Goal: Task Accomplishment & Management: Complete application form

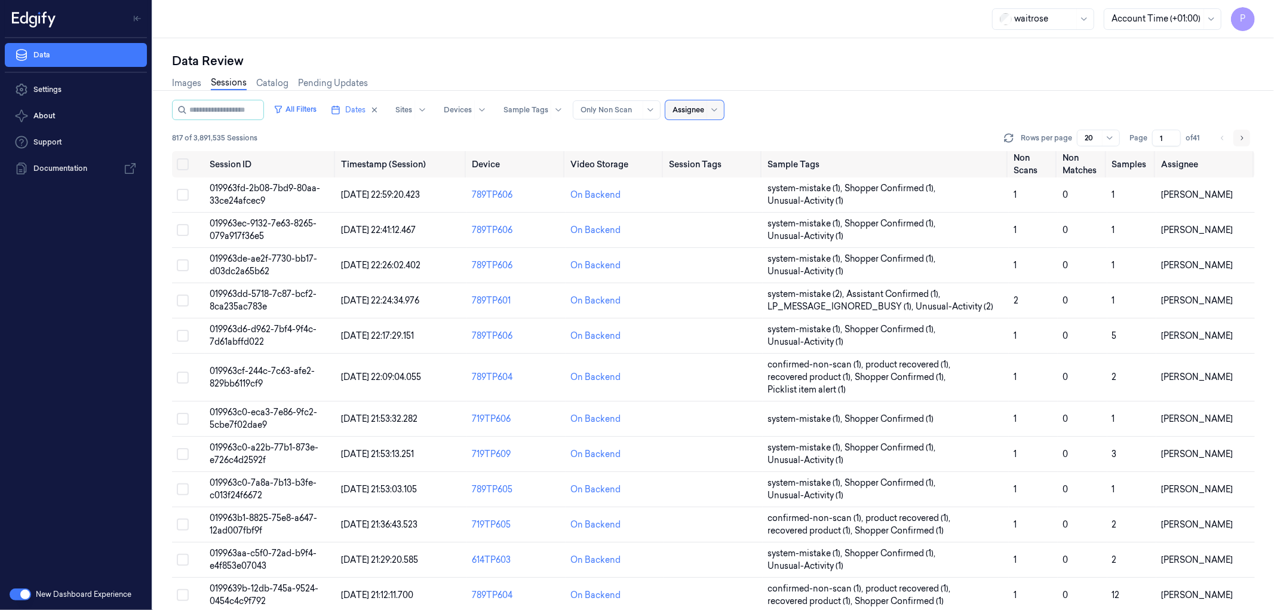
click at [1241, 140] on icon "Go to next page" at bounding box center [1241, 138] width 7 height 10
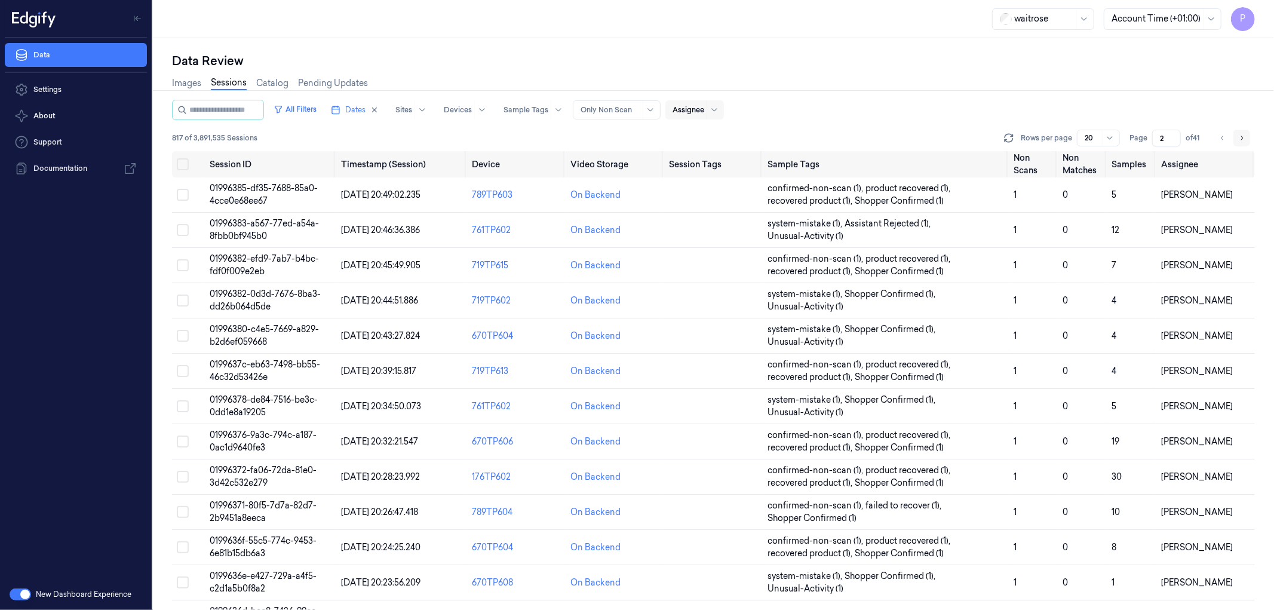
click at [1244, 139] on icon "Go to next page" at bounding box center [1241, 138] width 7 height 10
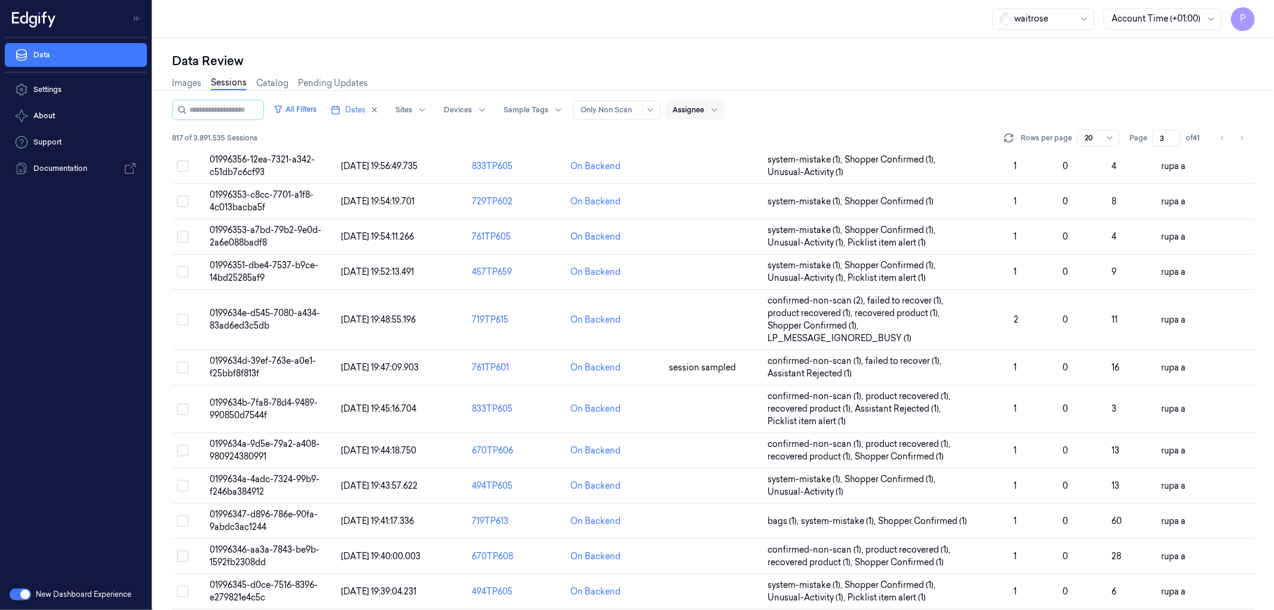
scroll to position [306, 0]
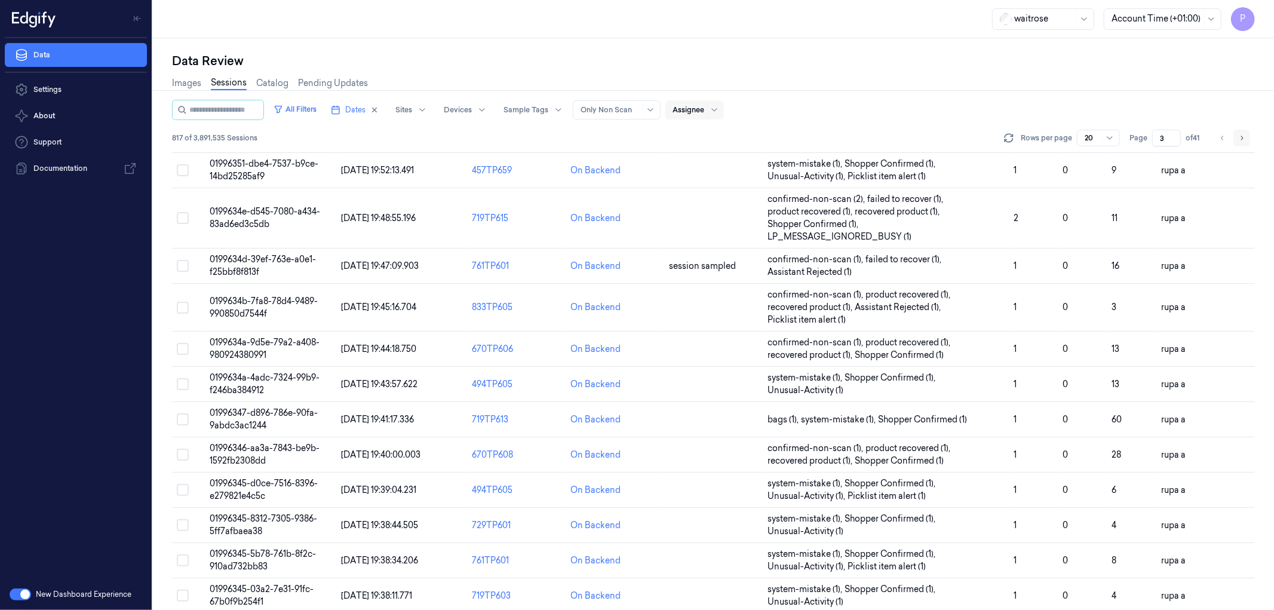
click at [1244, 136] on icon "Go to next page" at bounding box center [1241, 138] width 7 height 10
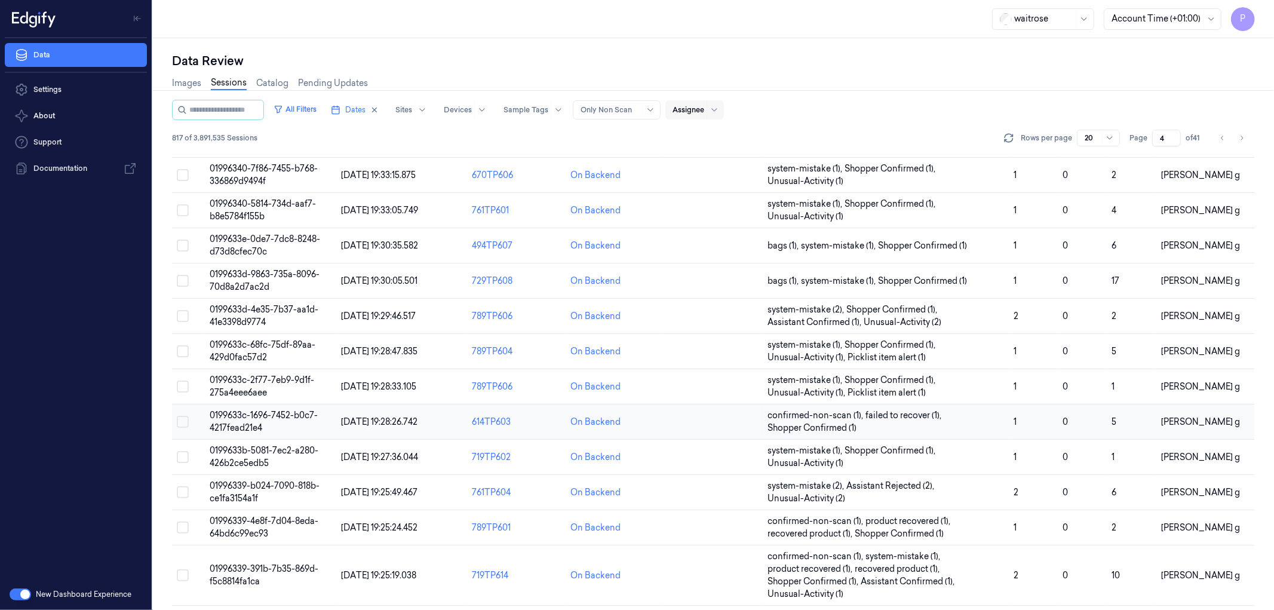
scroll to position [306, 0]
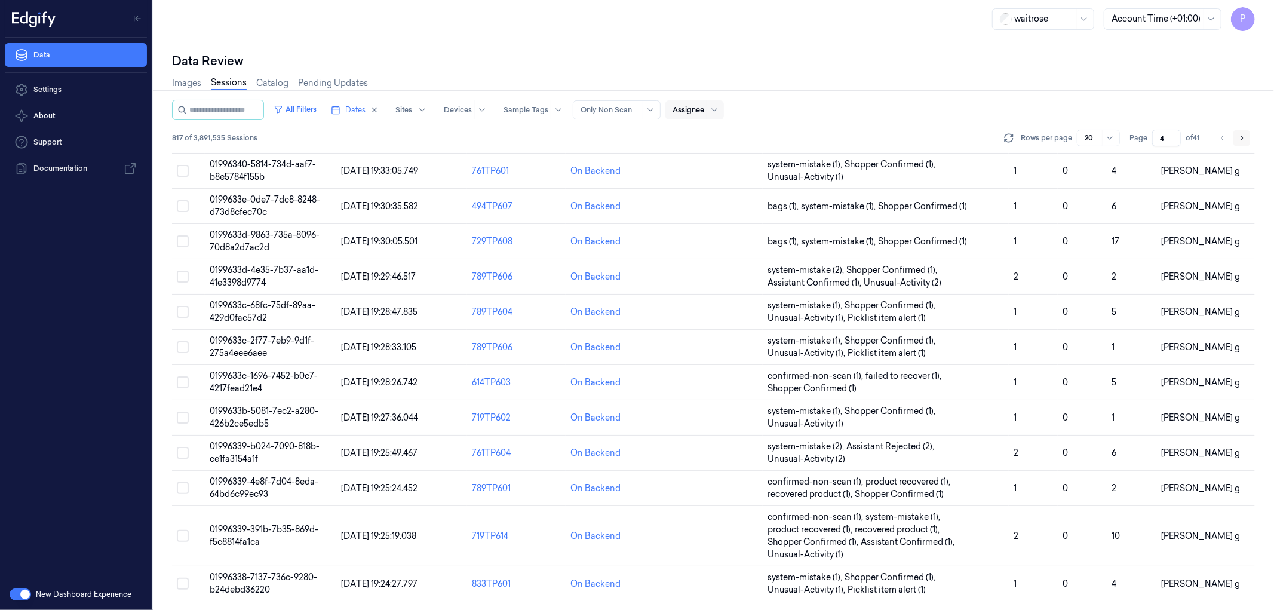
click at [1241, 138] on icon "Go to next page" at bounding box center [1241, 138] width 7 height 10
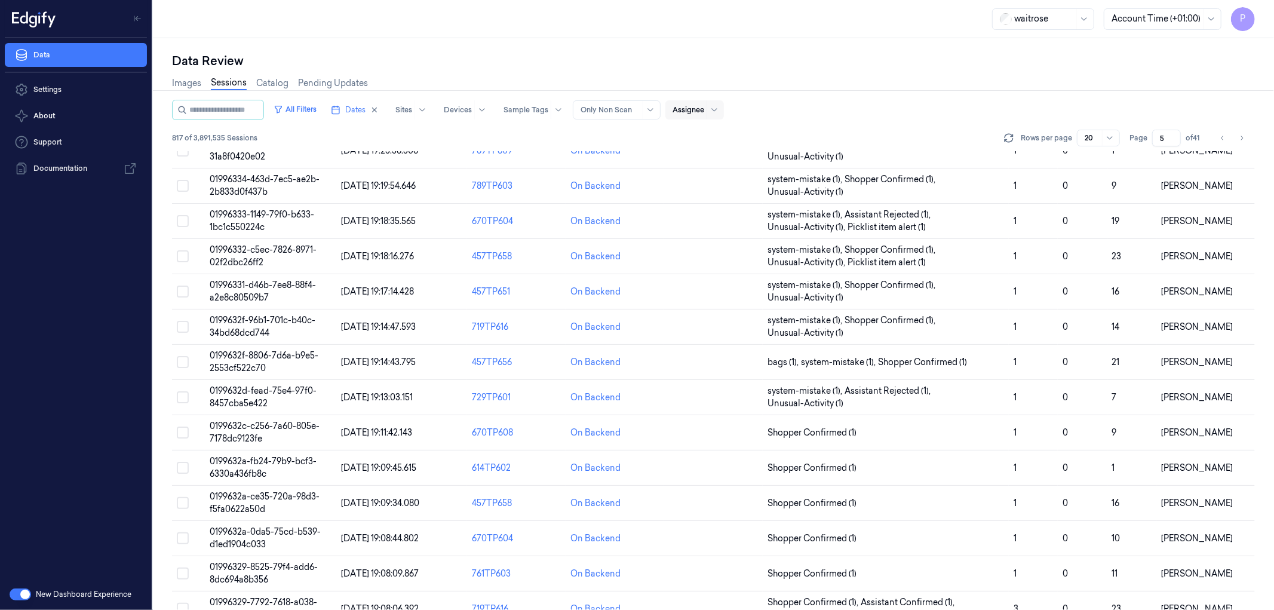
scroll to position [16, 0]
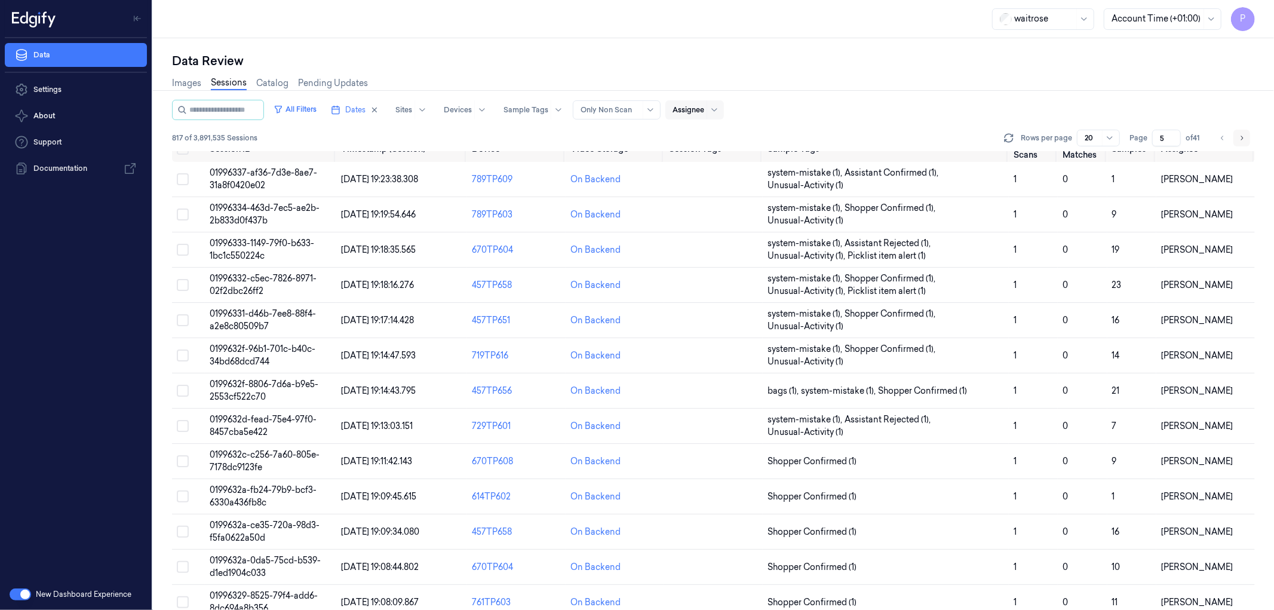
click at [1241, 133] on icon "Go to next page" at bounding box center [1241, 138] width 7 height 10
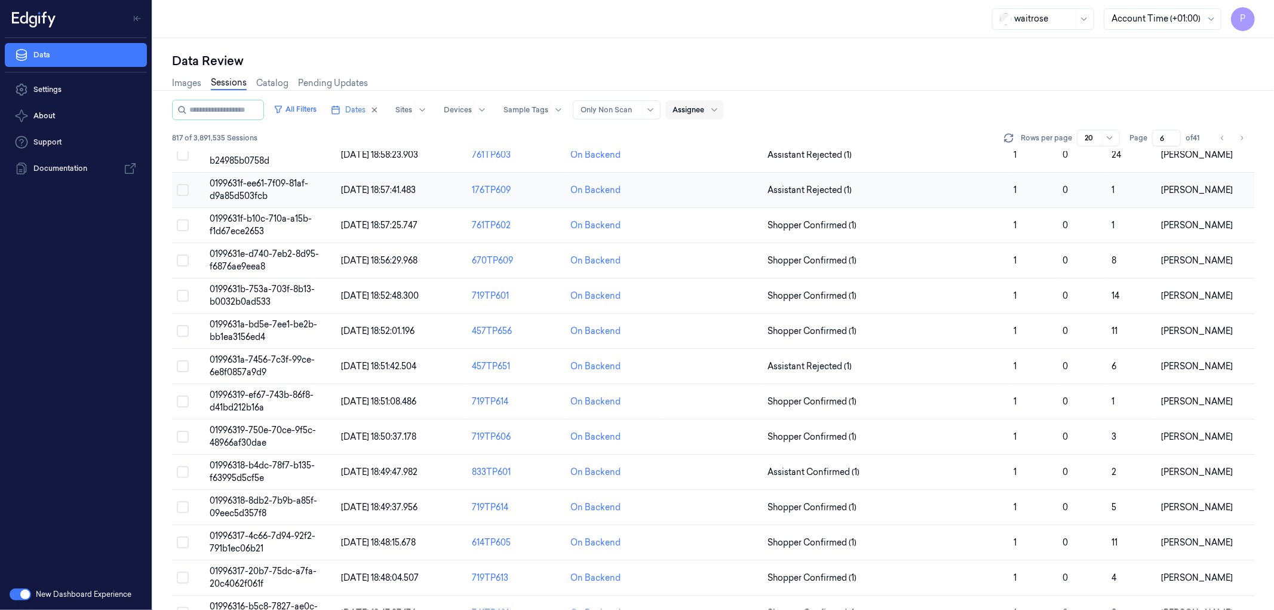
scroll to position [281, 0]
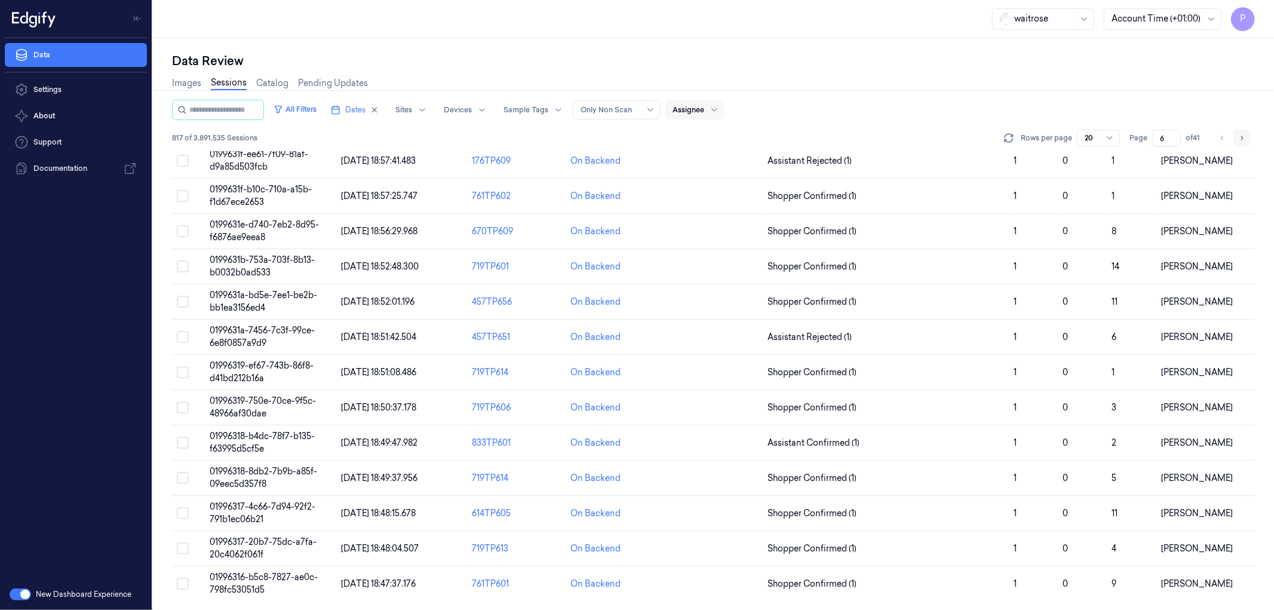
click at [1241, 136] on icon "Go to next page" at bounding box center [1241, 138] width 7 height 10
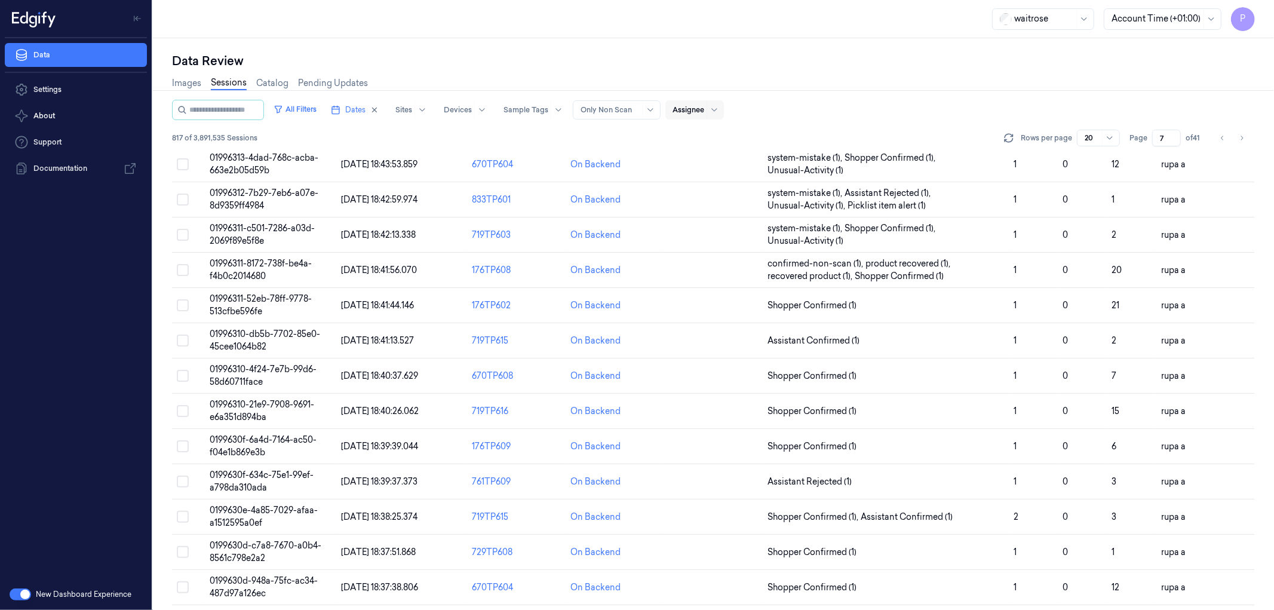
scroll to position [281, 0]
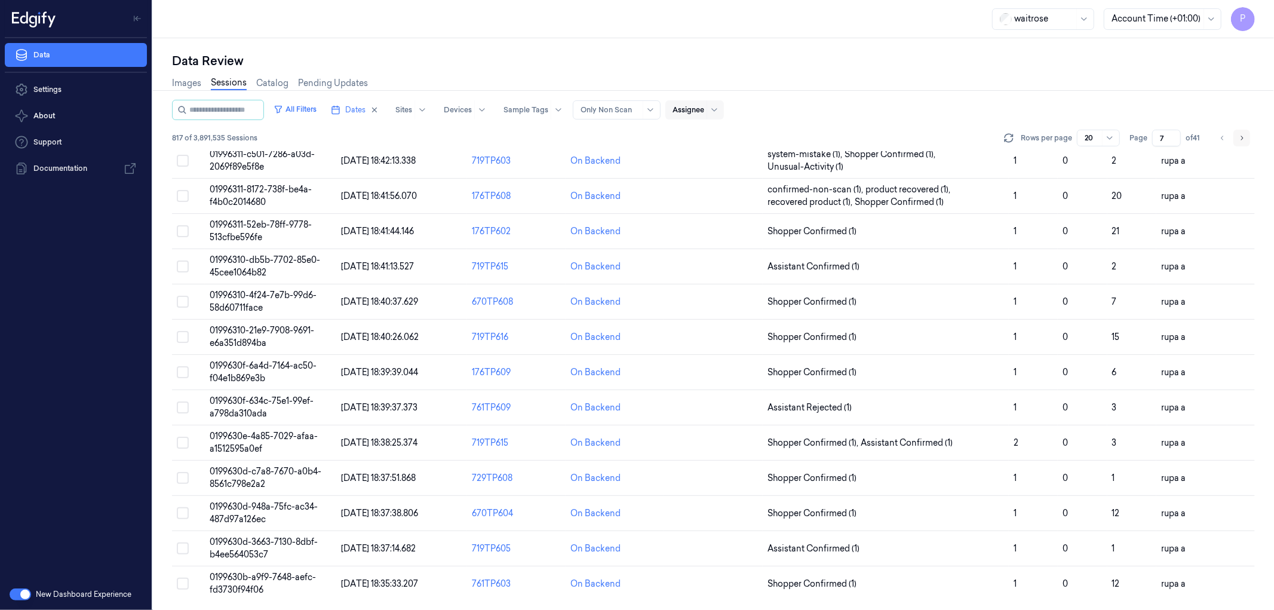
click at [1241, 140] on icon "Go to next page" at bounding box center [1241, 138] width 7 height 10
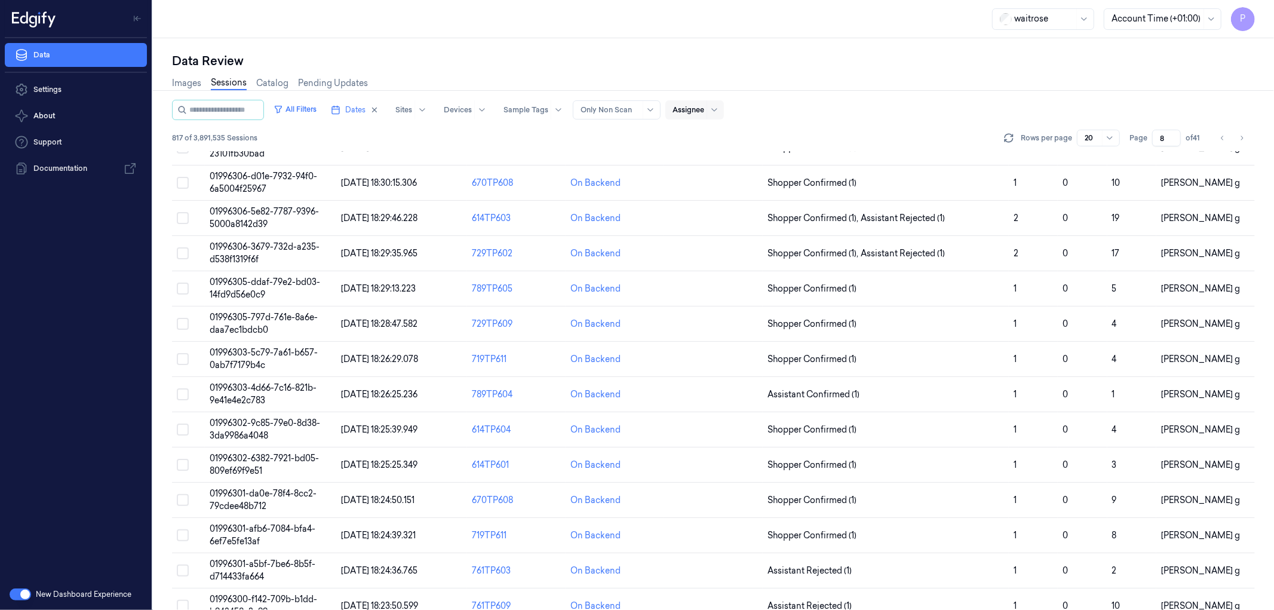
scroll to position [281, 0]
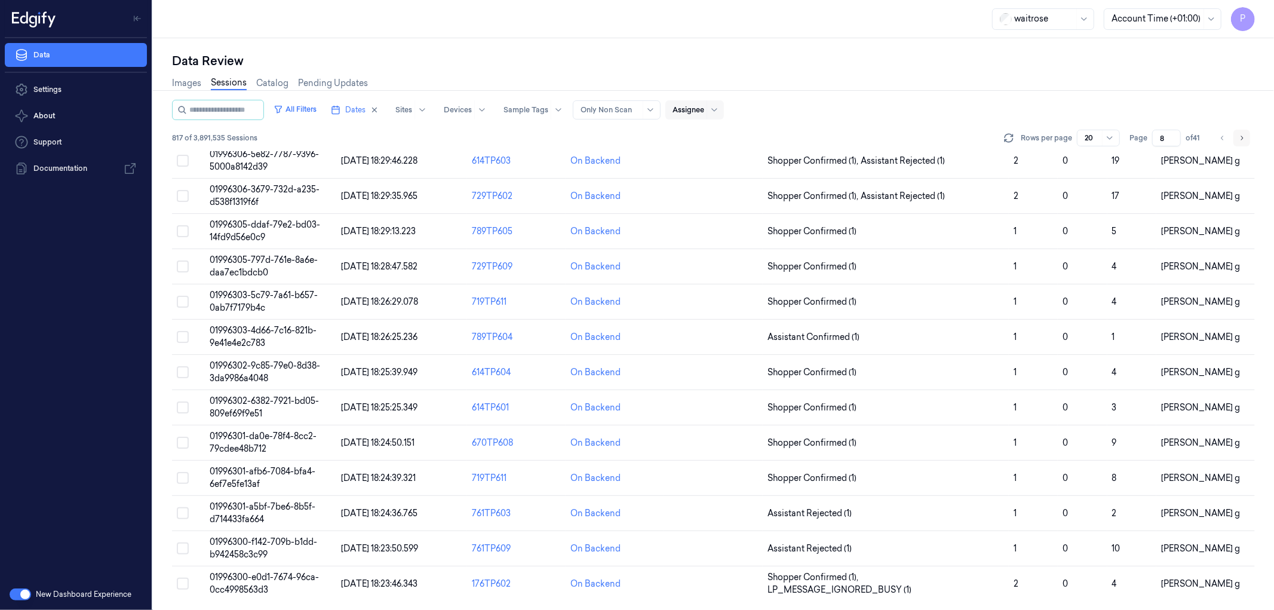
click at [1244, 139] on icon "Go to next page" at bounding box center [1241, 138] width 7 height 10
type input "9"
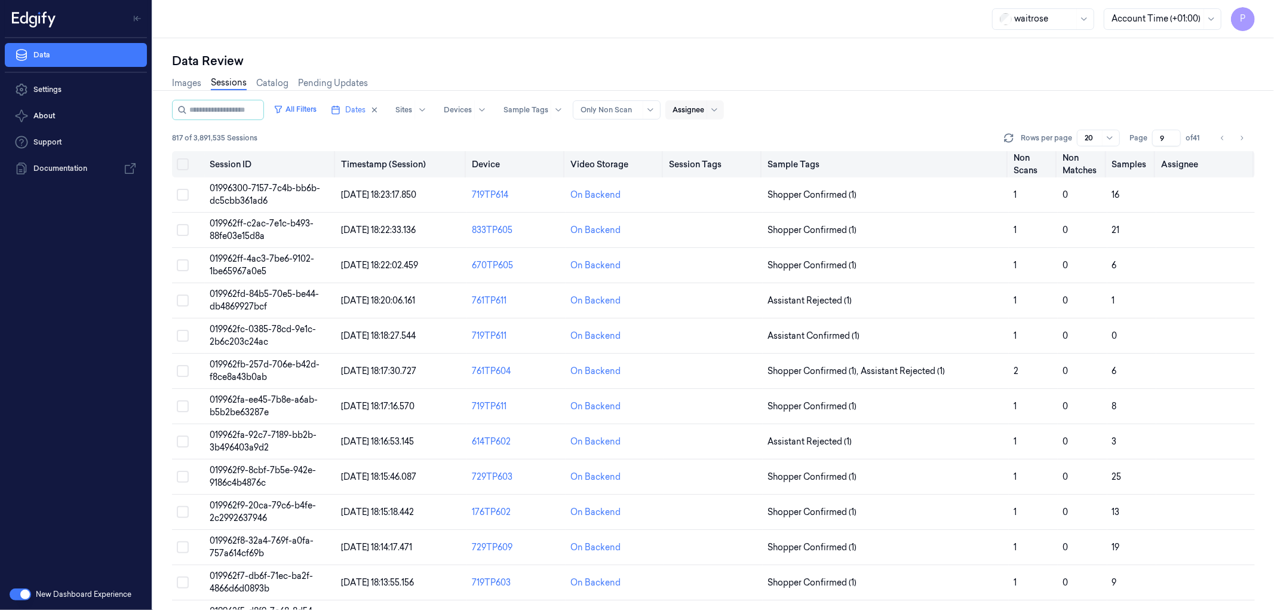
click at [179, 161] on button "Select all" at bounding box center [183, 164] width 12 height 12
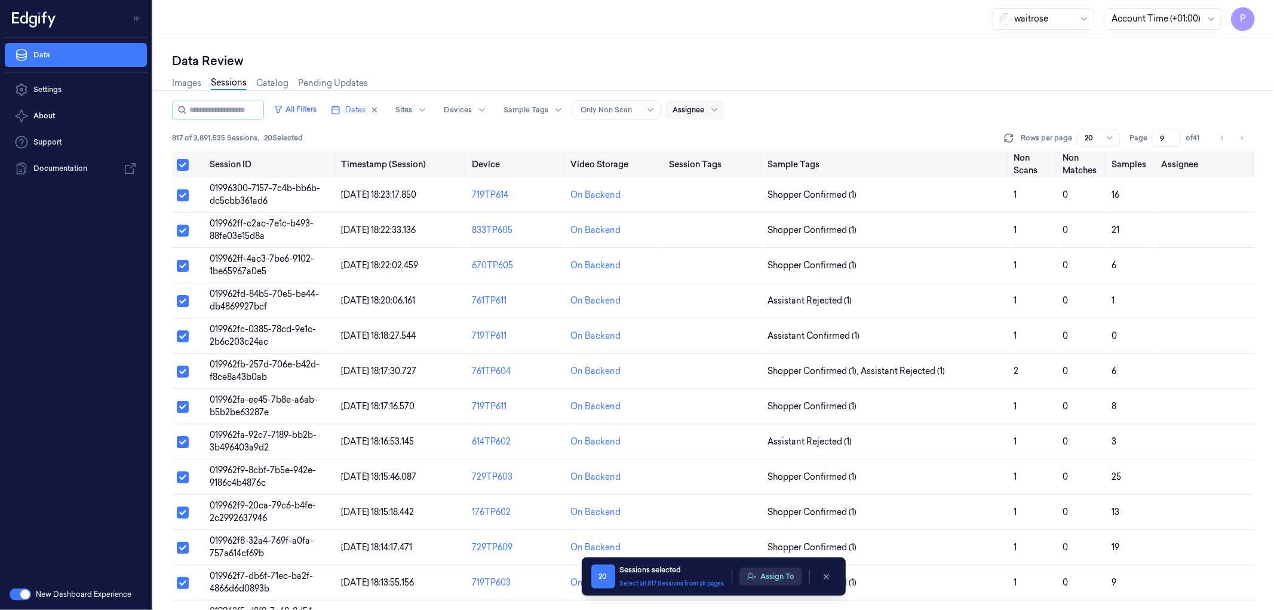
click at [763, 575] on button "Assign To" at bounding box center [771, 577] width 63 height 18
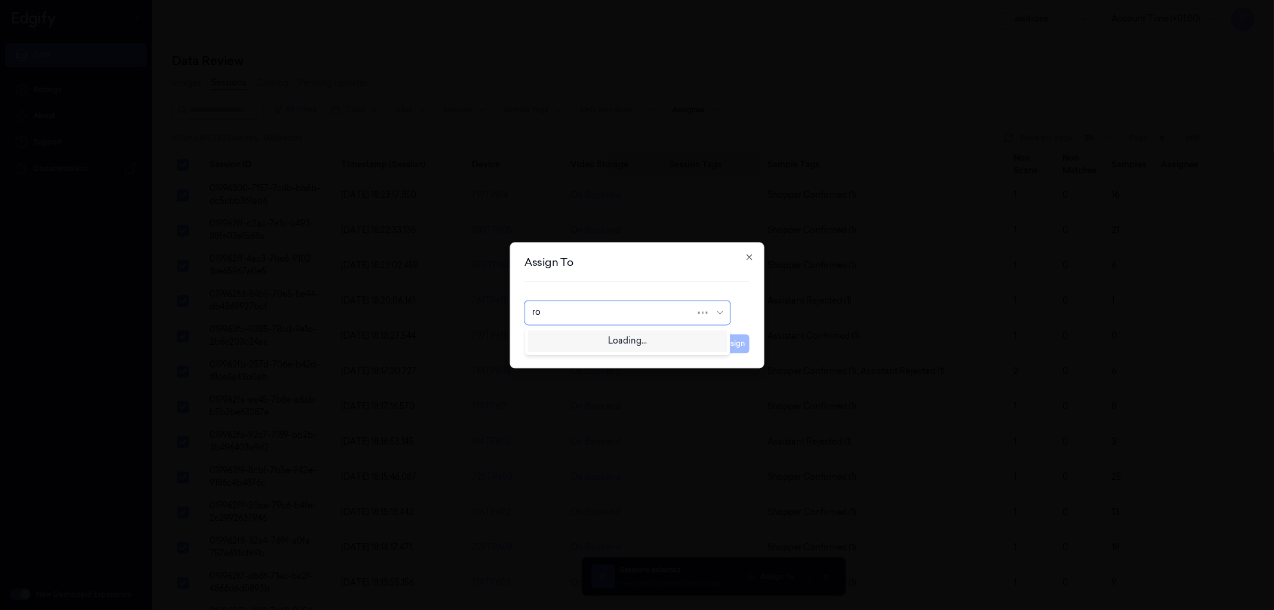
type input "roh"
click at [616, 337] on div "[PERSON_NAME]" at bounding box center [627, 339] width 190 height 13
click at [728, 347] on button "Assign" at bounding box center [733, 343] width 33 height 19
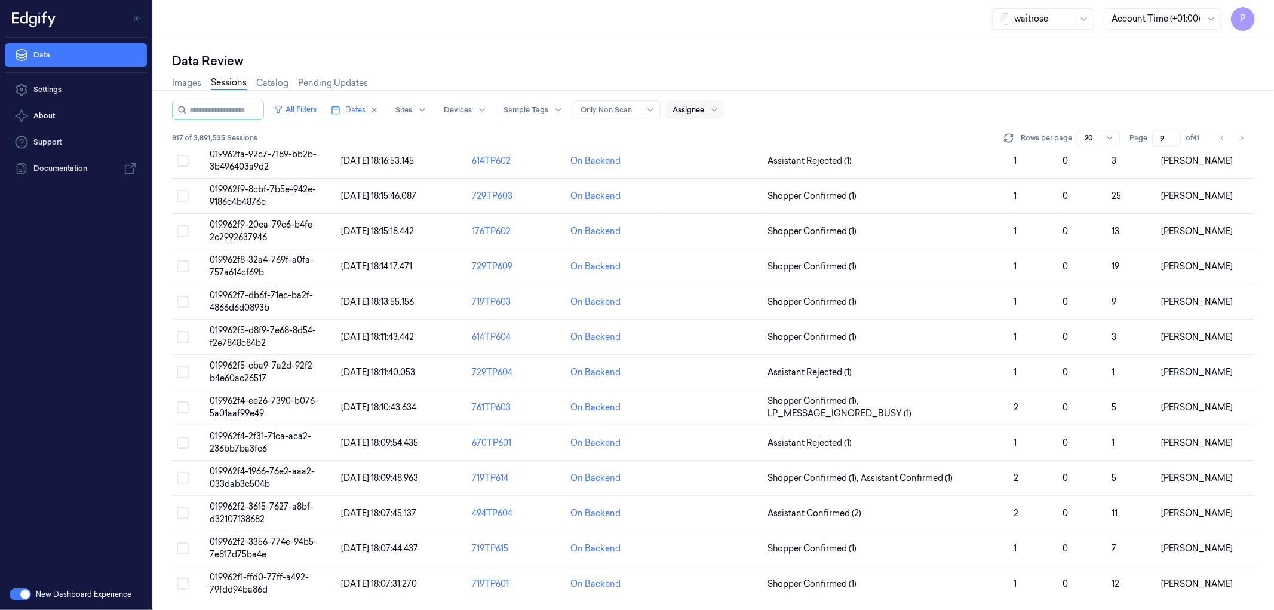
scroll to position [281, 0]
click at [1241, 135] on icon "Go to next page" at bounding box center [1241, 138] width 7 height 10
type input "10"
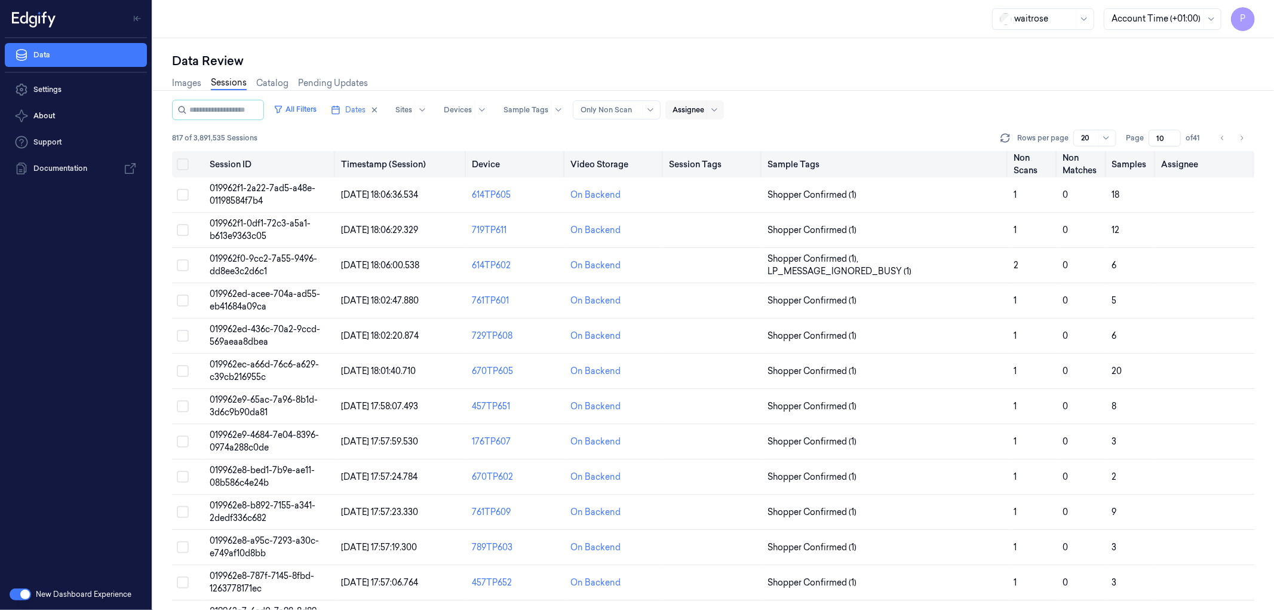
click at [177, 163] on button "Select all" at bounding box center [183, 164] width 12 height 12
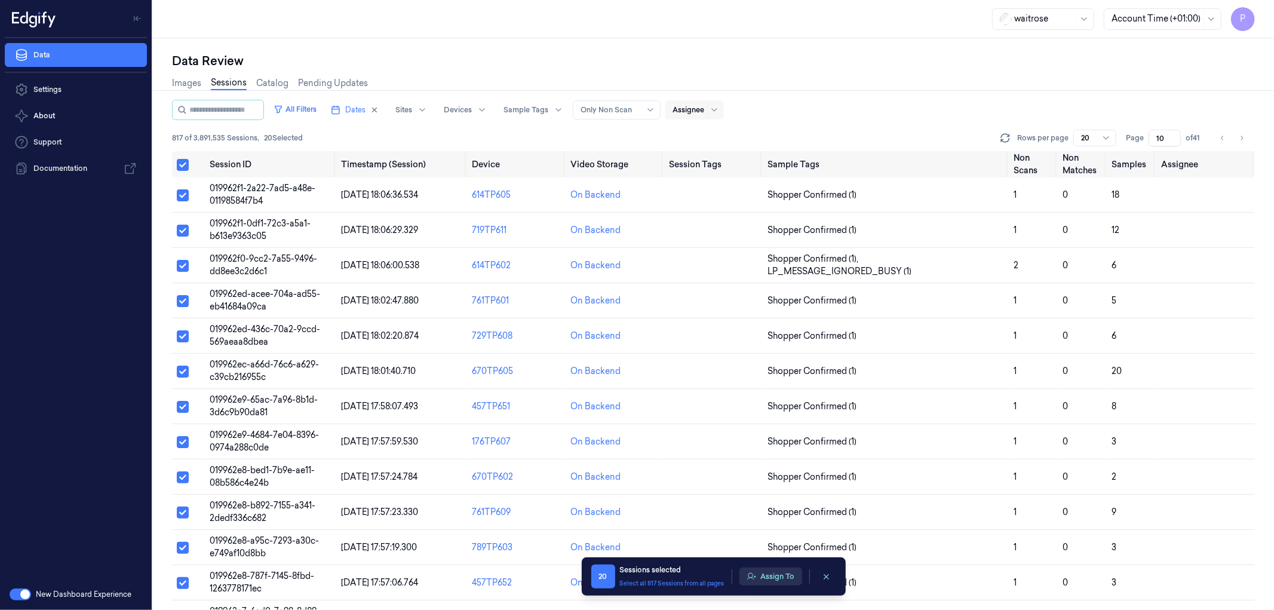
click at [765, 569] on button "Assign To" at bounding box center [771, 577] width 63 height 18
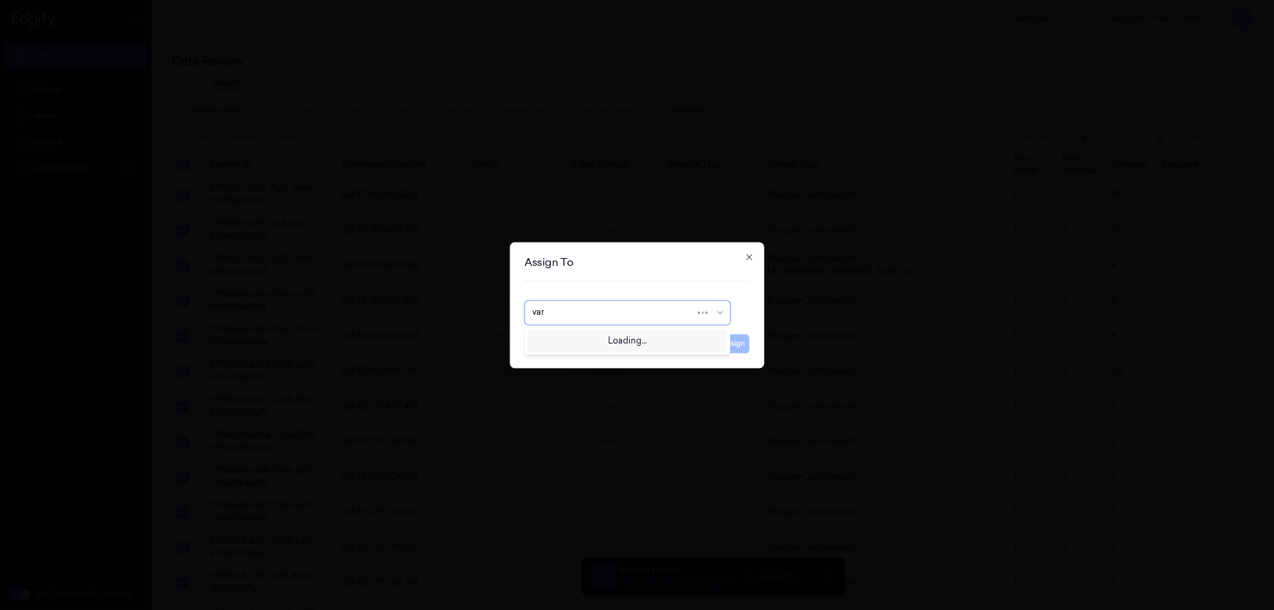
type input "vars"
click at [614, 338] on div "[PERSON_NAME]" at bounding box center [627, 339] width 190 height 13
click at [738, 338] on button "Assign" at bounding box center [733, 343] width 33 height 19
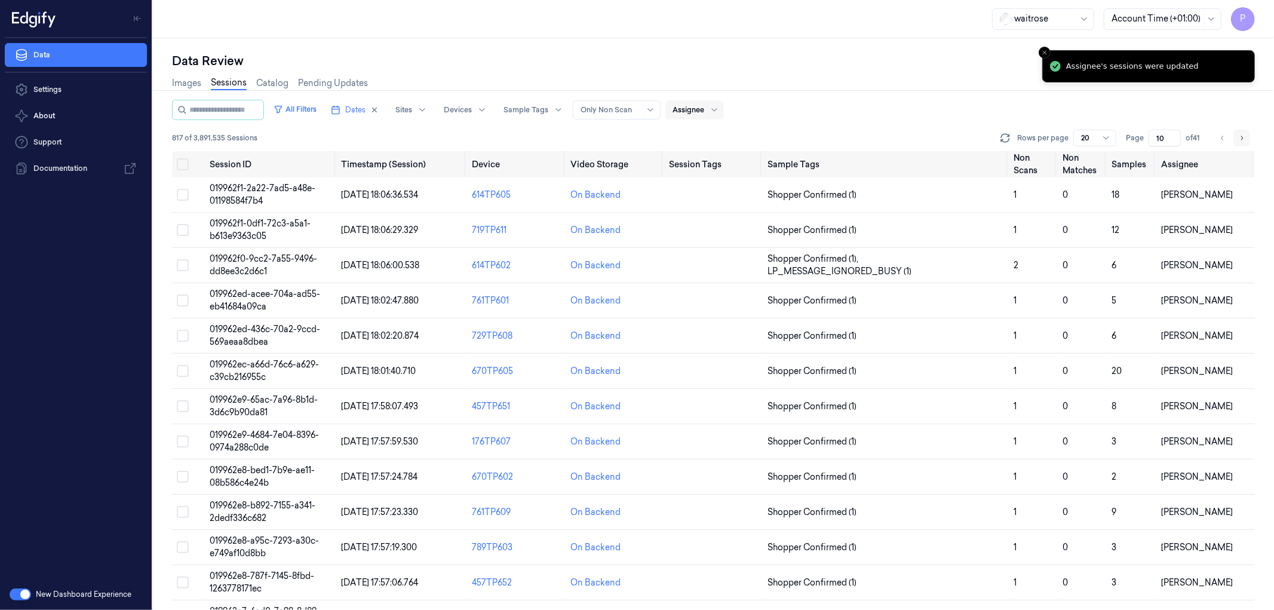
click at [1241, 138] on icon "Go to next page" at bounding box center [1241, 138] width 7 height 10
type input "11"
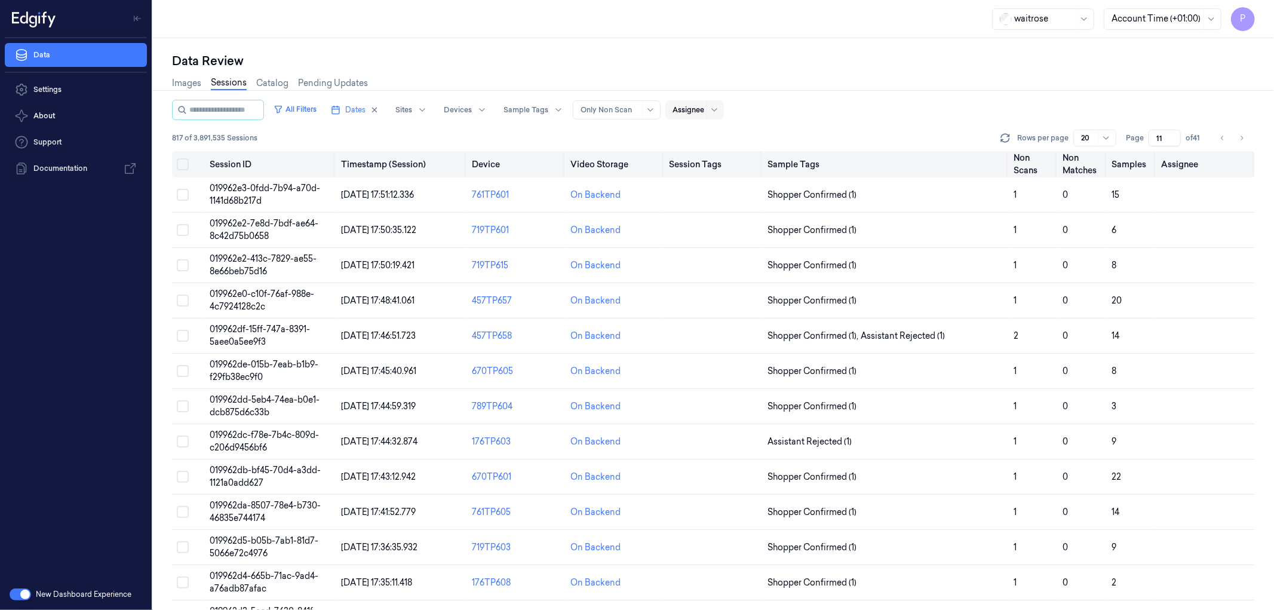
click at [181, 159] on button "Select all" at bounding box center [183, 164] width 12 height 12
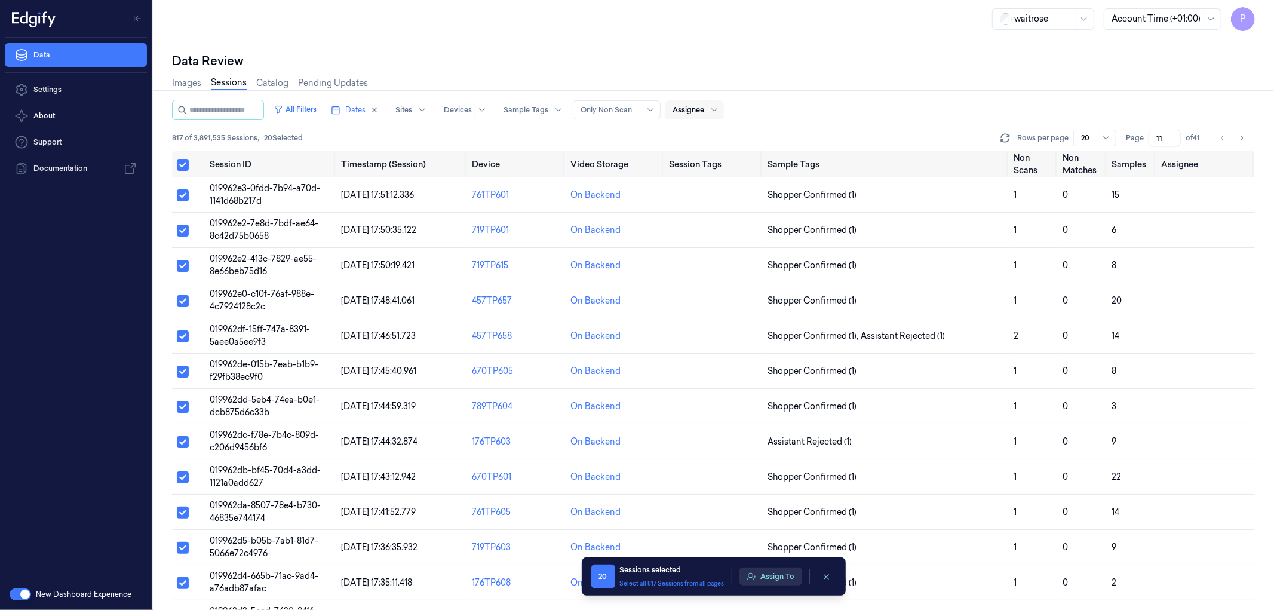
click at [765, 578] on button "Assign To" at bounding box center [771, 577] width 63 height 18
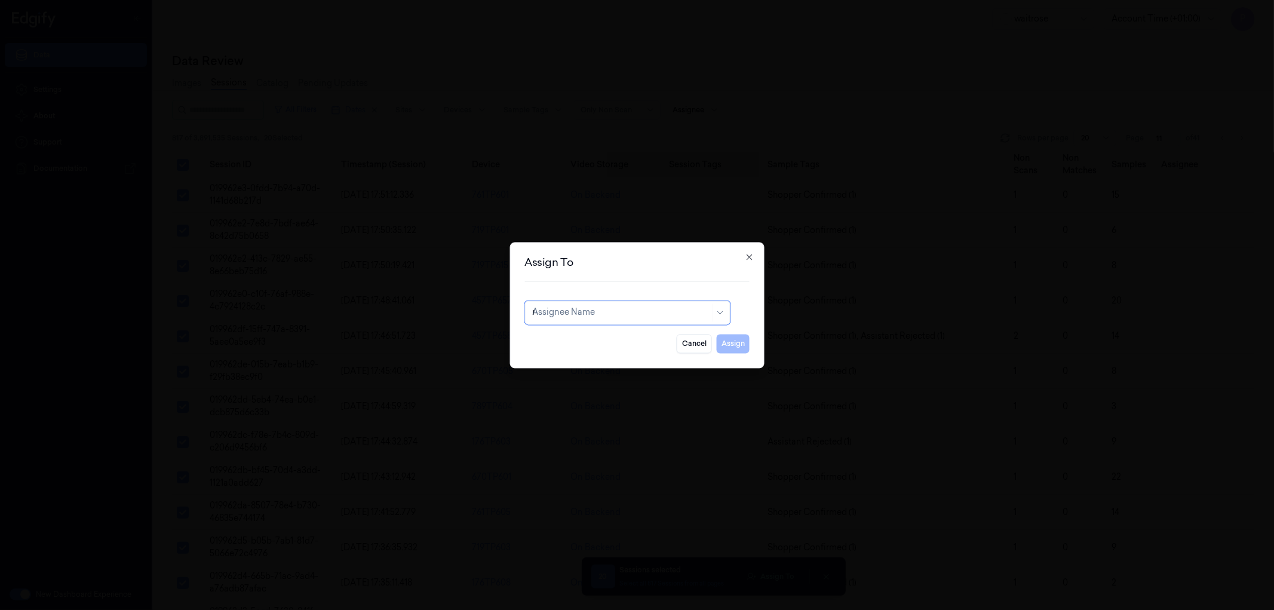
type input "ru"
click at [682, 347] on div "rupa a" at bounding box center [627, 340] width 200 height 20
click at [728, 348] on button "Assign" at bounding box center [733, 343] width 33 height 19
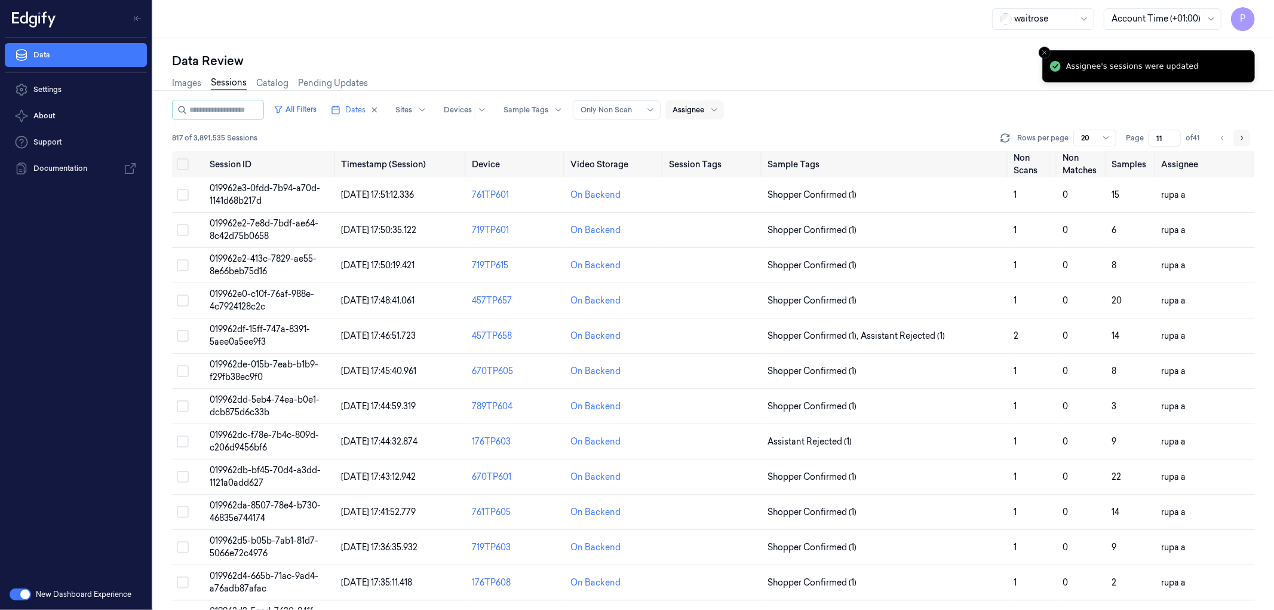
click at [1244, 135] on icon "Go to next page" at bounding box center [1241, 138] width 7 height 10
type input "12"
click at [183, 159] on button "Select all" at bounding box center [183, 164] width 12 height 12
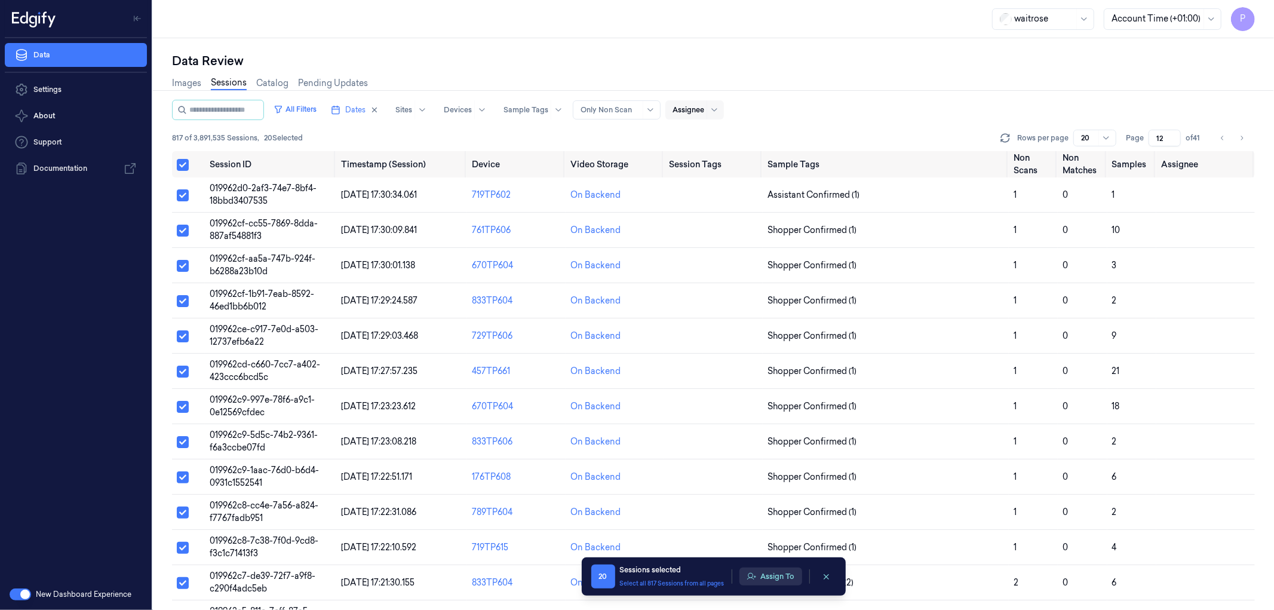
click at [772, 576] on button "Assign To" at bounding box center [771, 577] width 63 height 18
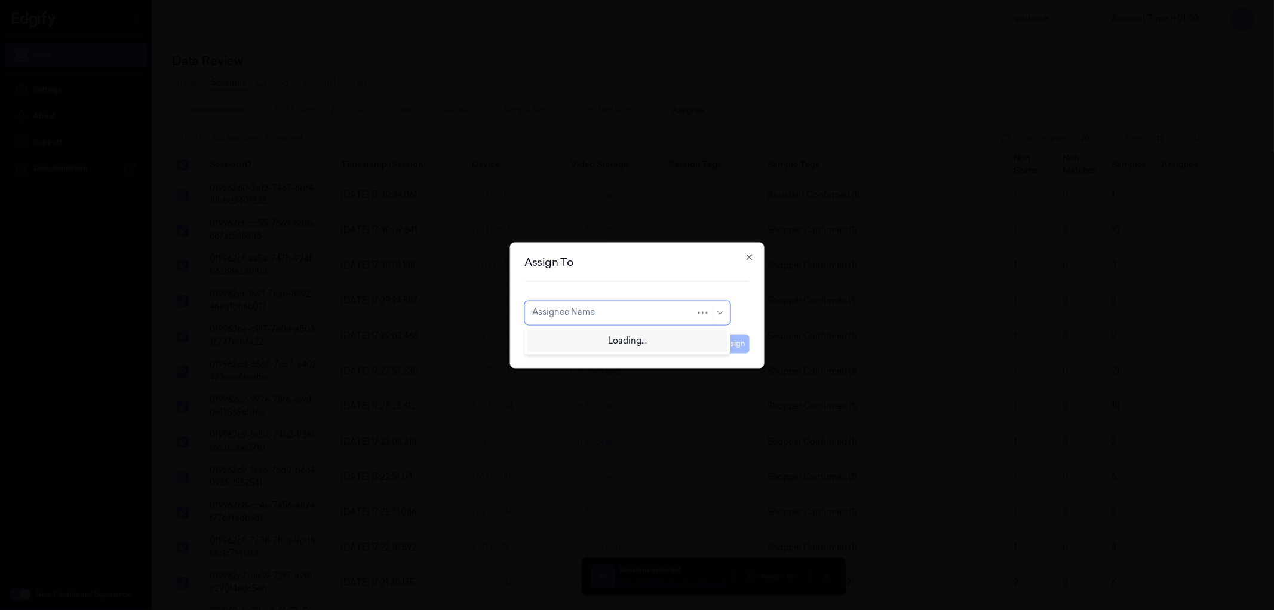
click at [589, 313] on div at bounding box center [614, 312] width 164 height 13
type input "var"
click at [571, 360] on div "[PERSON_NAME] g" at bounding box center [627, 359] width 190 height 13
click at [737, 348] on button "Assign" at bounding box center [733, 343] width 33 height 19
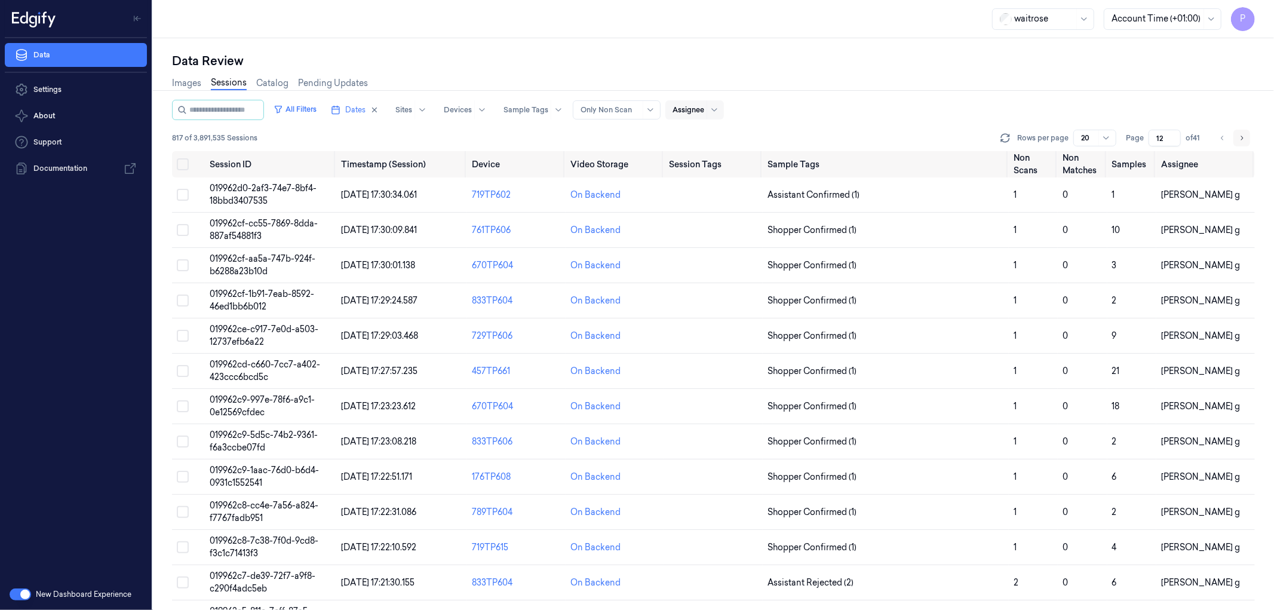
click at [1246, 140] on button "Go to next page" at bounding box center [1242, 138] width 17 height 17
type input "13"
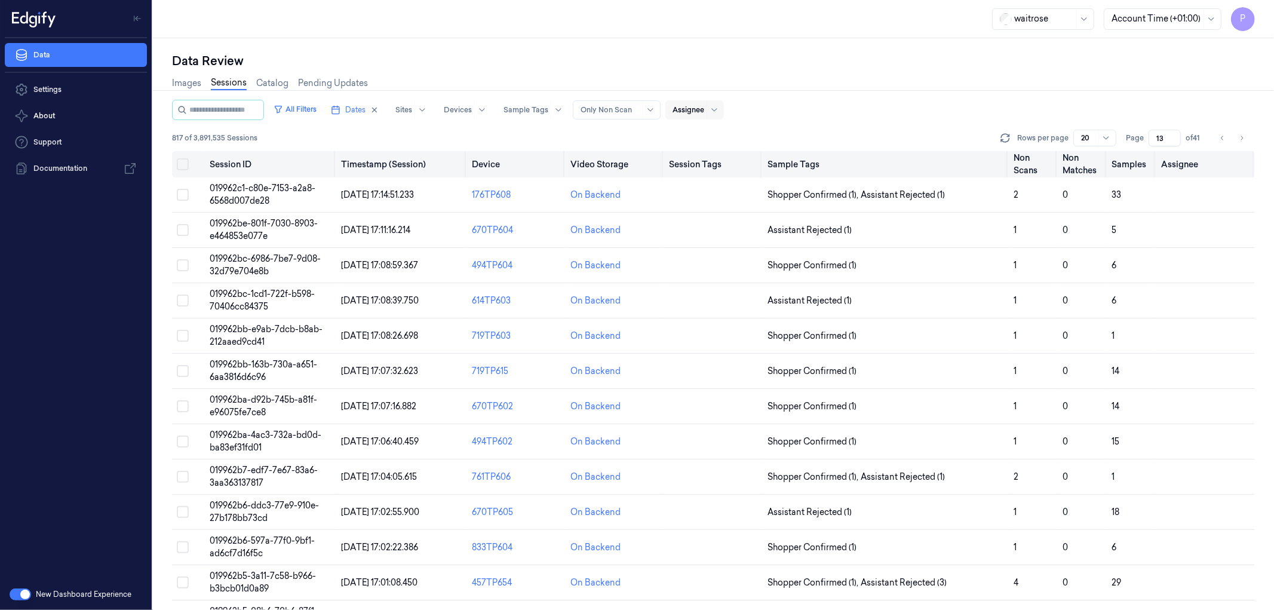
click at [182, 164] on button "Select all" at bounding box center [183, 164] width 12 height 12
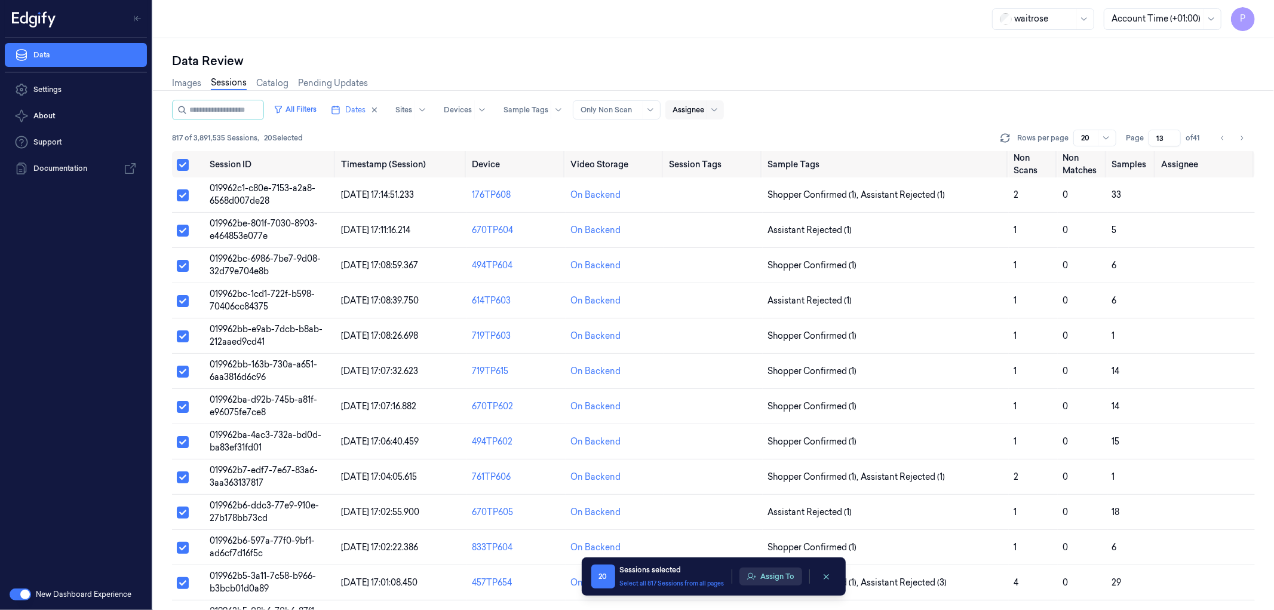
click at [772, 580] on button "Assign To" at bounding box center [771, 577] width 63 height 18
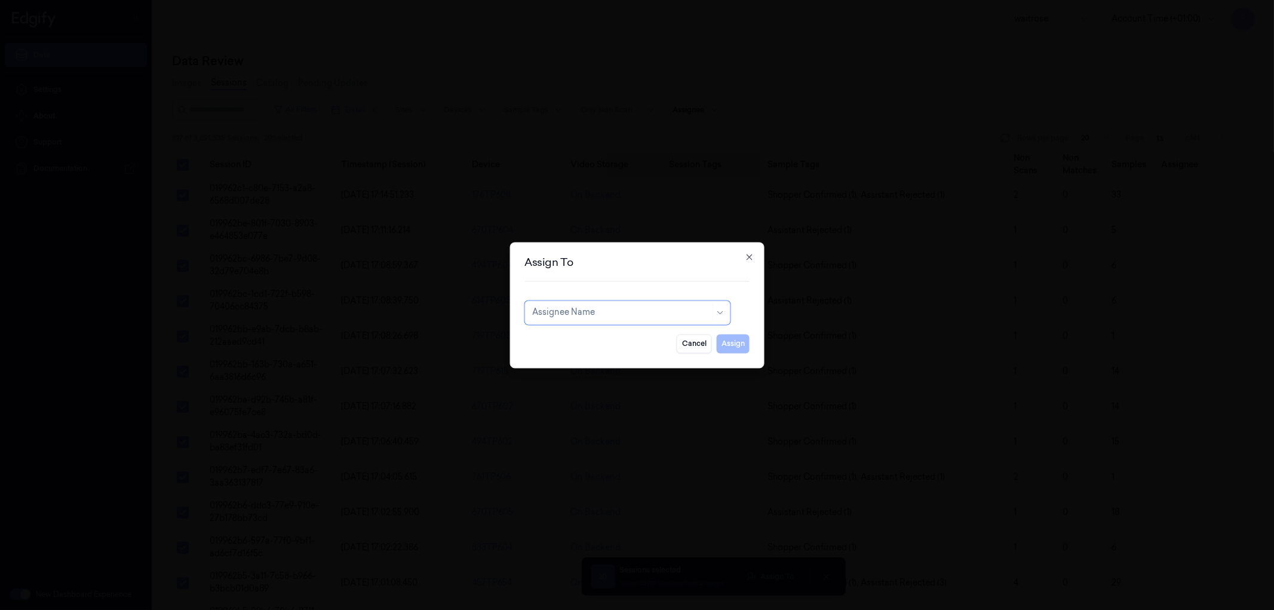
click at [630, 309] on div at bounding box center [621, 312] width 178 height 13
type input "roh"
click at [613, 342] on div "[PERSON_NAME]" at bounding box center [627, 339] width 190 height 13
click at [732, 345] on button "Assign" at bounding box center [733, 343] width 33 height 19
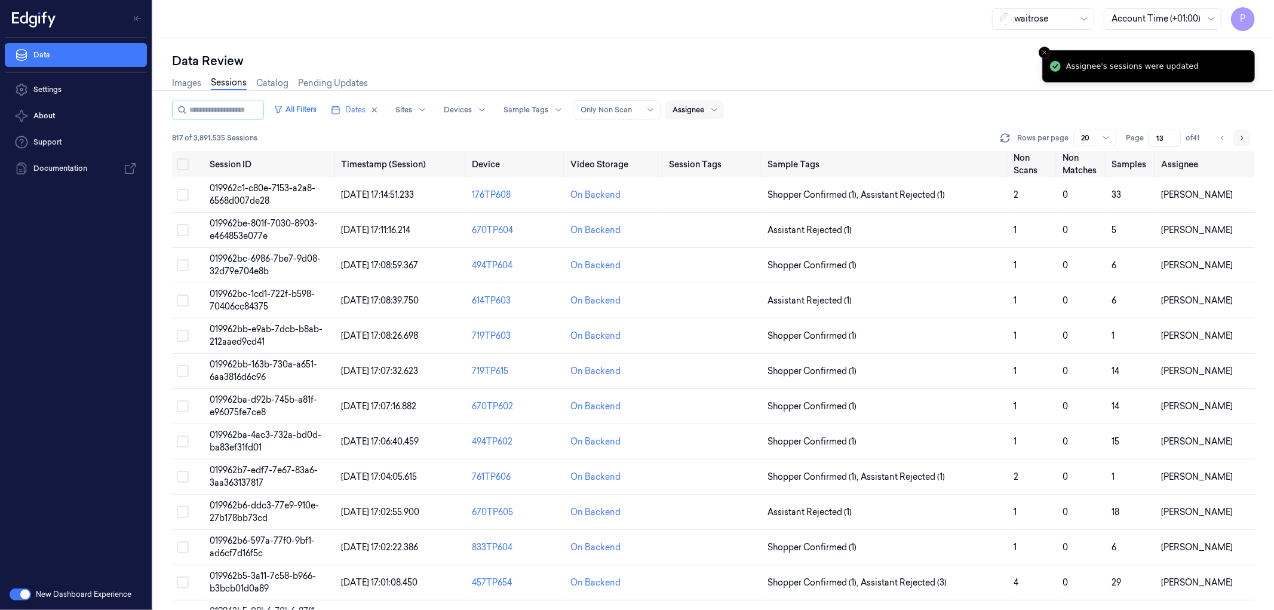
click at [1243, 138] on icon "Go to next page" at bounding box center [1241, 138] width 7 height 10
type input "14"
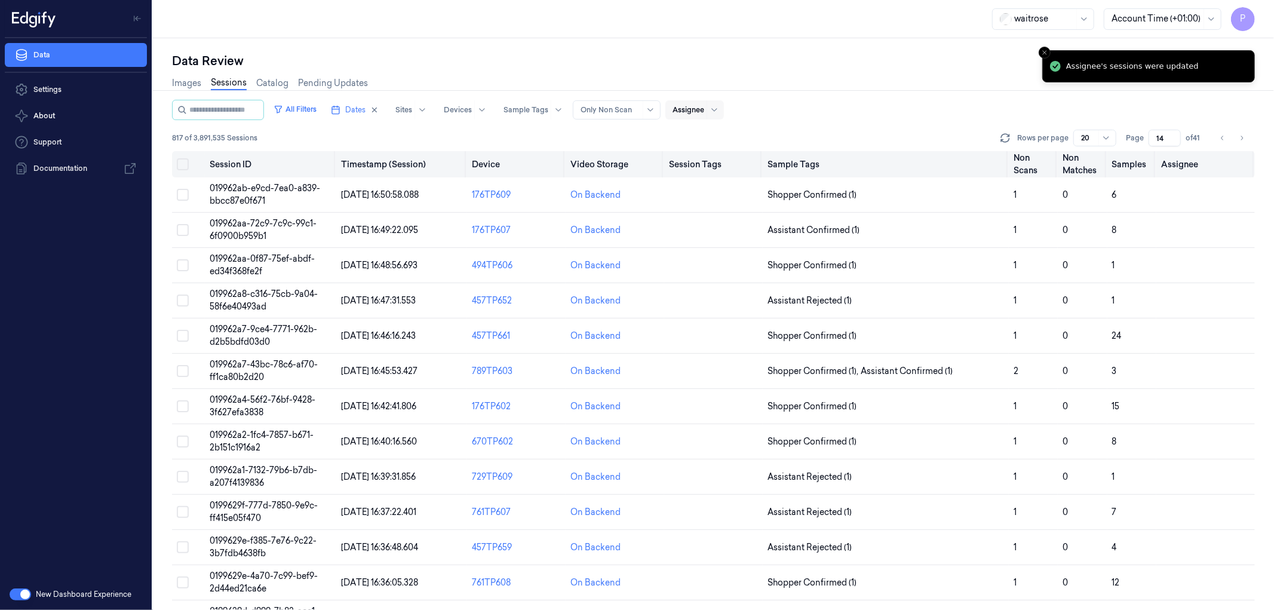
click at [186, 164] on button "Select all" at bounding box center [183, 164] width 12 height 12
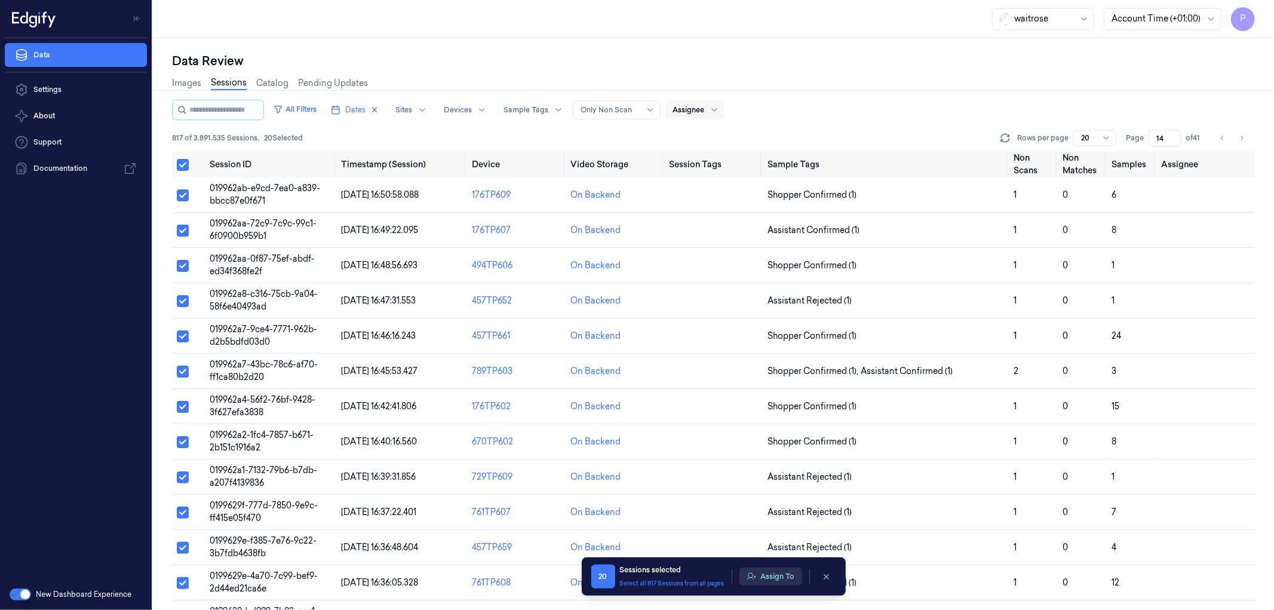
click at [761, 573] on button "Assign To" at bounding box center [771, 577] width 63 height 18
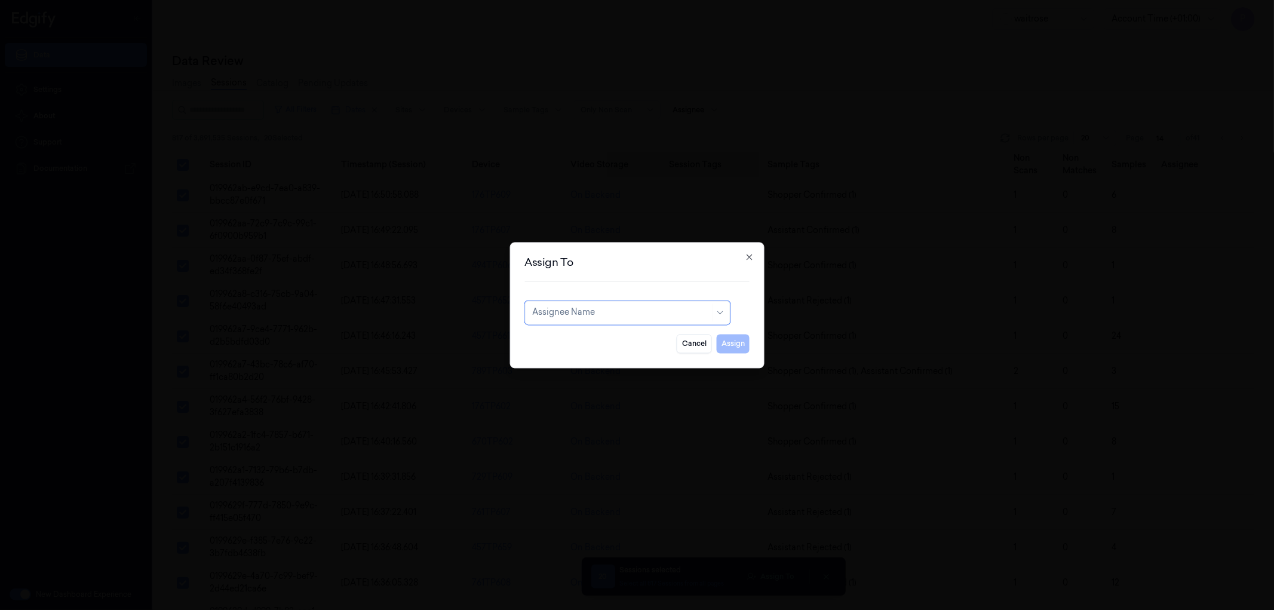
click at [612, 315] on div at bounding box center [621, 312] width 178 height 13
type input "vars"
click at [591, 339] on div "[PERSON_NAME]" at bounding box center [568, 339] width 72 height 13
click at [726, 345] on button "Assign" at bounding box center [733, 343] width 33 height 19
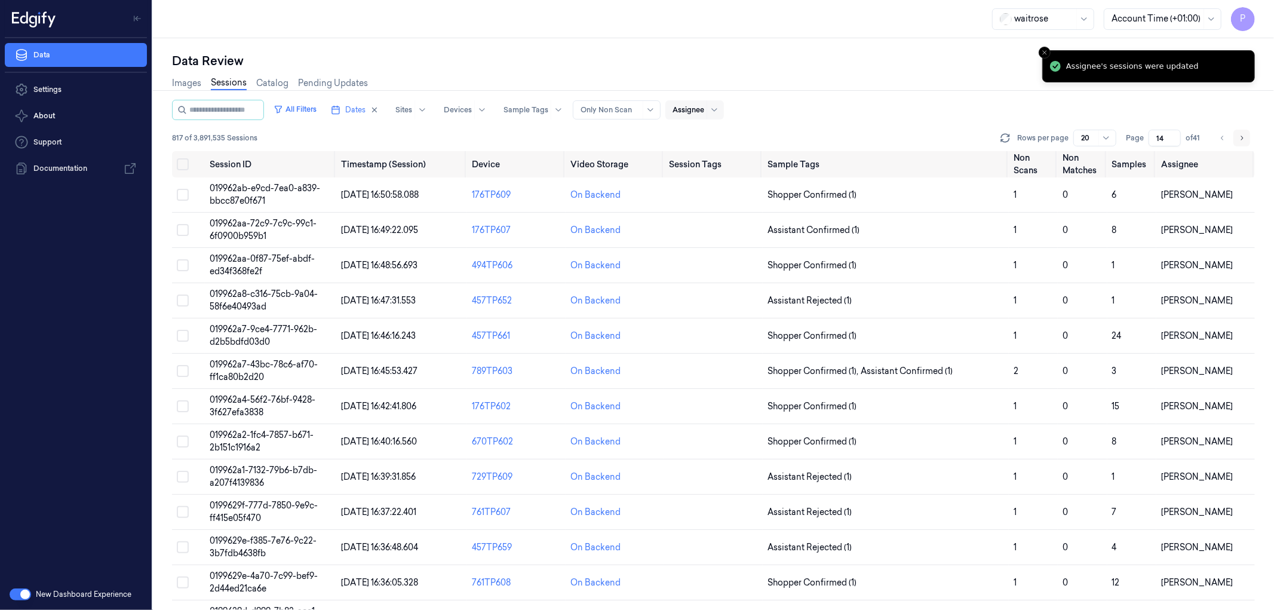
click at [1239, 139] on icon "Go to next page" at bounding box center [1241, 138] width 7 height 10
type input "15"
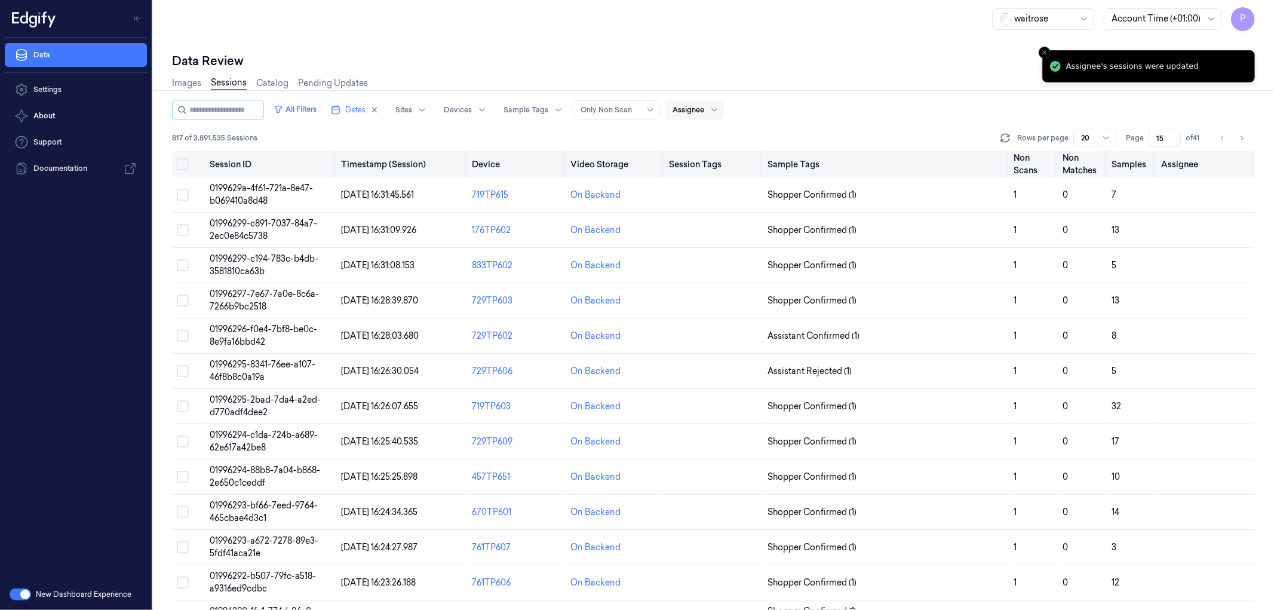
click at [182, 165] on button "Select all" at bounding box center [183, 164] width 12 height 12
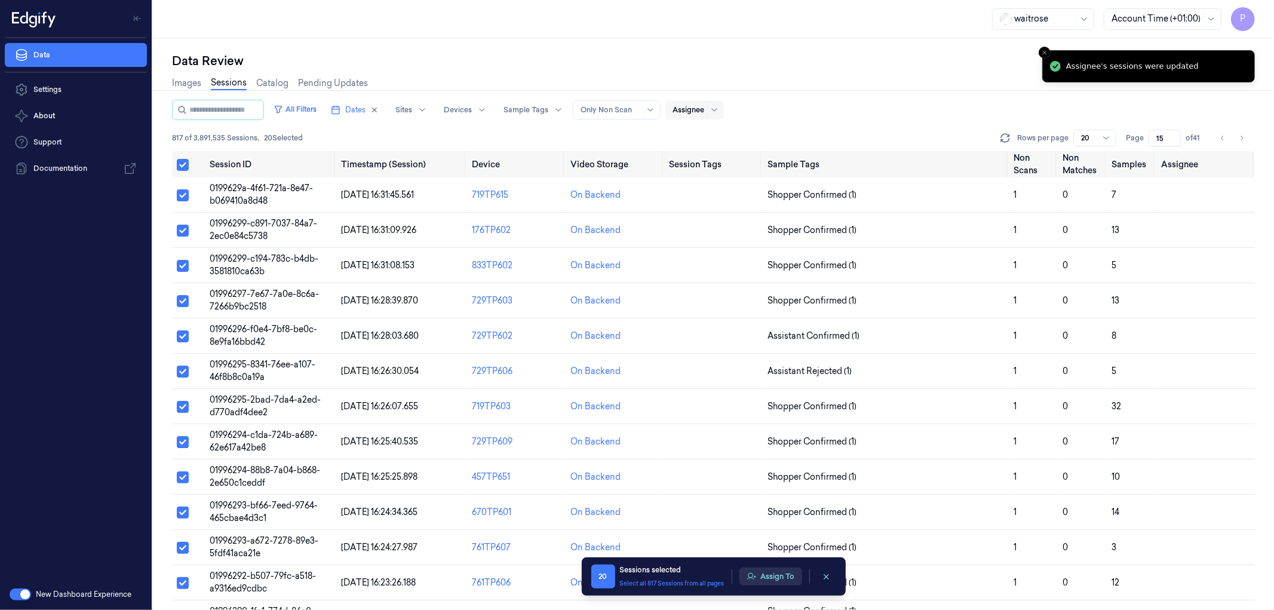
click at [753, 575] on icon "button" at bounding box center [751, 576] width 9 height 7
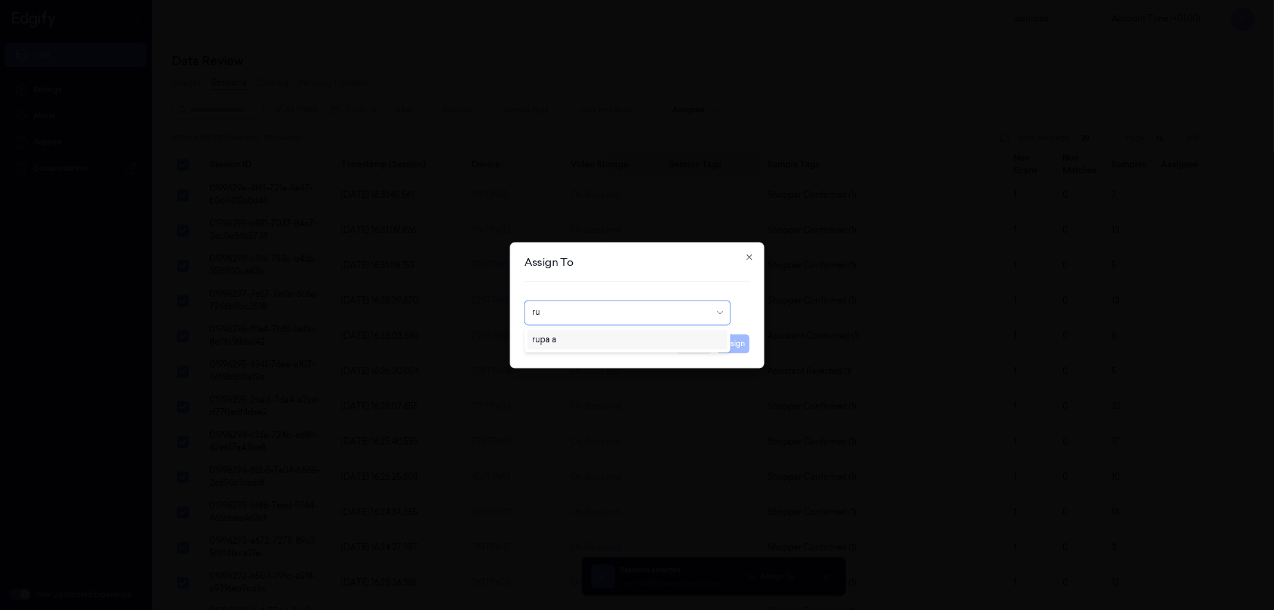
type input "rup"
click at [637, 338] on div "rupa a" at bounding box center [627, 339] width 190 height 13
click at [727, 343] on button "Assign" at bounding box center [733, 343] width 33 height 19
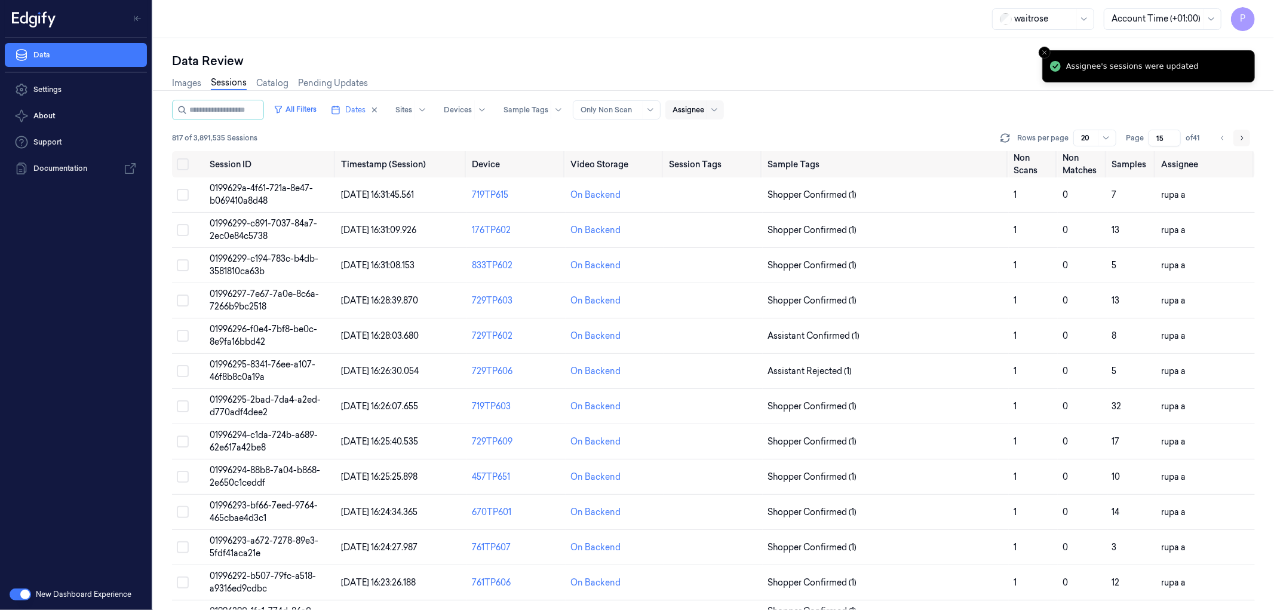
click at [1241, 137] on icon "Go to next page" at bounding box center [1241, 138] width 7 height 10
type input "16"
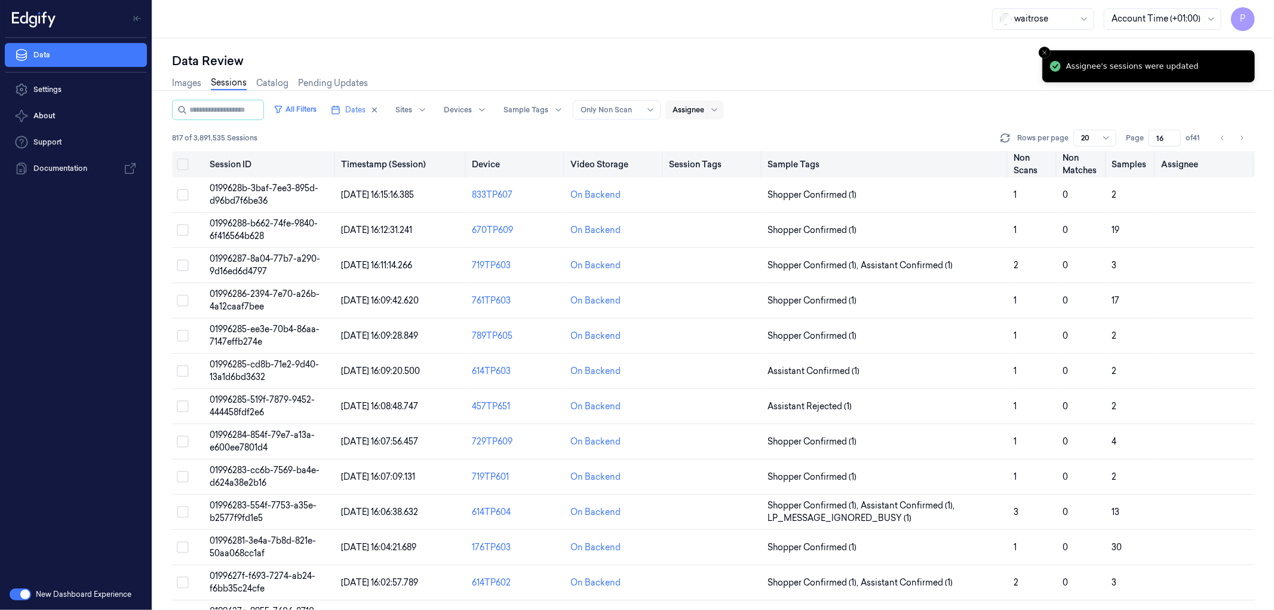
click at [183, 162] on button "Select all" at bounding box center [183, 164] width 12 height 12
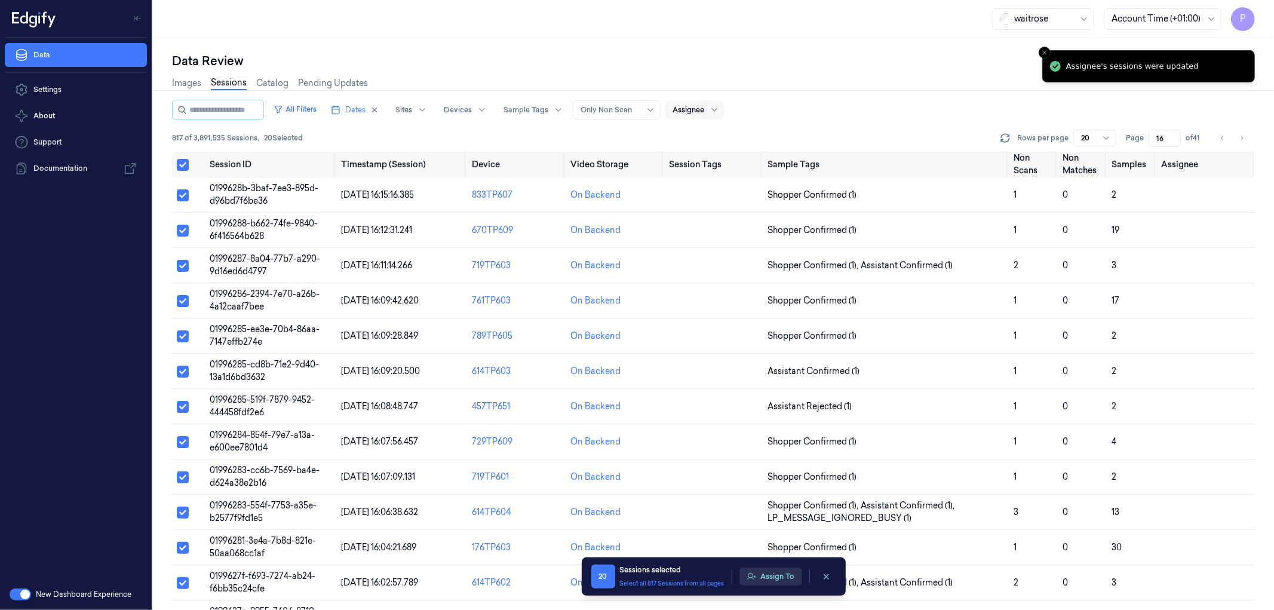
click at [777, 576] on button "Assign To" at bounding box center [771, 577] width 63 height 18
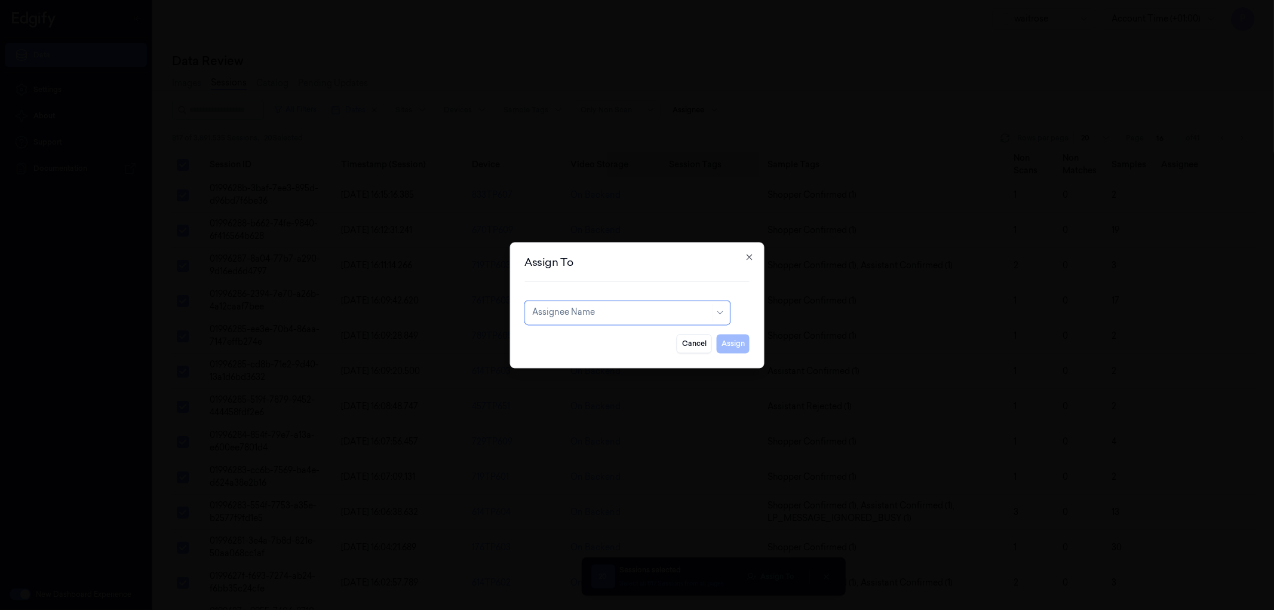
click at [612, 317] on div at bounding box center [621, 312] width 178 height 13
type input "varsh"
click at [592, 360] on div "[PERSON_NAME] g" at bounding box center [627, 359] width 190 height 13
click at [737, 346] on button "Assign" at bounding box center [733, 343] width 33 height 19
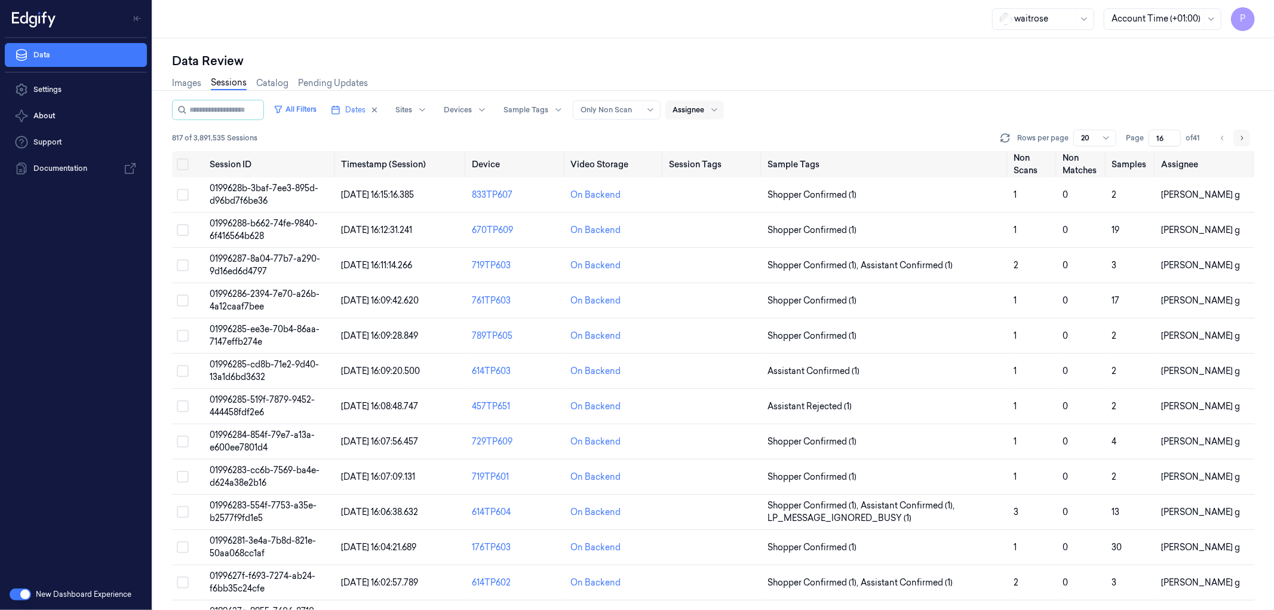
click at [1244, 139] on icon "Go to next page" at bounding box center [1241, 138] width 7 height 10
type input "17"
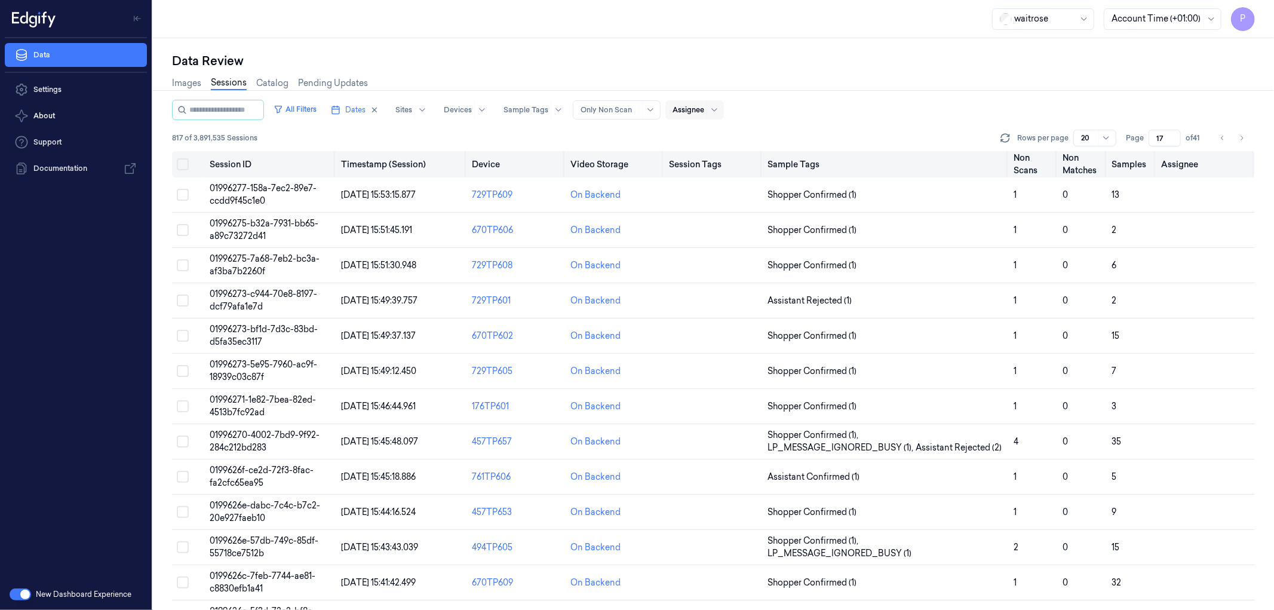
click at [182, 166] on button "Select all" at bounding box center [183, 164] width 12 height 12
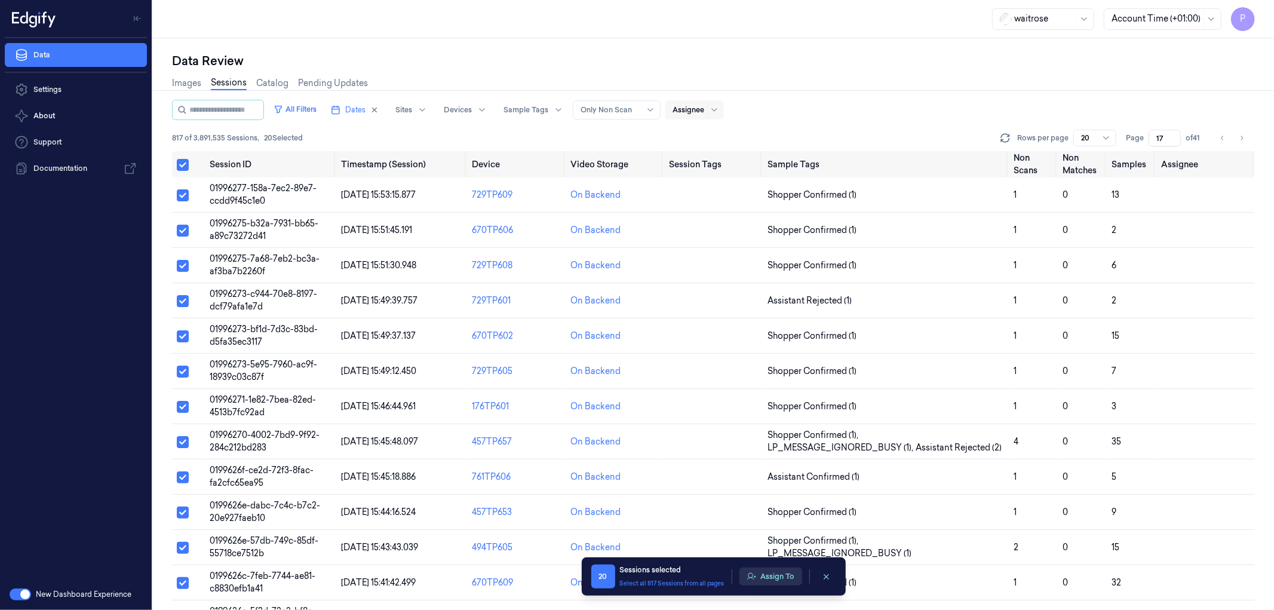
click at [768, 580] on button "Assign To" at bounding box center [771, 577] width 63 height 18
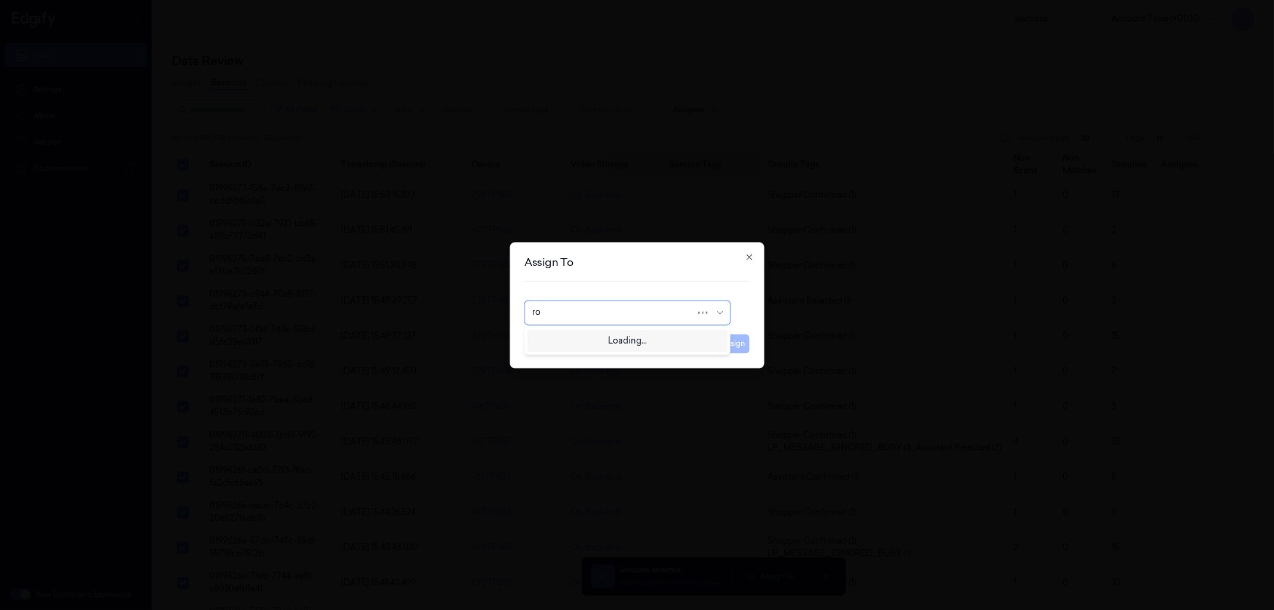
type input "roh"
click at [619, 344] on div "[PERSON_NAME]" at bounding box center [627, 339] width 190 height 13
click at [726, 336] on button "Assign" at bounding box center [733, 343] width 33 height 19
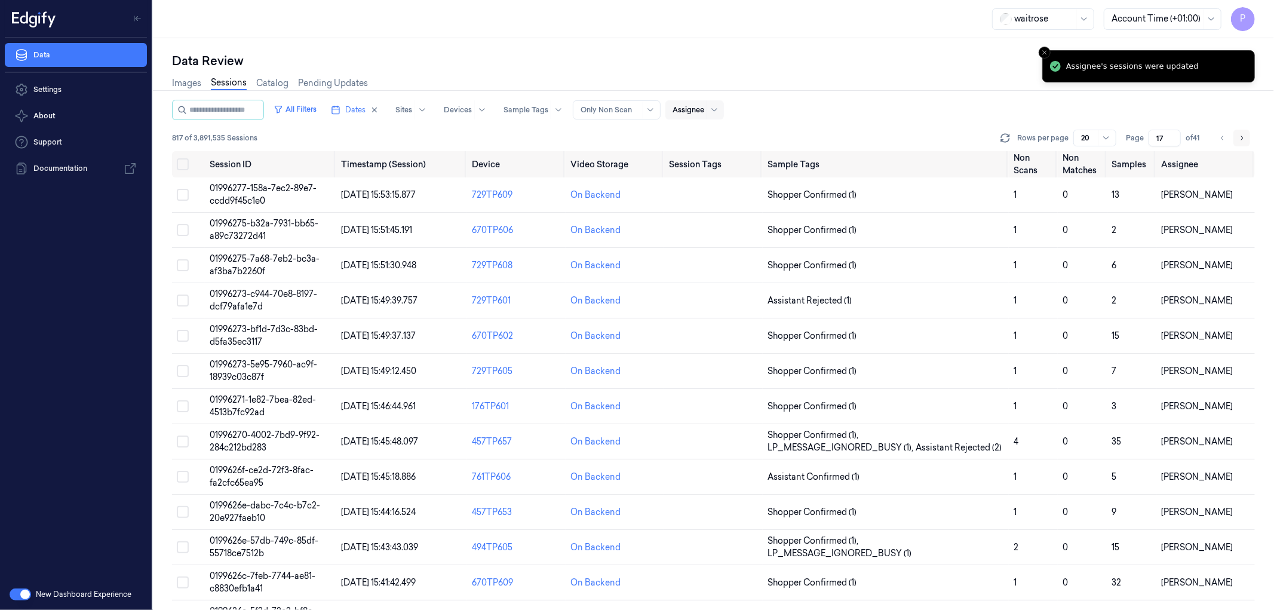
click at [1245, 139] on icon "Go to next page" at bounding box center [1241, 138] width 7 height 10
type input "18"
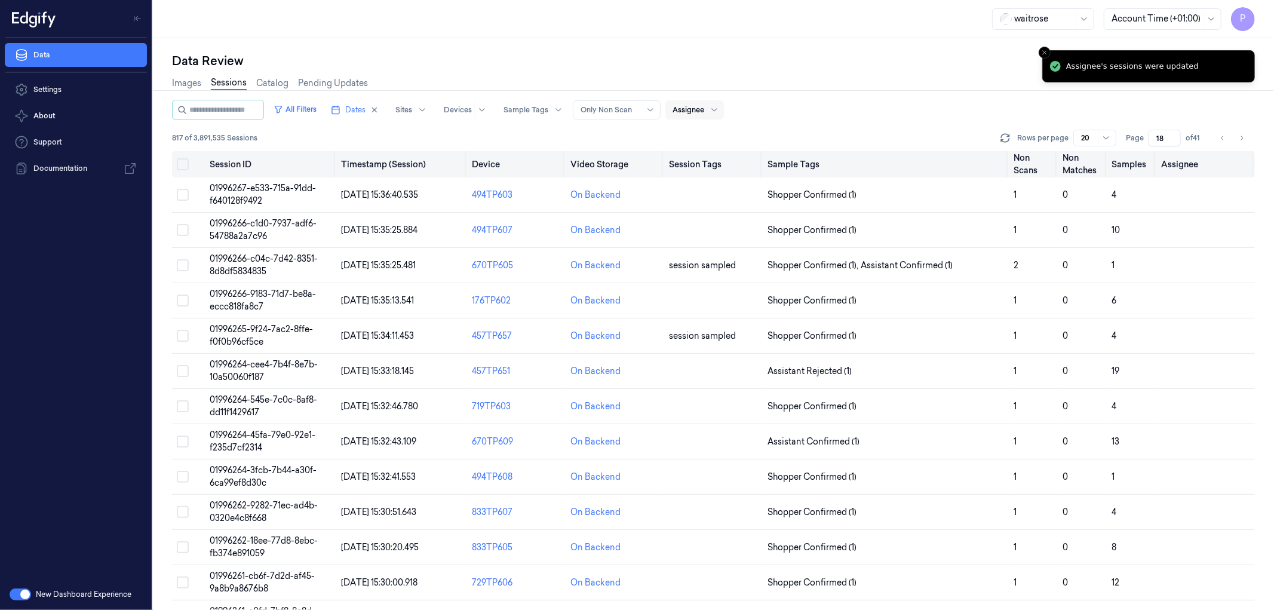
click at [181, 164] on button "Select all" at bounding box center [183, 164] width 12 height 12
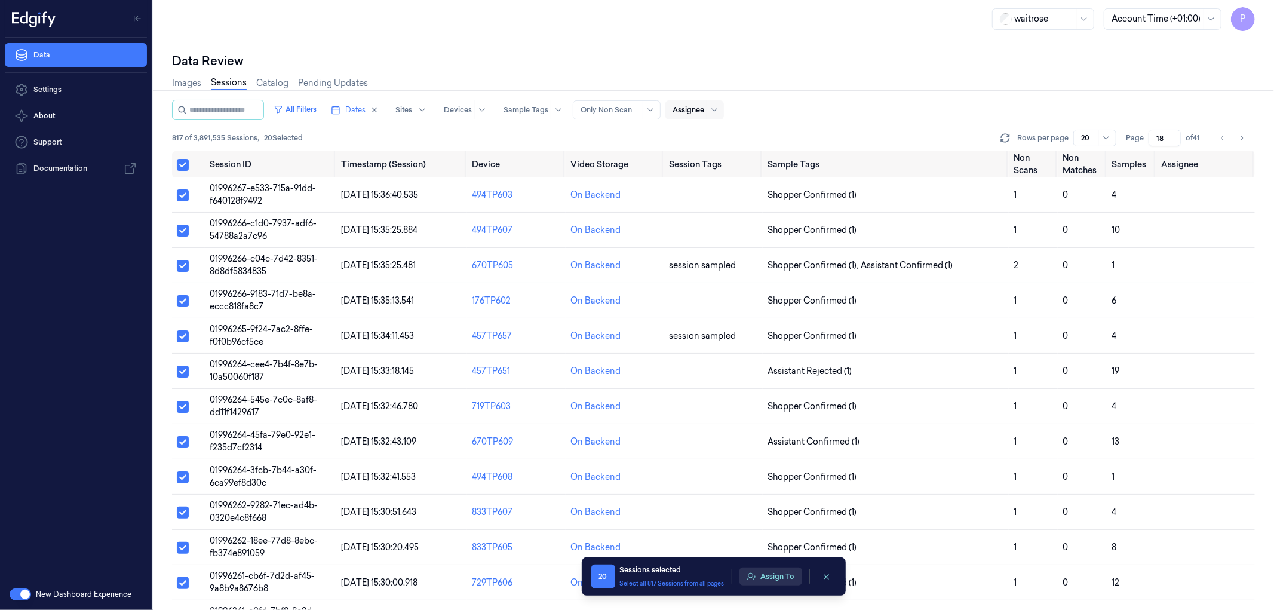
click at [765, 578] on button "Assign To" at bounding box center [771, 577] width 63 height 18
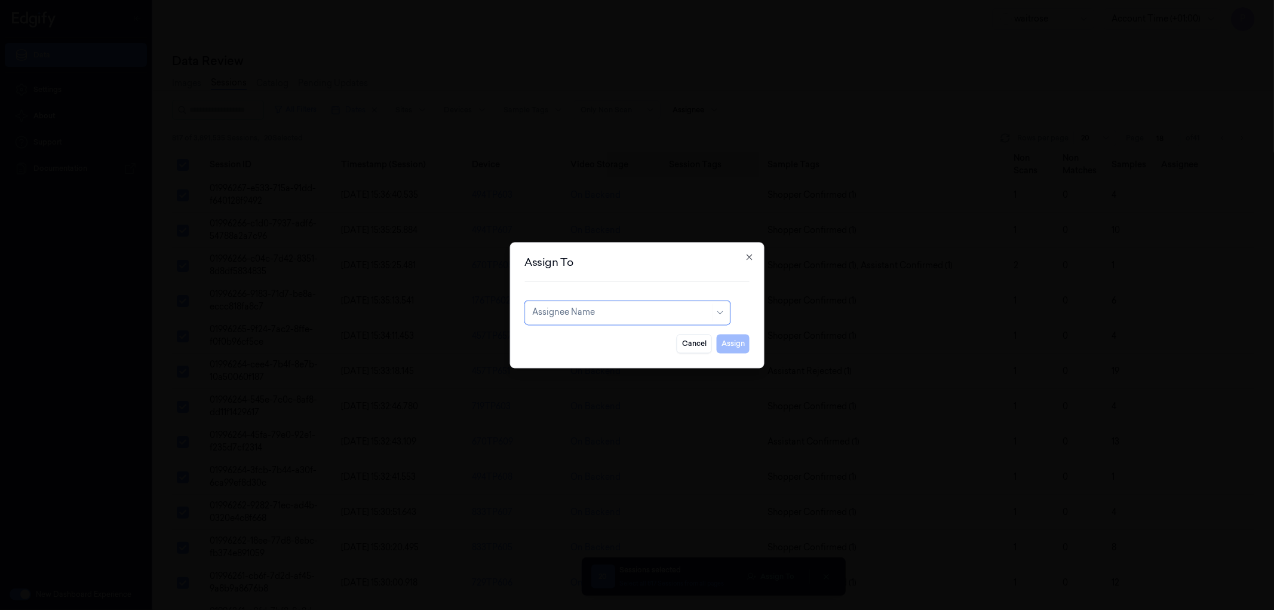
click at [635, 308] on div at bounding box center [621, 312] width 178 height 13
type input "vars"
click at [612, 336] on div "[PERSON_NAME]" at bounding box center [627, 339] width 190 height 13
click at [740, 349] on button "Assign" at bounding box center [733, 343] width 33 height 19
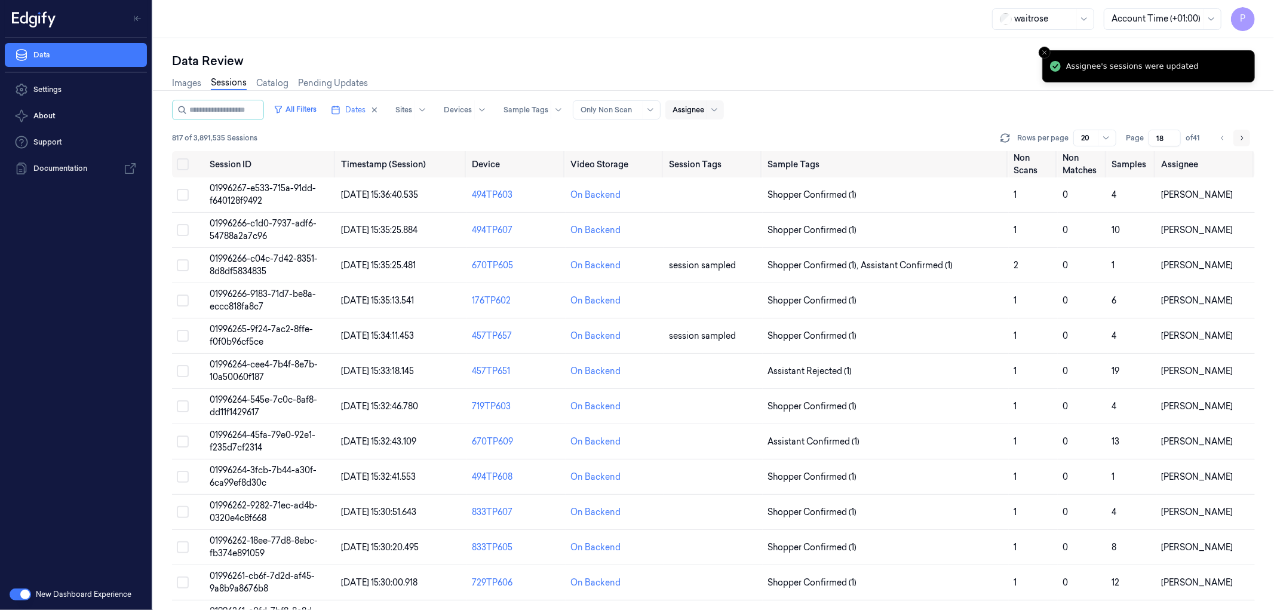
click at [1245, 137] on button "Go to next page" at bounding box center [1242, 138] width 17 height 17
type input "19"
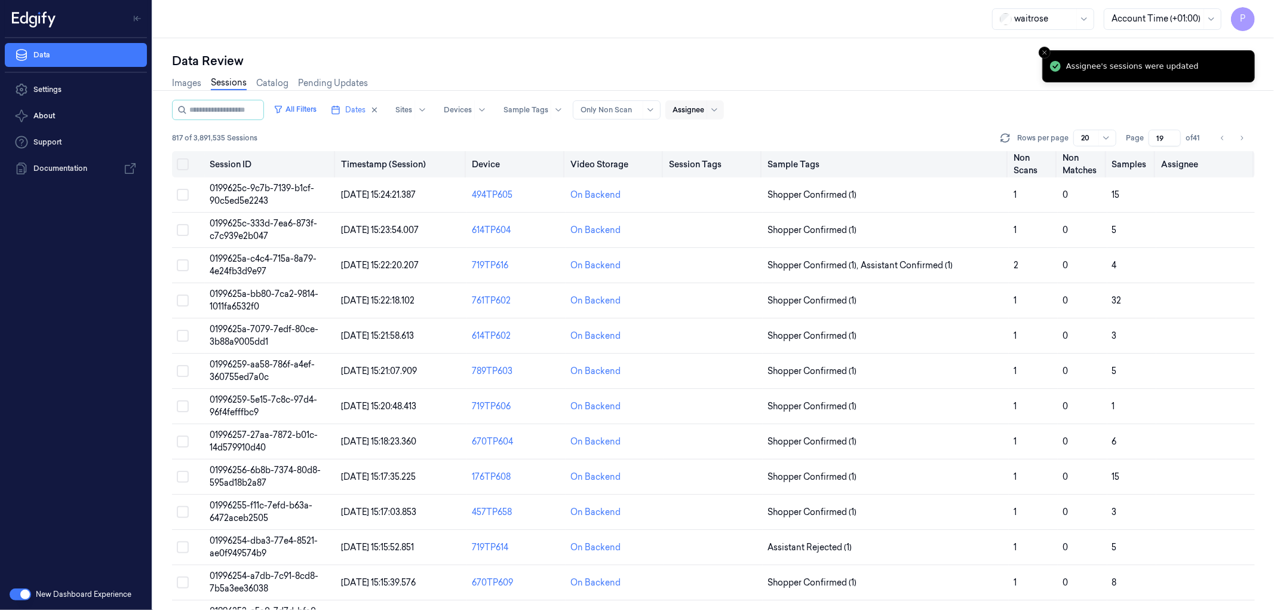
click at [180, 166] on button "Select all" at bounding box center [183, 164] width 12 height 12
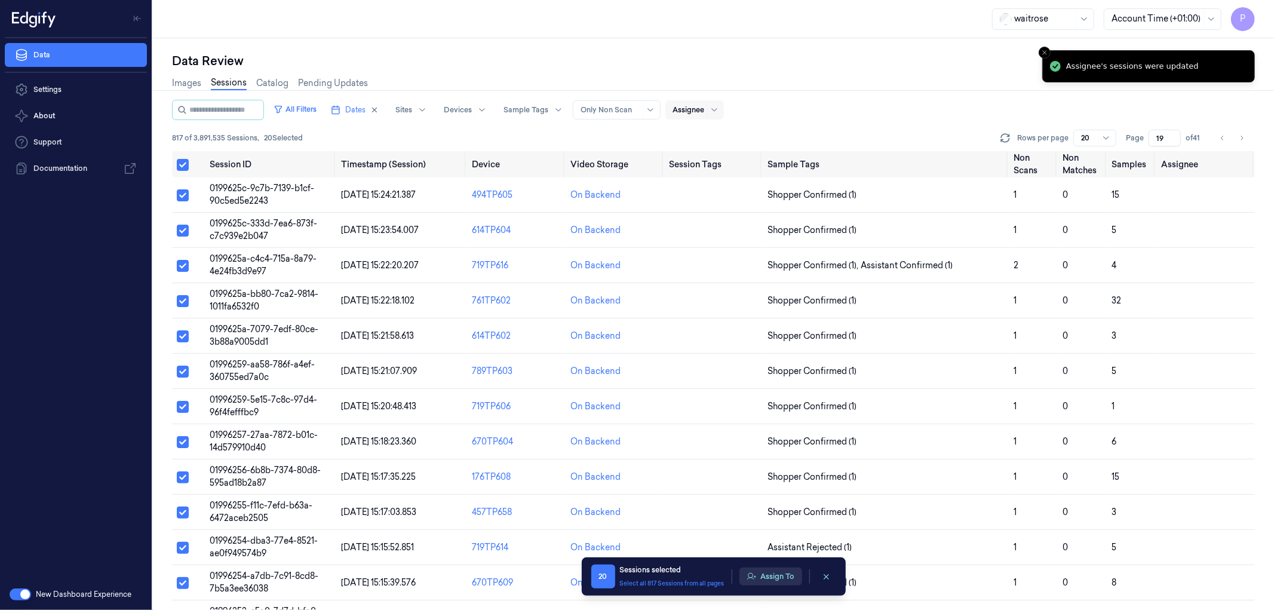
click at [786, 576] on button "Assign To" at bounding box center [771, 577] width 63 height 18
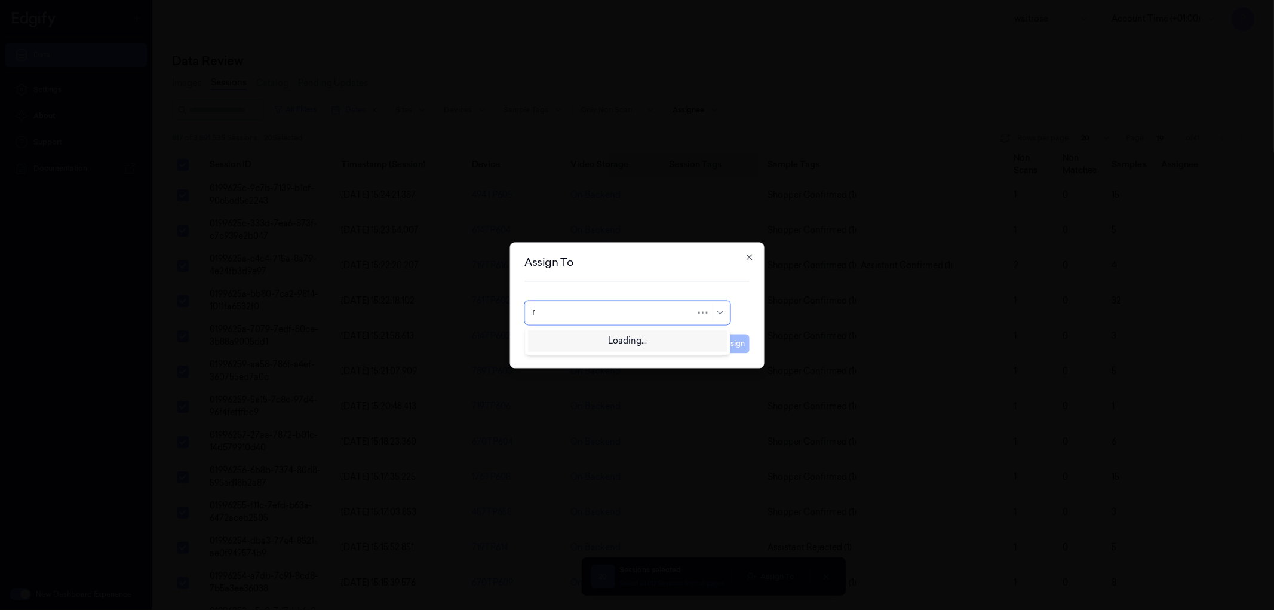
type input "ru"
click at [600, 336] on div "rupa a" at bounding box center [627, 339] width 190 height 13
click at [731, 345] on button "Assign" at bounding box center [733, 343] width 33 height 19
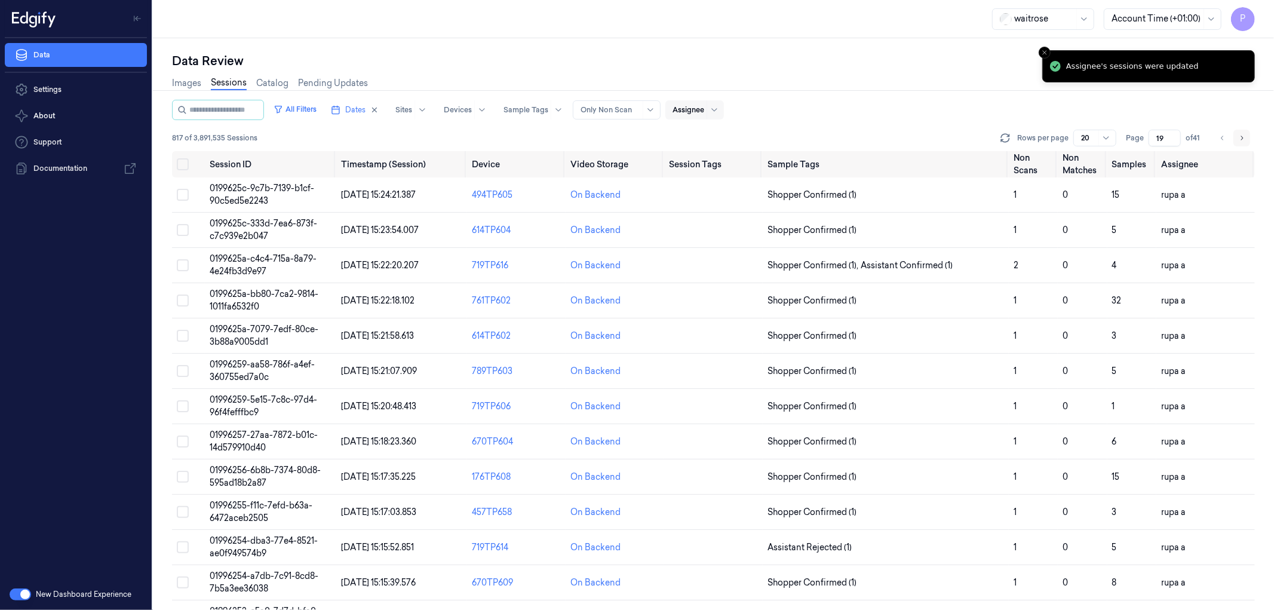
click at [1241, 136] on icon "Go to next page" at bounding box center [1241, 138] width 7 height 10
type input "20"
click at [182, 162] on button "Select all" at bounding box center [183, 164] width 12 height 12
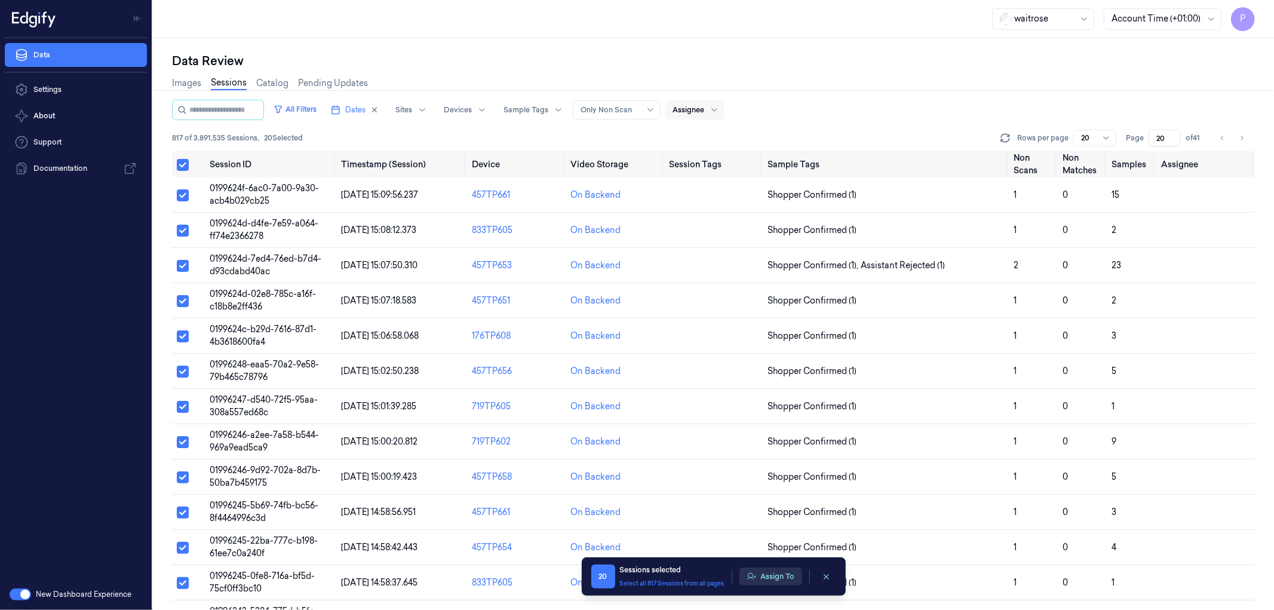
click at [766, 575] on button "Assign To" at bounding box center [771, 577] width 63 height 18
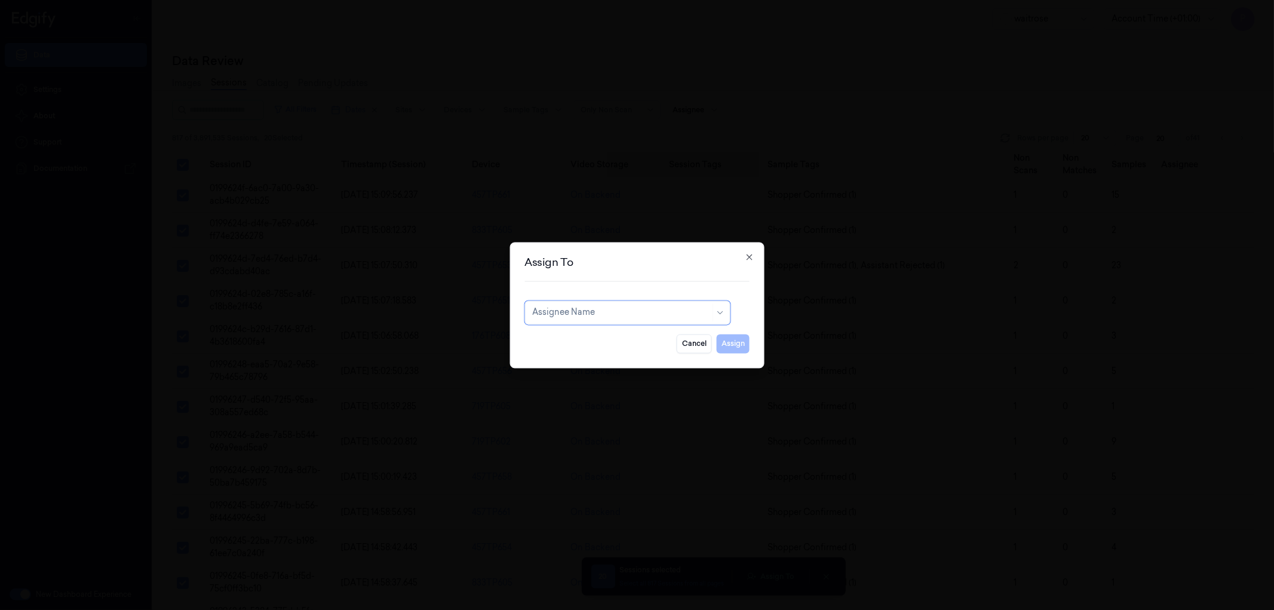
click at [605, 313] on div at bounding box center [621, 312] width 178 height 13
type input "vars"
click at [575, 358] on div "[PERSON_NAME] g" at bounding box center [627, 359] width 190 height 13
click at [727, 350] on button "Assign" at bounding box center [733, 343] width 33 height 19
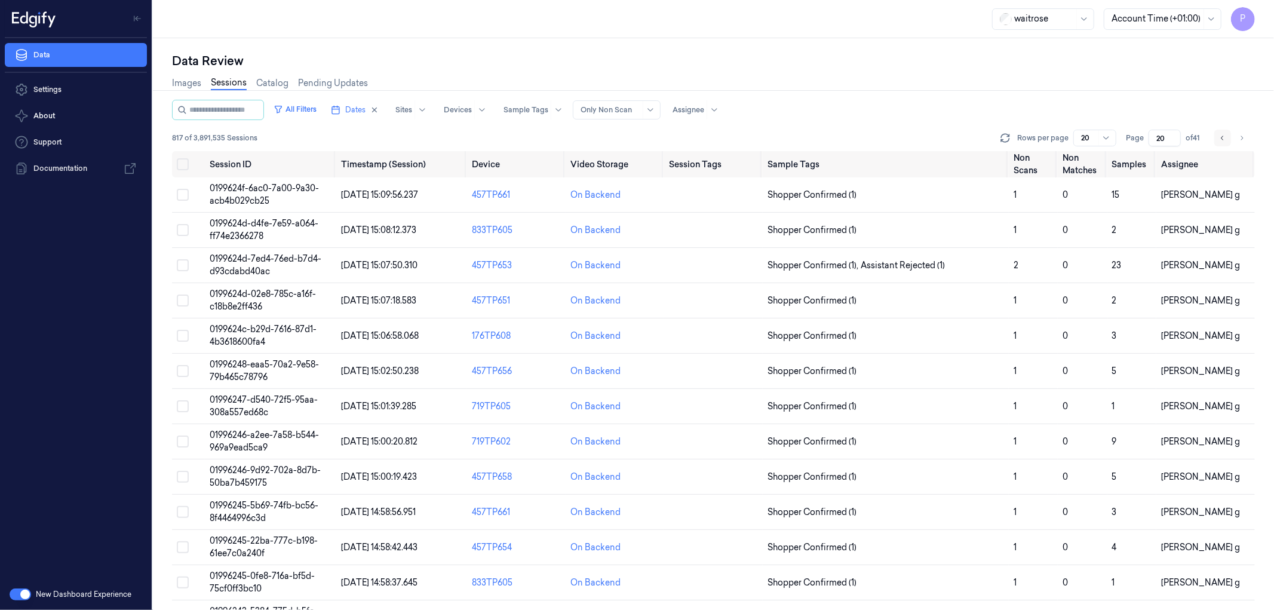
click at [1219, 139] on icon "Go to previous page" at bounding box center [1222, 138] width 7 height 10
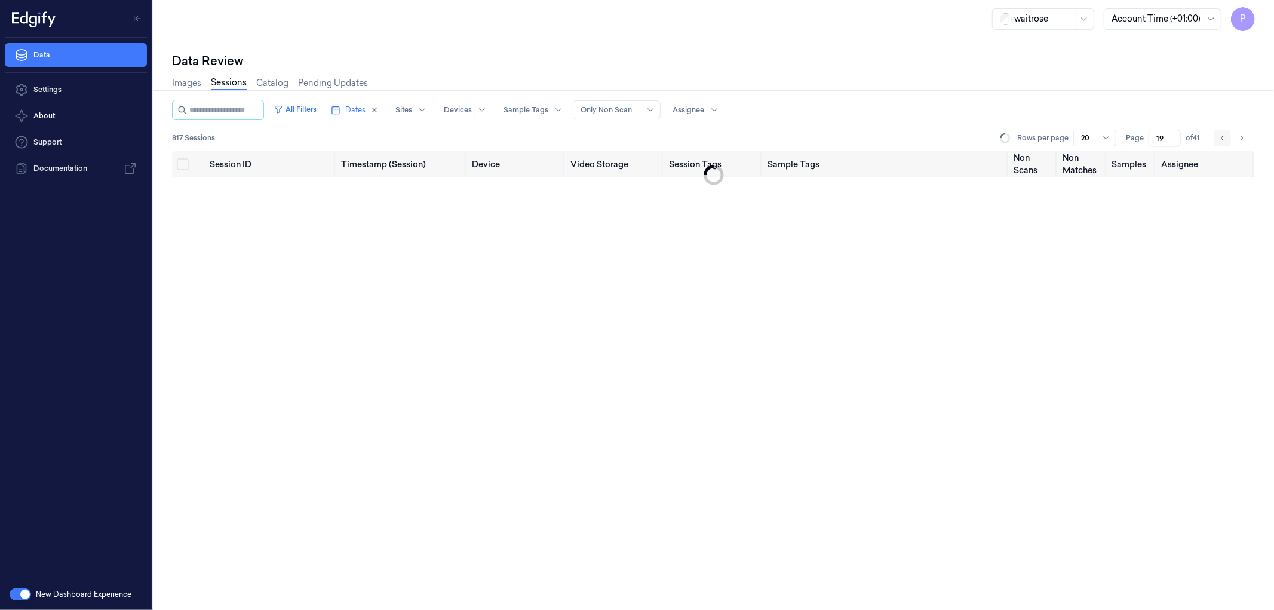
click at [1219, 139] on icon "Go to previous page" at bounding box center [1222, 138] width 7 height 10
click at [1219, 138] on icon "Go to previous page" at bounding box center [1222, 138] width 7 height 10
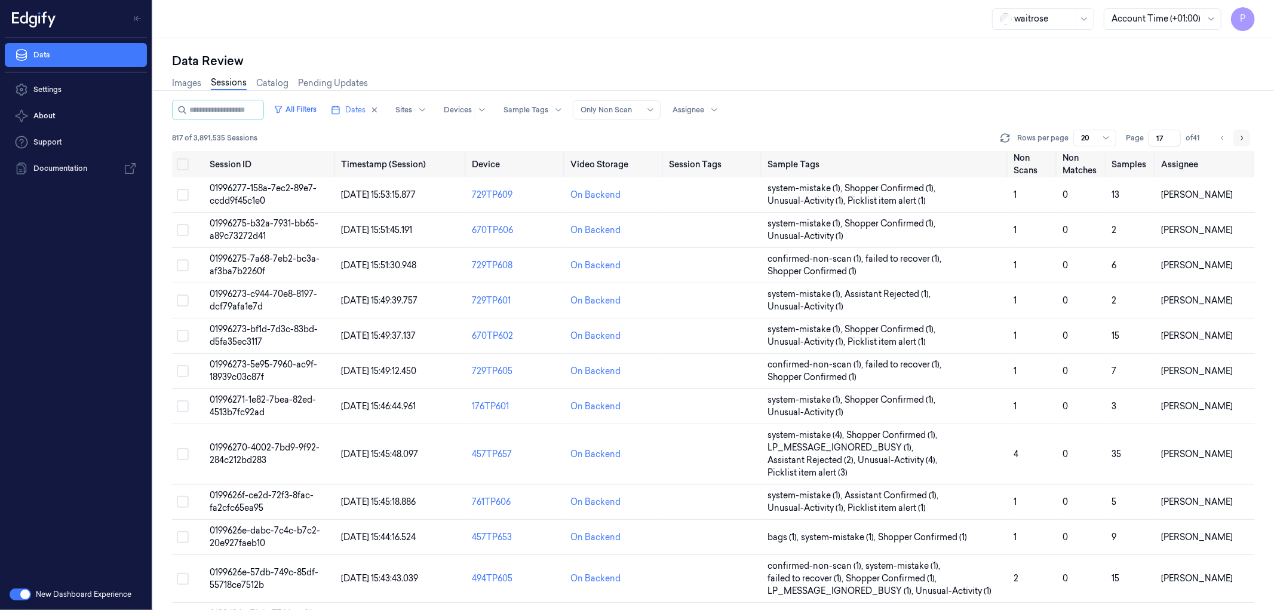
click at [1245, 139] on icon "Go to next page" at bounding box center [1241, 138] width 7 height 10
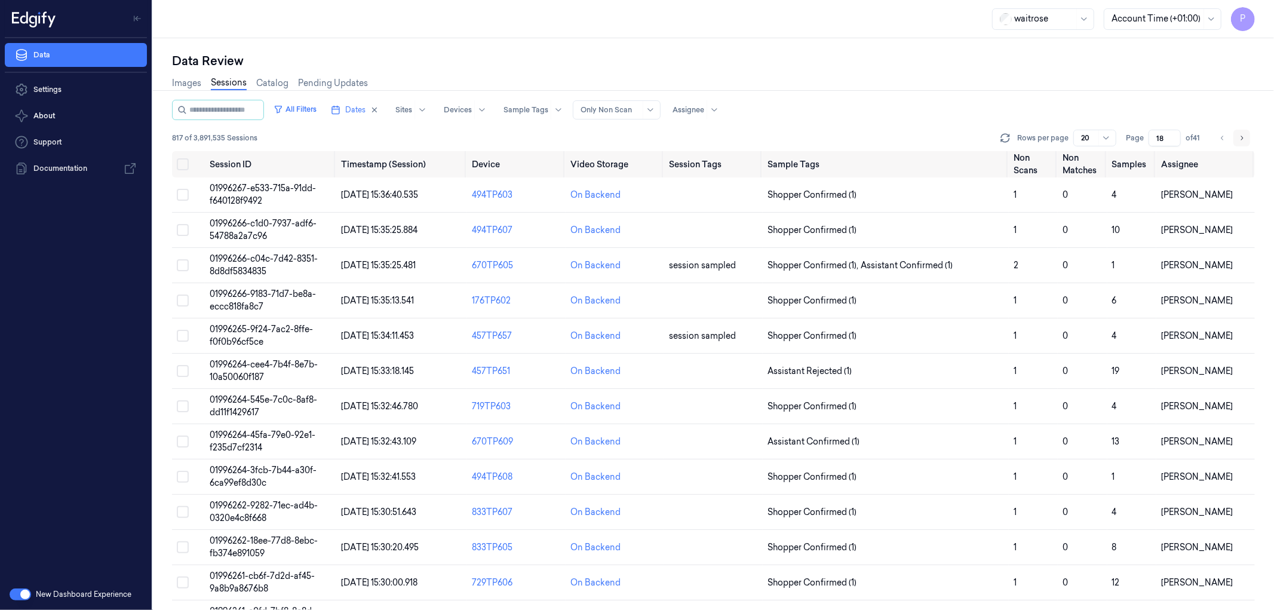
click at [1245, 139] on icon "Go to next page" at bounding box center [1241, 138] width 7 height 10
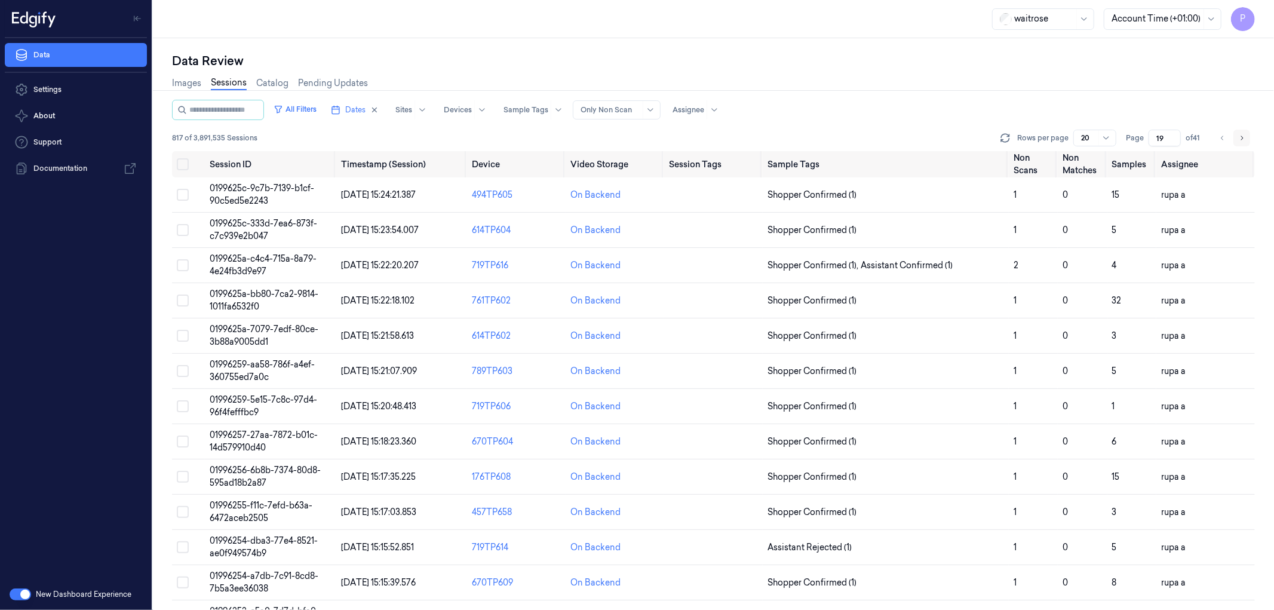
click at [1245, 139] on icon "Go to next page" at bounding box center [1241, 138] width 7 height 10
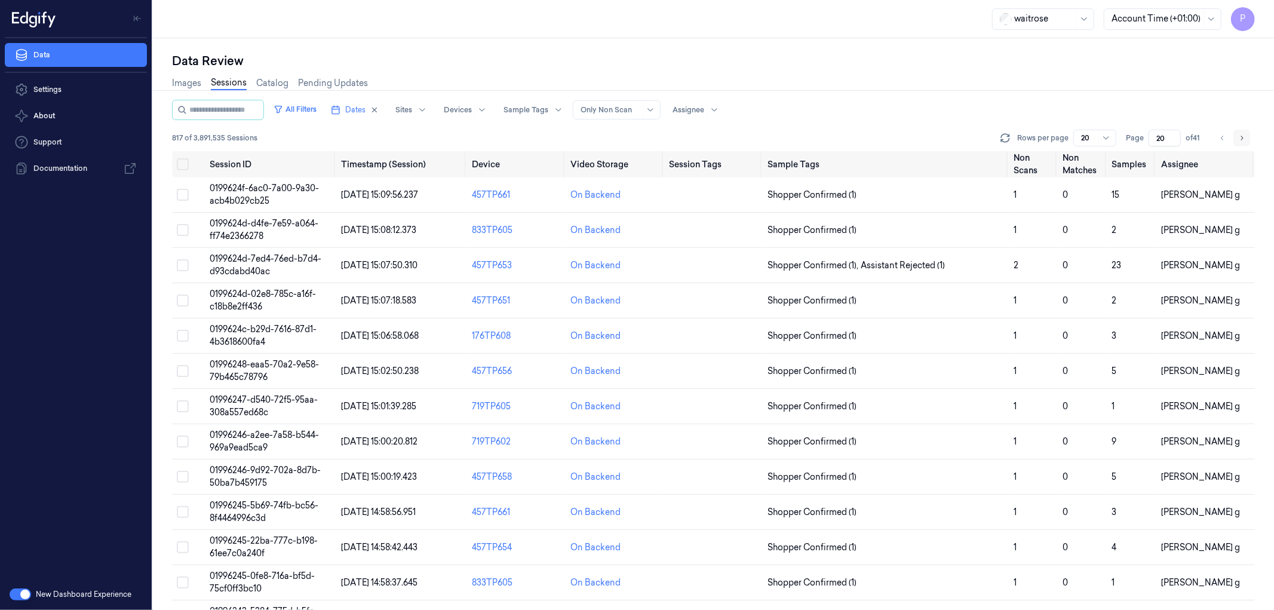
click at [1245, 139] on icon "Go to next page" at bounding box center [1241, 138] width 7 height 10
type input "21"
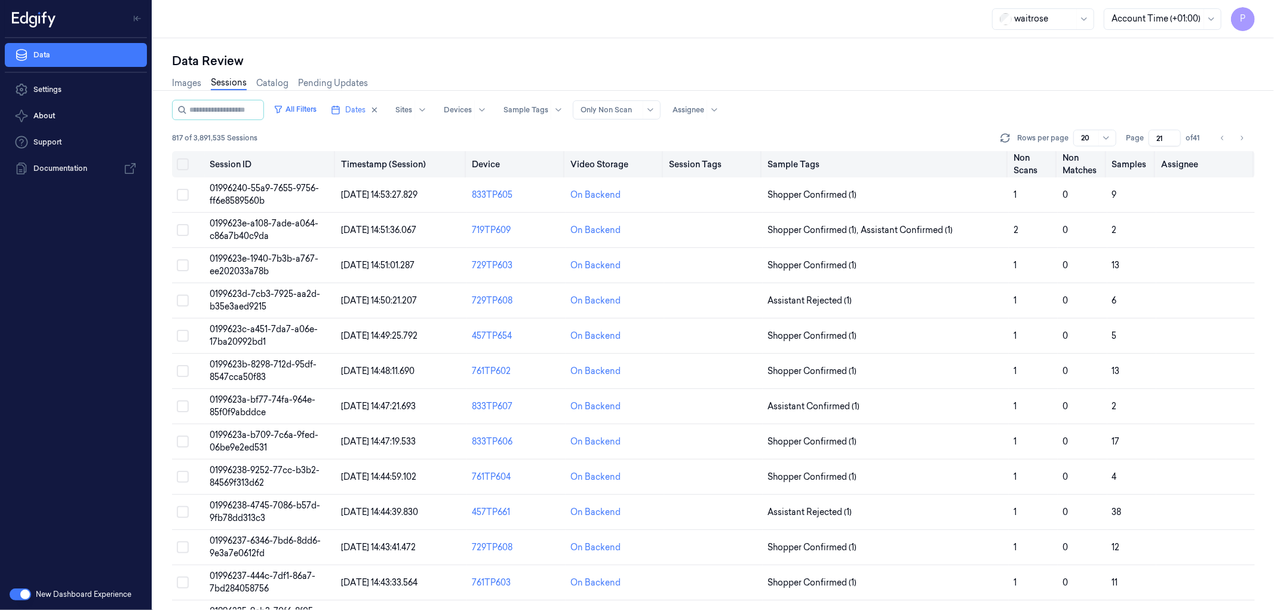
click at [182, 165] on button "Select all" at bounding box center [183, 164] width 12 height 12
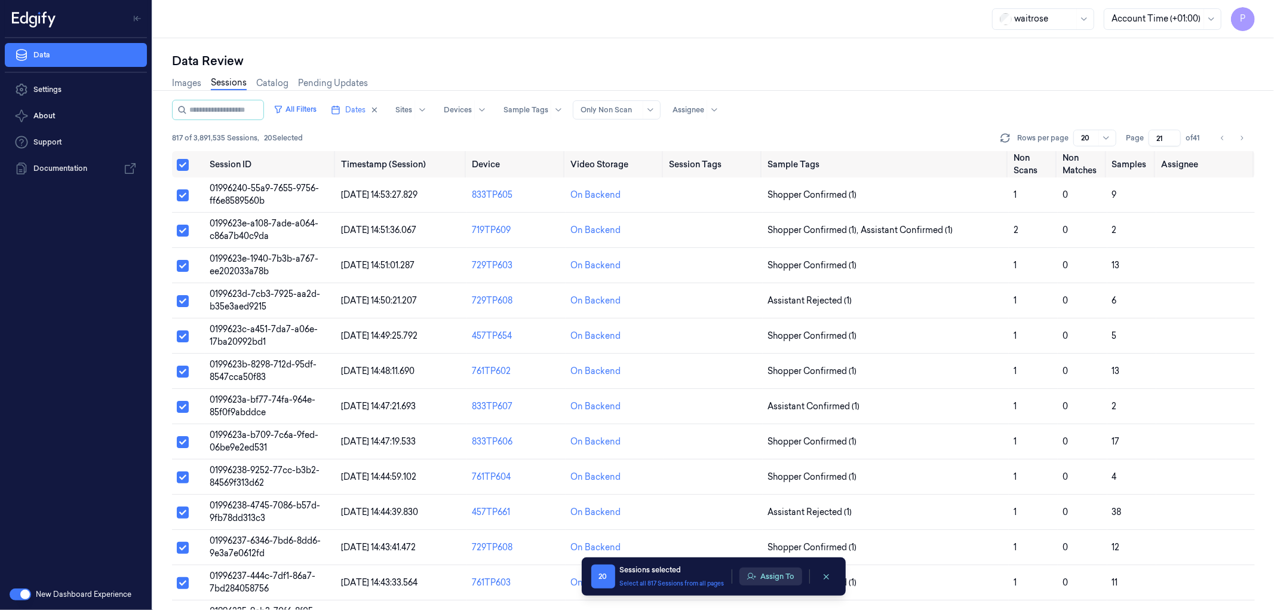
click at [774, 572] on button "Assign To" at bounding box center [771, 577] width 63 height 18
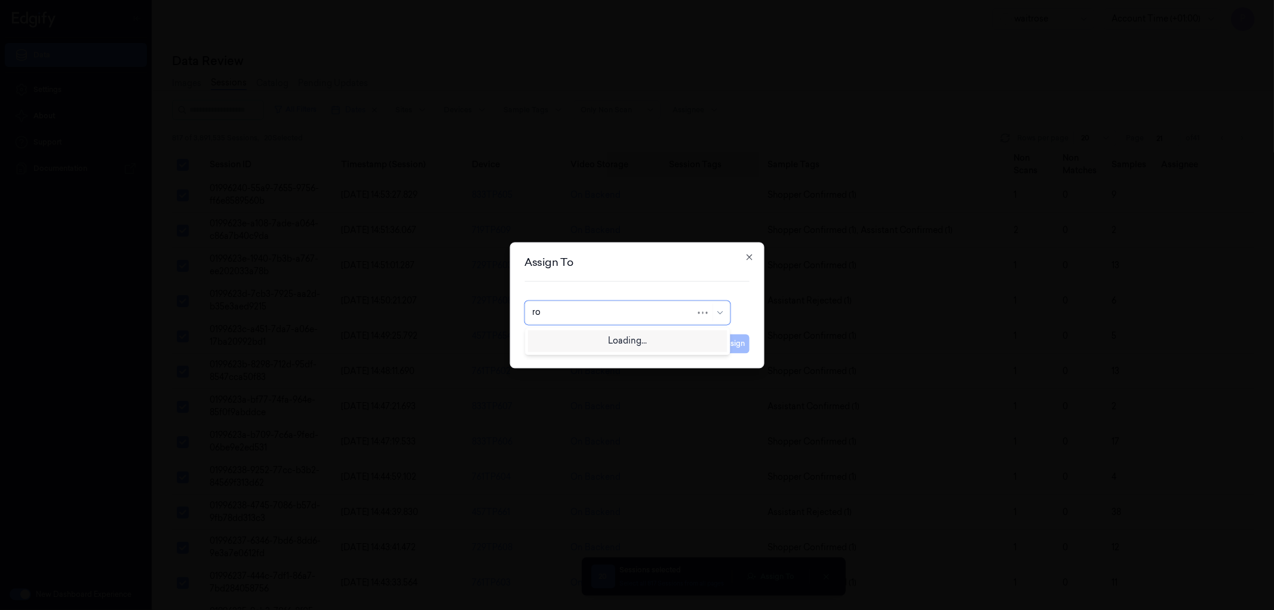
type input "roh"
click at [628, 342] on div "[PERSON_NAME]" at bounding box center [627, 339] width 190 height 13
click at [726, 343] on button "Assign" at bounding box center [733, 343] width 33 height 19
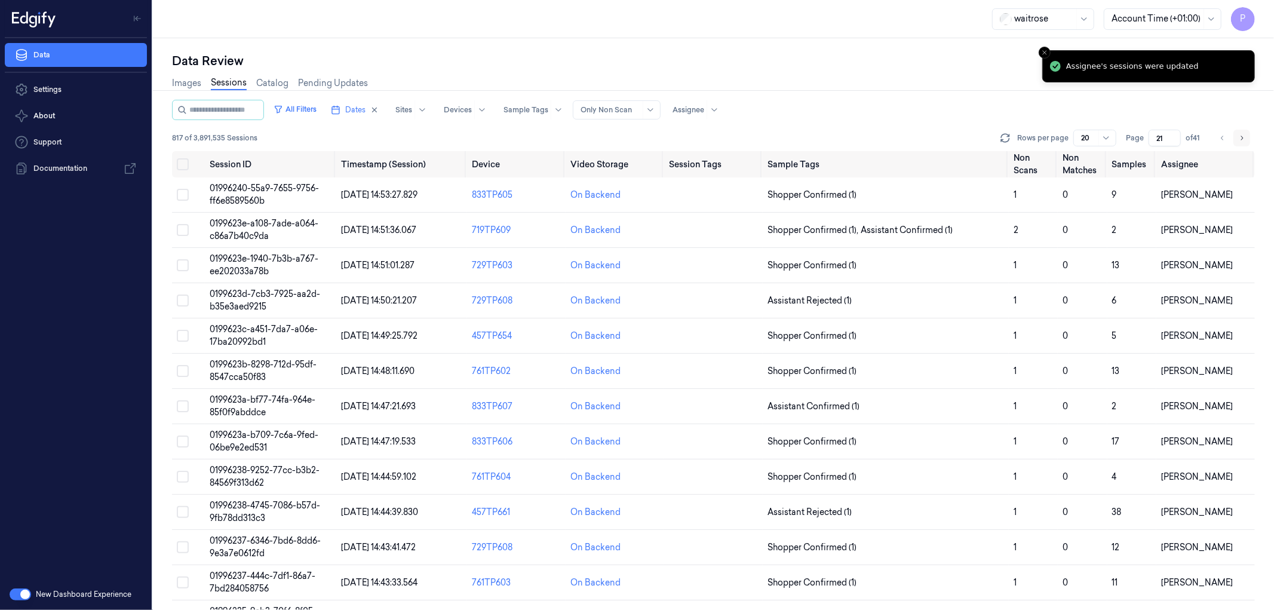
click at [1244, 139] on icon "Go to next page" at bounding box center [1241, 138] width 7 height 10
type input "22"
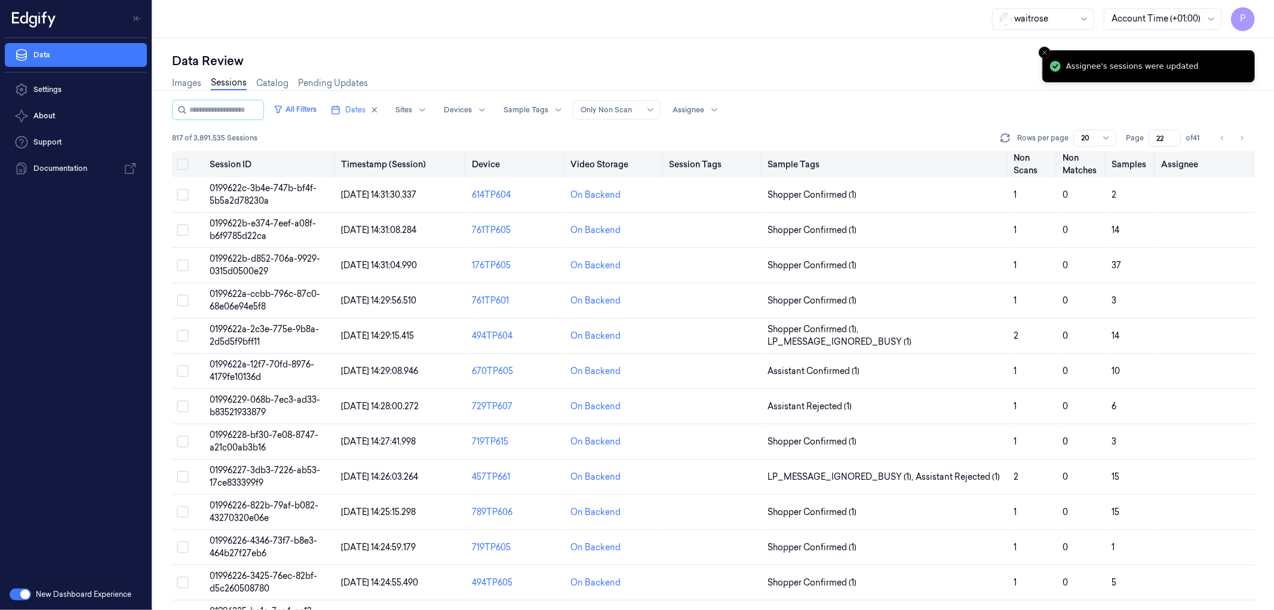
click at [183, 165] on button "Select all" at bounding box center [183, 164] width 12 height 12
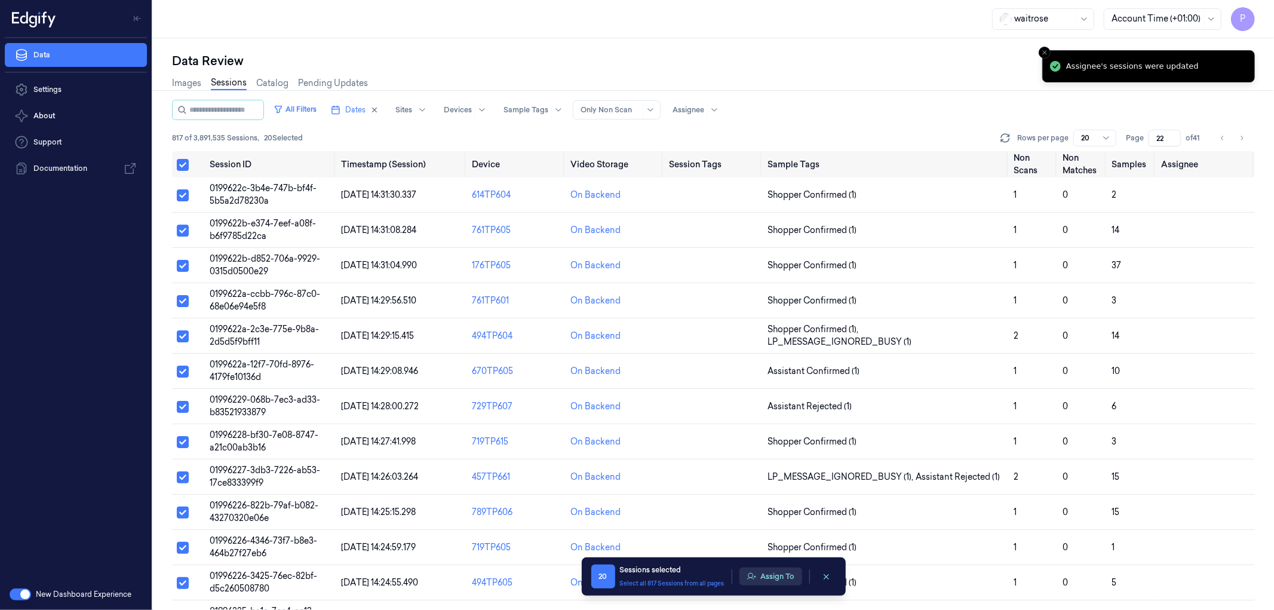
click at [766, 581] on button "Assign To" at bounding box center [771, 577] width 63 height 18
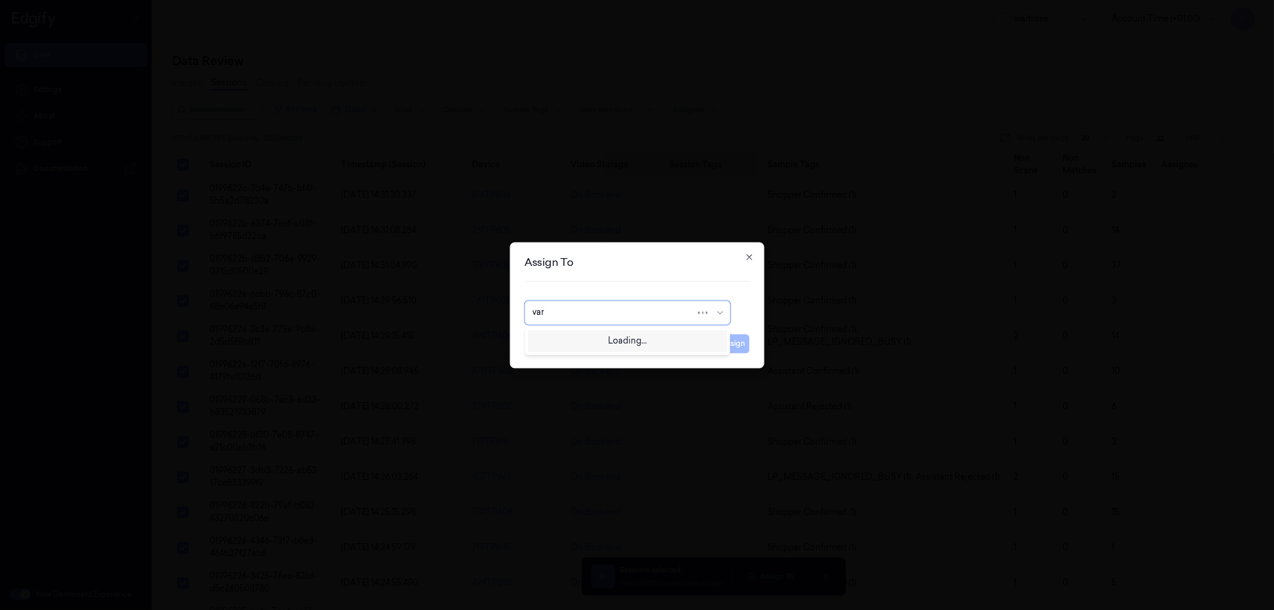
type input "vars"
click at [629, 345] on div "[PERSON_NAME]" at bounding box center [627, 339] width 190 height 13
click at [737, 341] on button "Assign" at bounding box center [733, 343] width 33 height 19
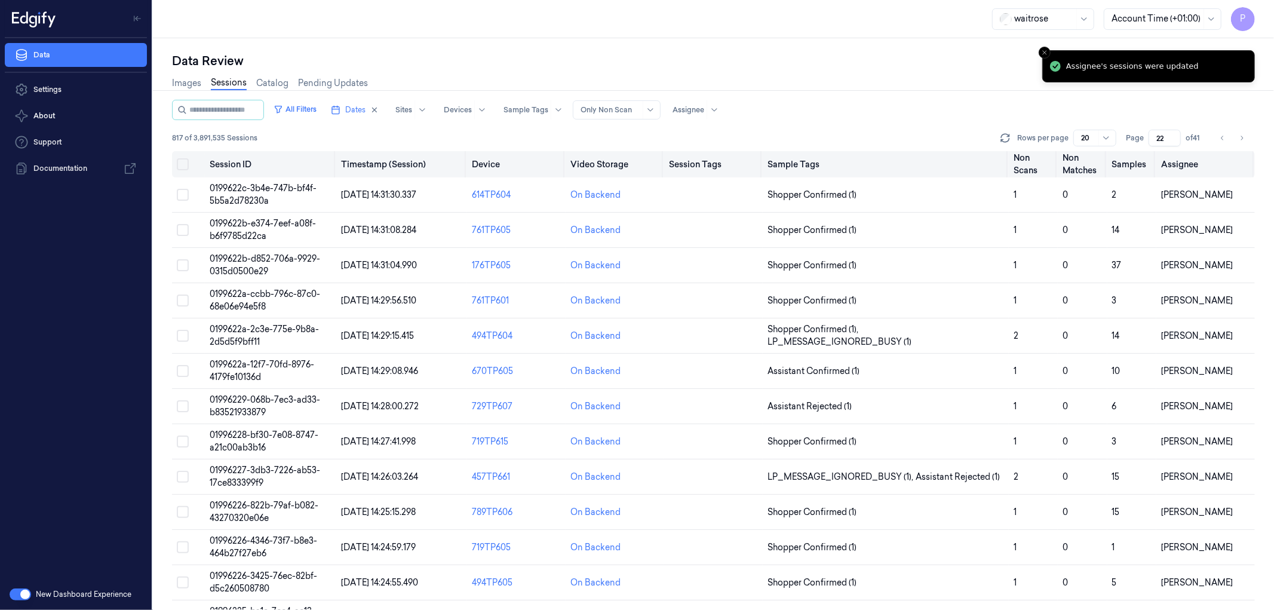
click at [1244, 136] on icon "Go to next page" at bounding box center [1241, 138] width 7 height 10
type input "23"
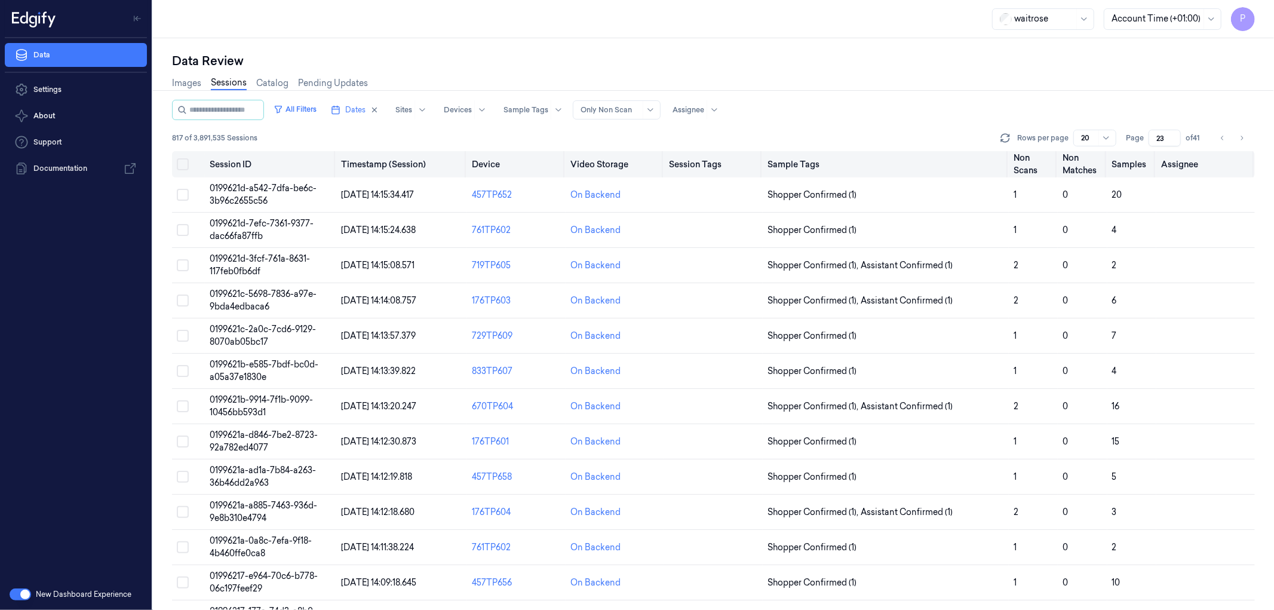
click at [185, 164] on button "Select all" at bounding box center [183, 164] width 12 height 12
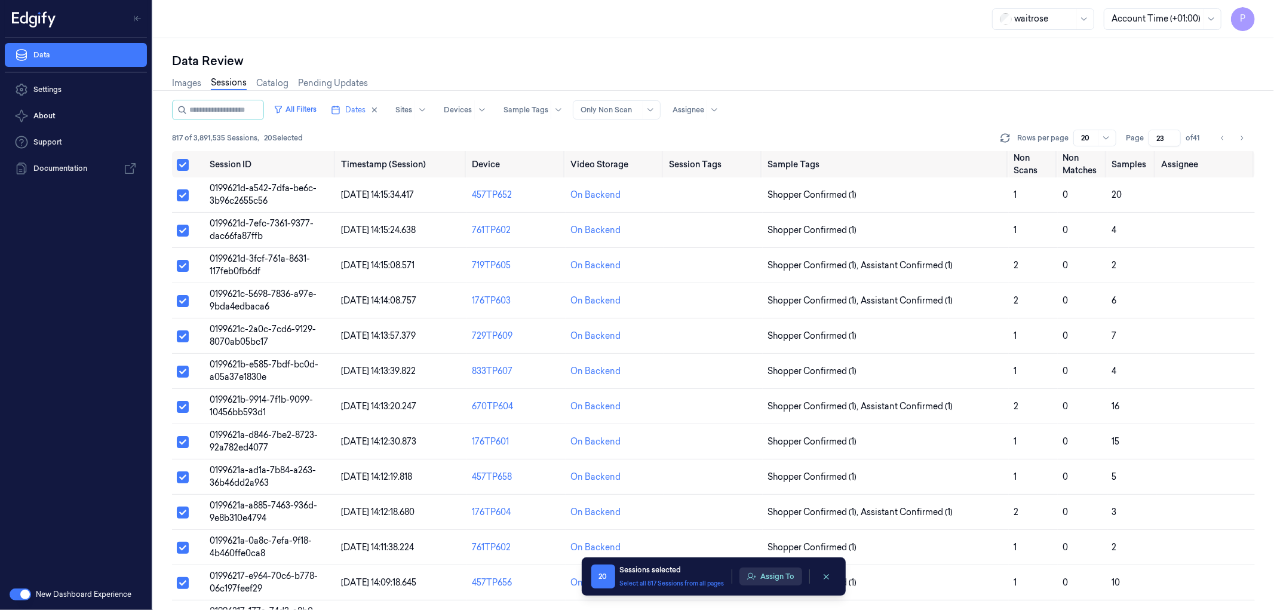
click at [775, 578] on button "Assign To" at bounding box center [771, 577] width 63 height 18
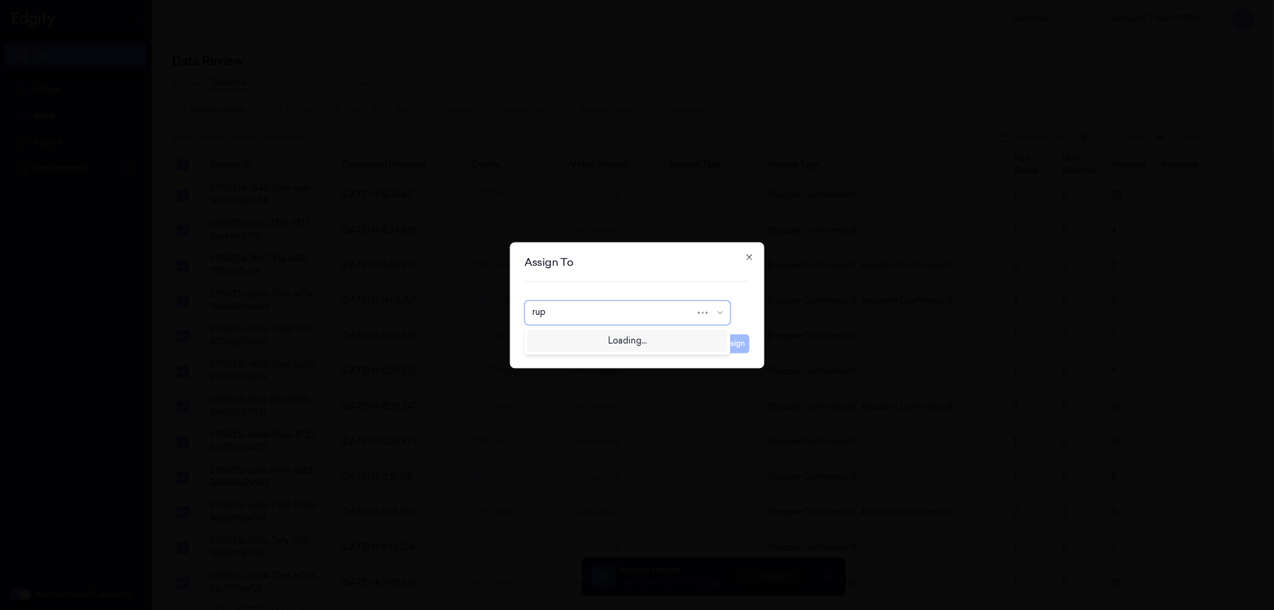
type input "rupa"
click at [580, 342] on div "rupa a" at bounding box center [627, 339] width 190 height 13
click at [741, 344] on button "Assign" at bounding box center [733, 343] width 33 height 19
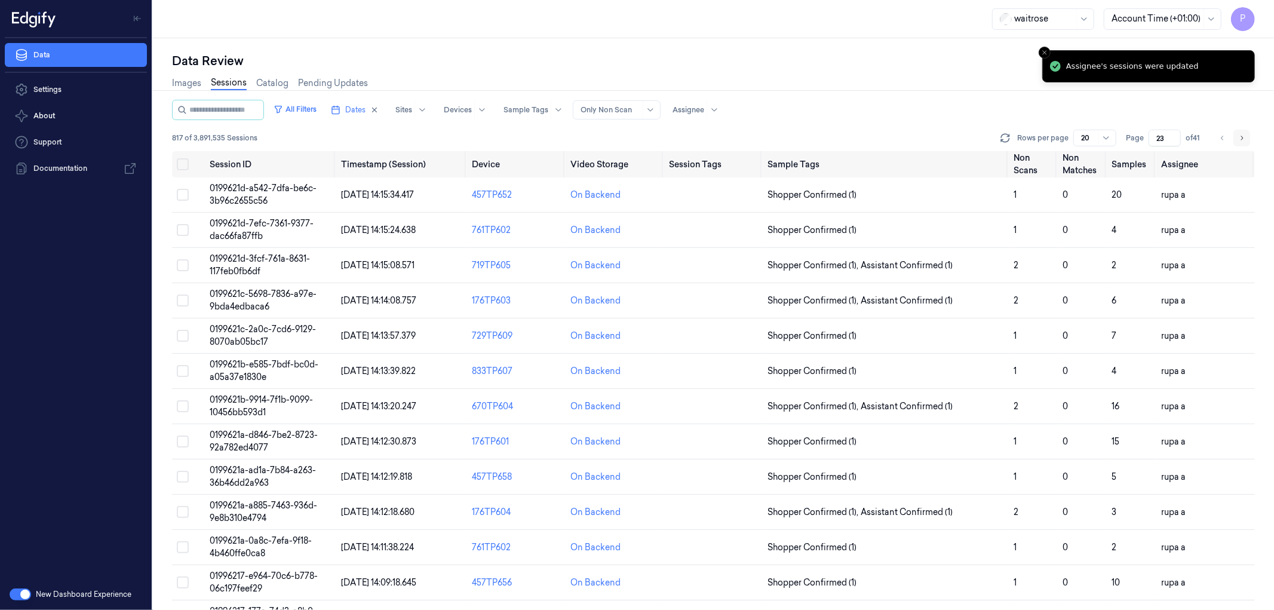
click at [1241, 138] on icon "Go to next page" at bounding box center [1241, 138] width 7 height 10
type input "24"
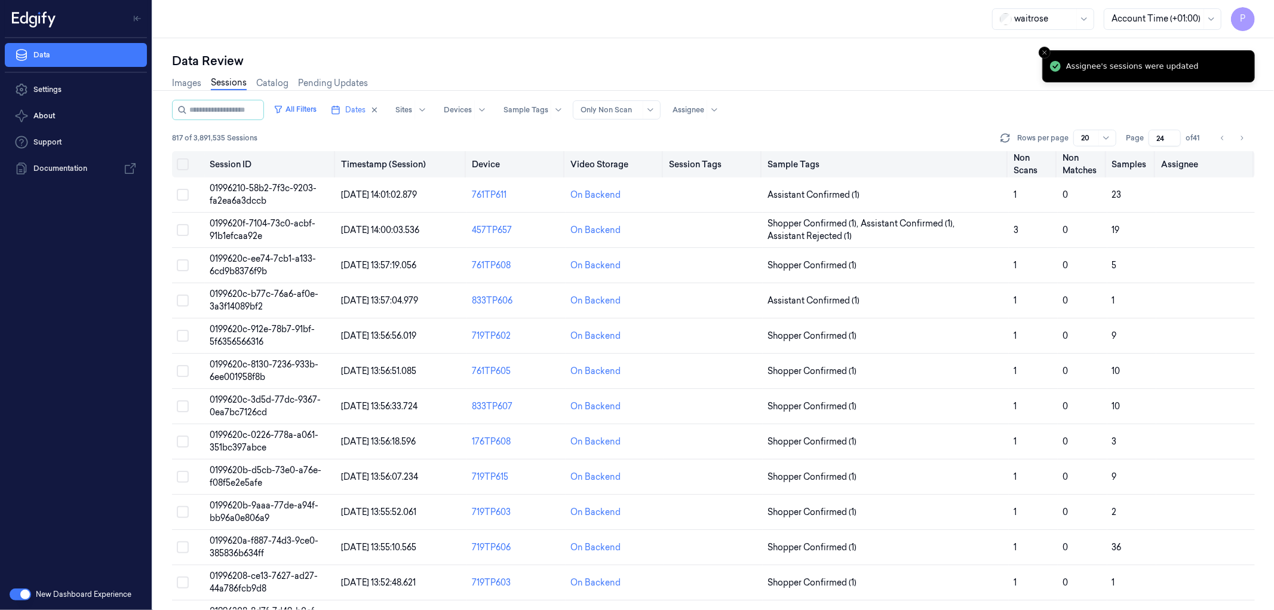
click at [186, 158] on button "Select all" at bounding box center [183, 164] width 12 height 12
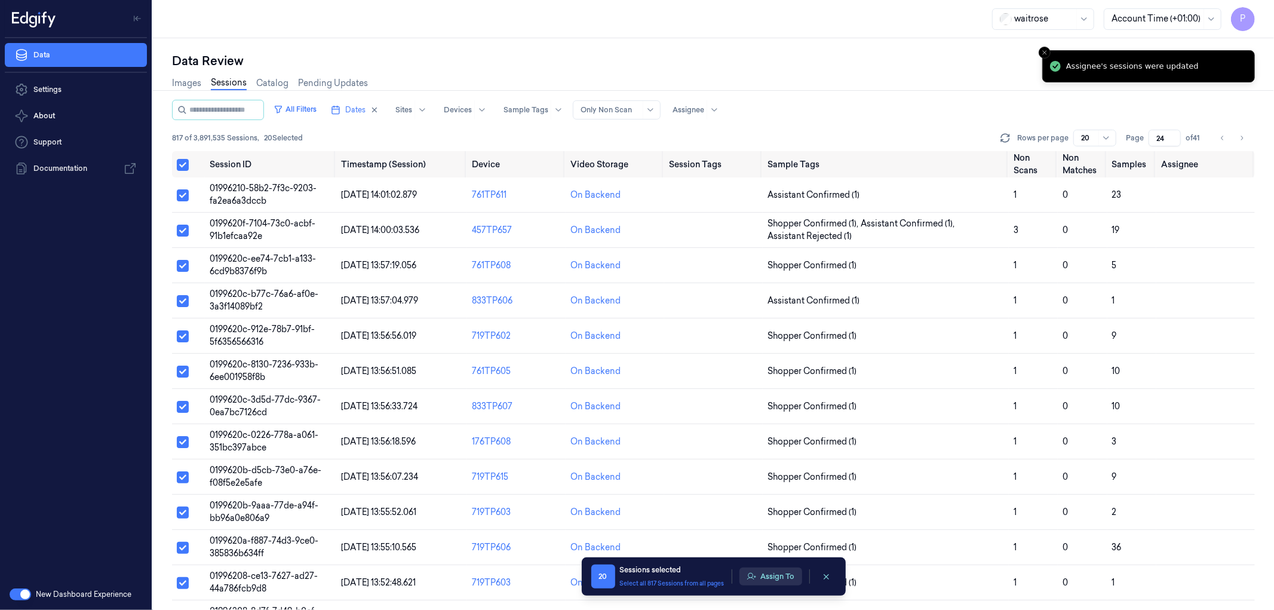
click at [767, 581] on button "Assign To" at bounding box center [771, 577] width 63 height 18
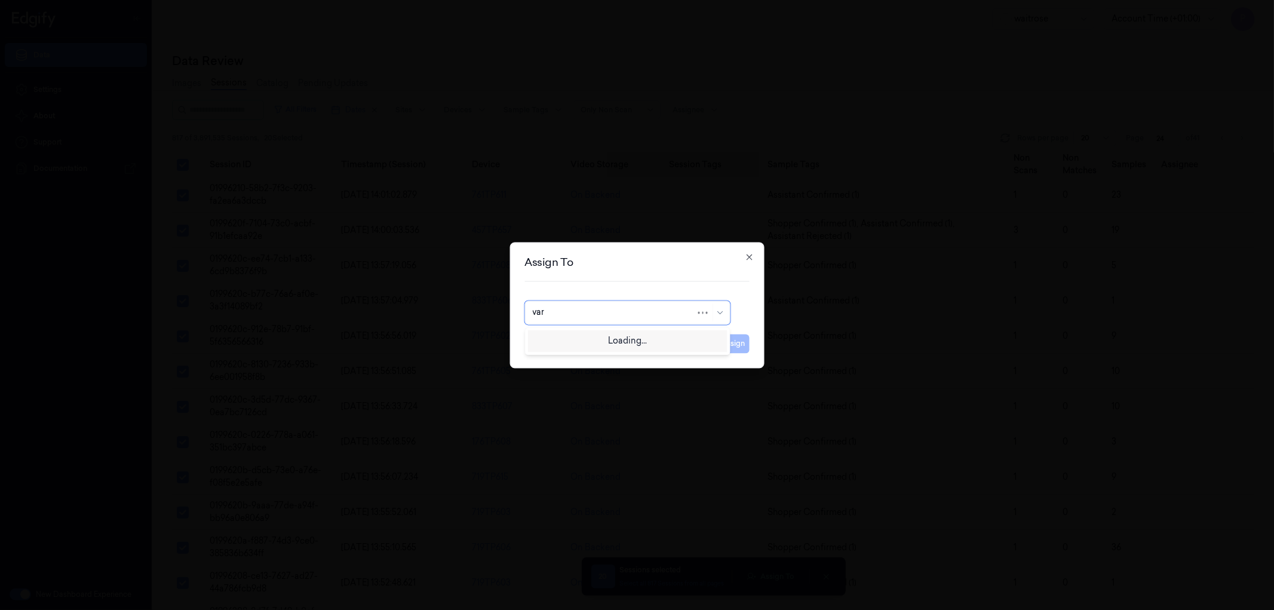
type input "vars"
click at [603, 359] on div "[PERSON_NAME] g" at bounding box center [627, 359] width 190 height 13
click at [738, 348] on button "Assign" at bounding box center [733, 343] width 33 height 19
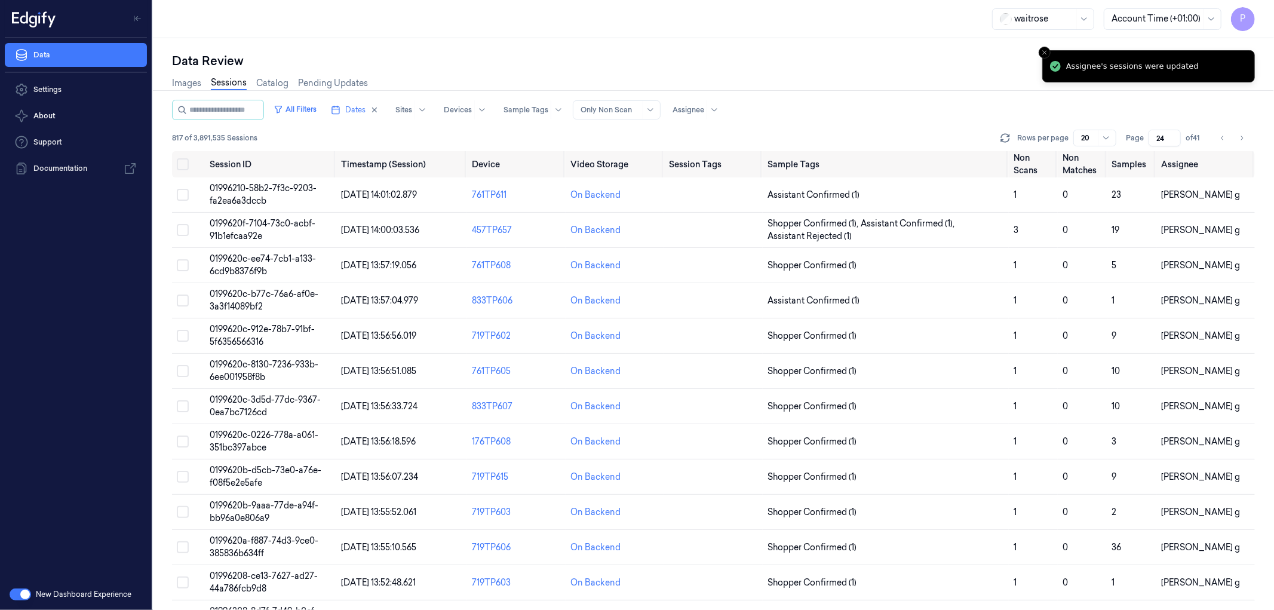
click at [921, 76] on div "Images Sessions Catalog Pending Updates" at bounding box center [713, 84] width 1083 height 30
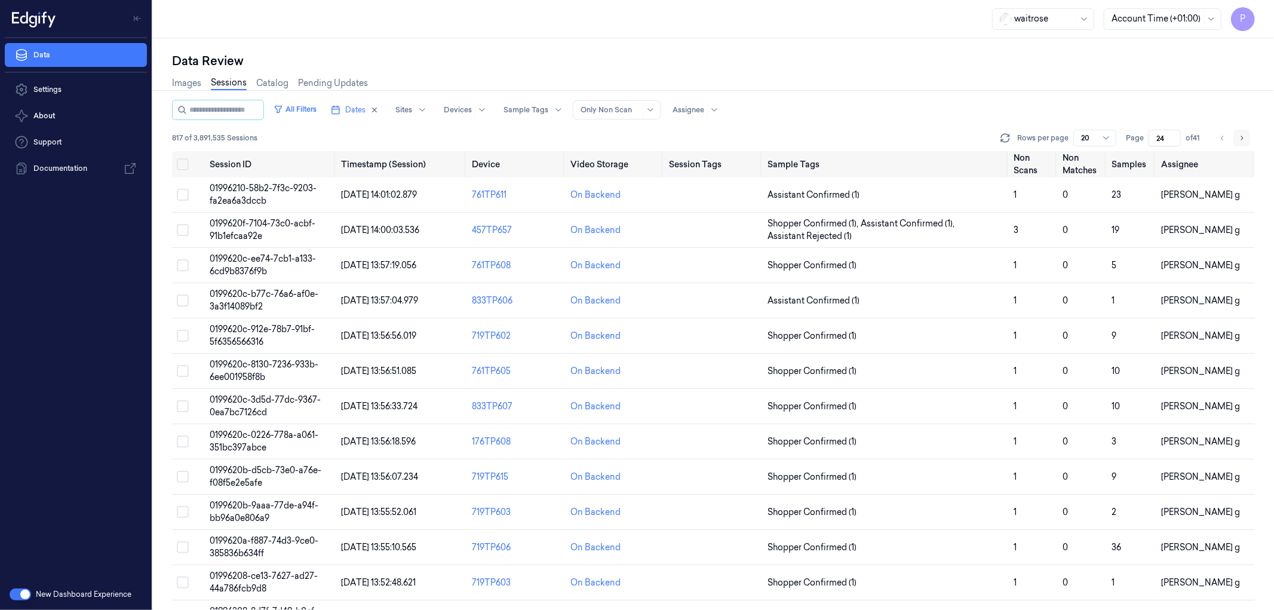
click at [1240, 135] on icon "Go to next page" at bounding box center [1241, 138] width 7 height 10
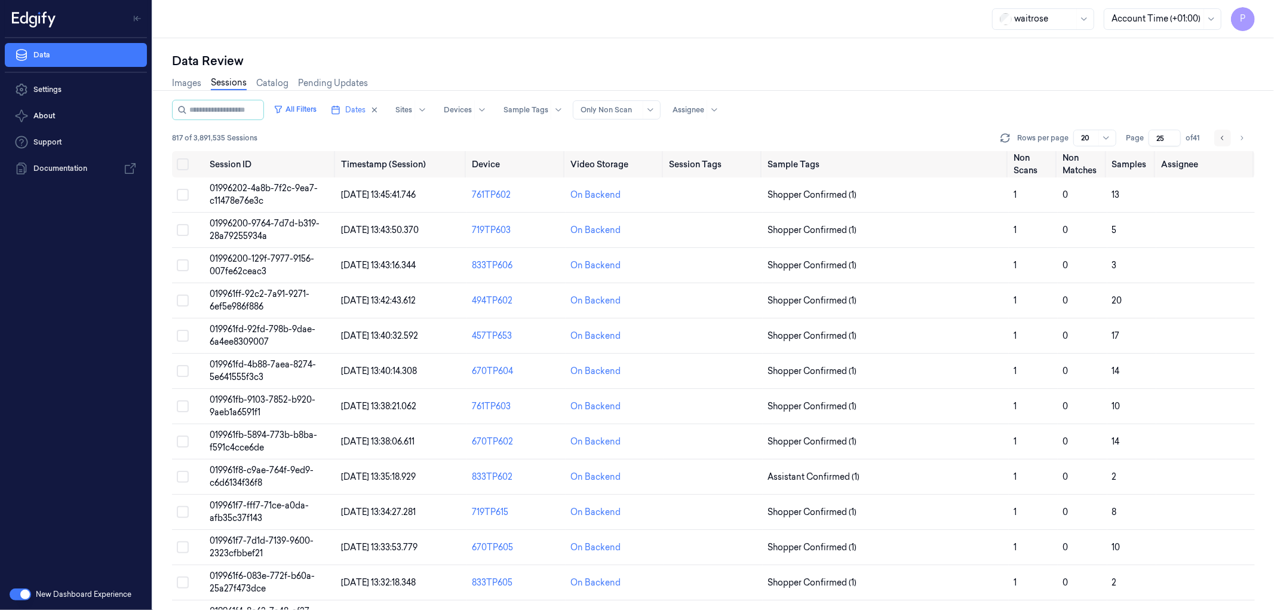
click at [1226, 139] on icon "Go to previous page" at bounding box center [1222, 138] width 7 height 10
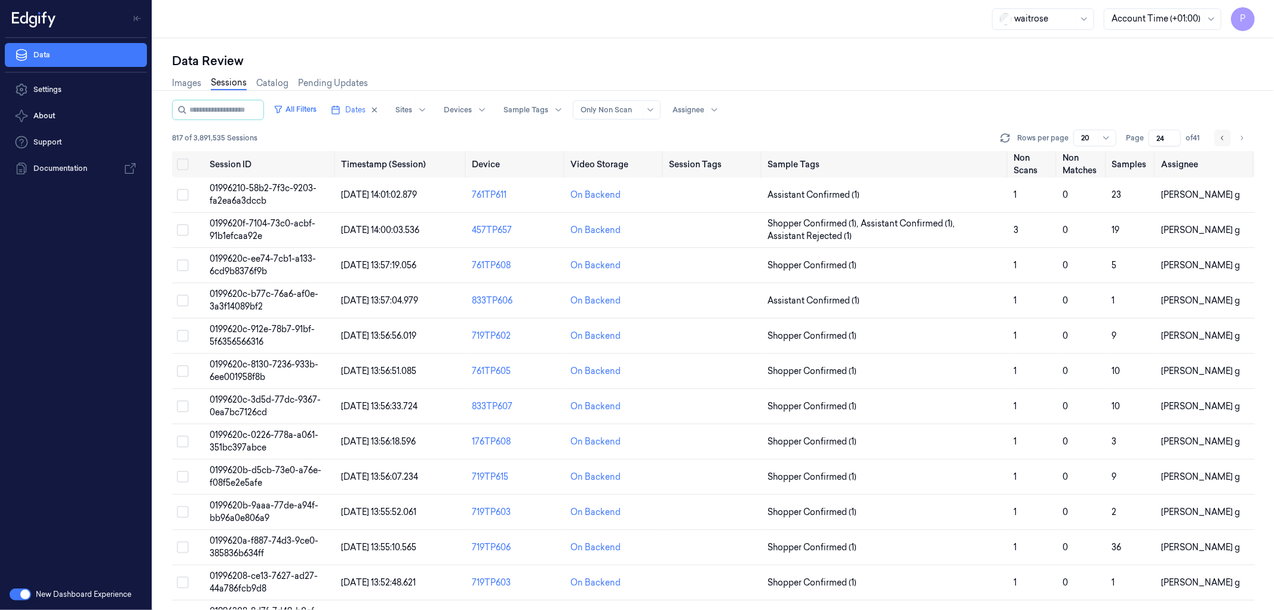
click at [1223, 138] on icon "Go to previous page" at bounding box center [1222, 138] width 7 height 10
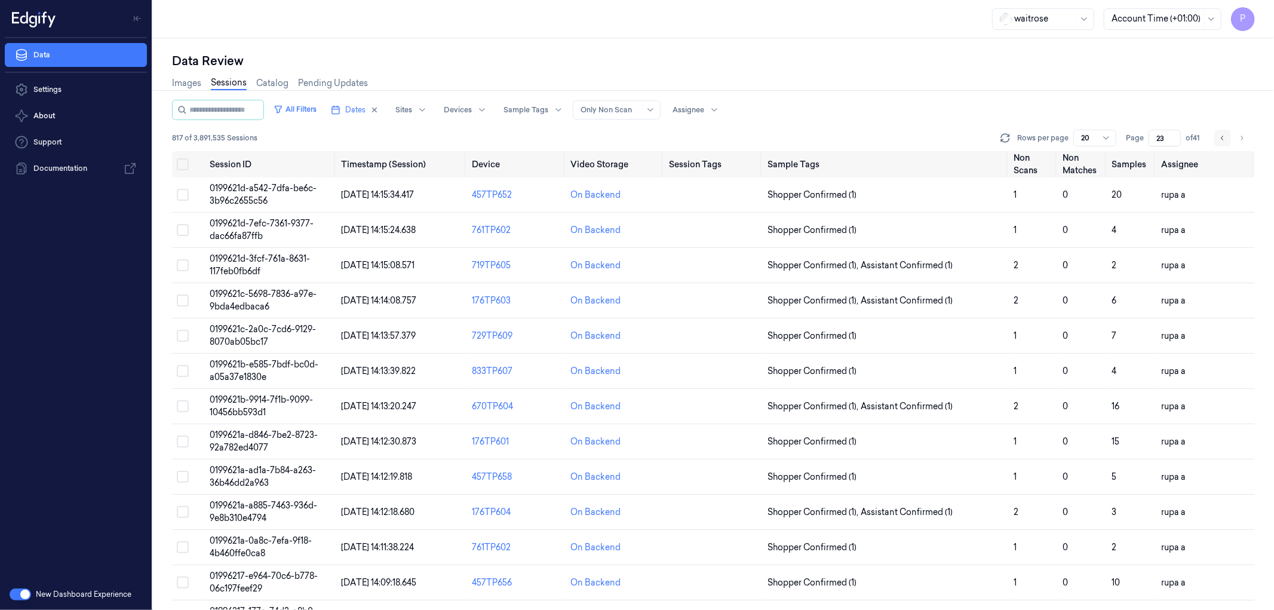
click at [1223, 138] on icon "Go to previous page" at bounding box center [1222, 138] width 7 height 10
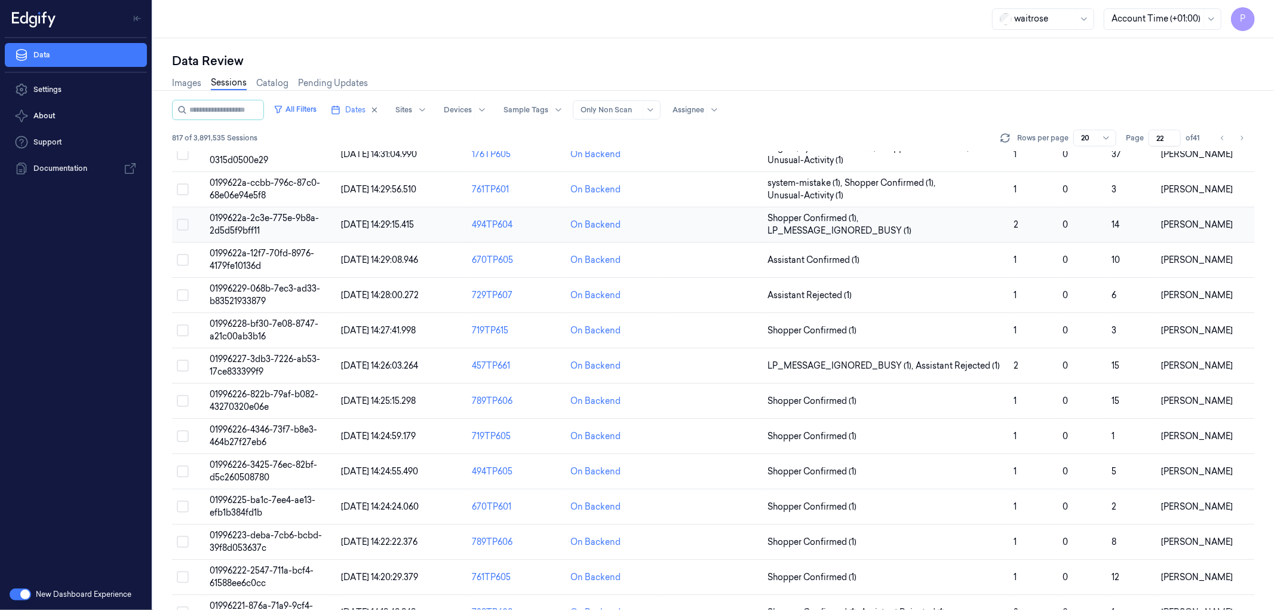
scroll to position [104, 0]
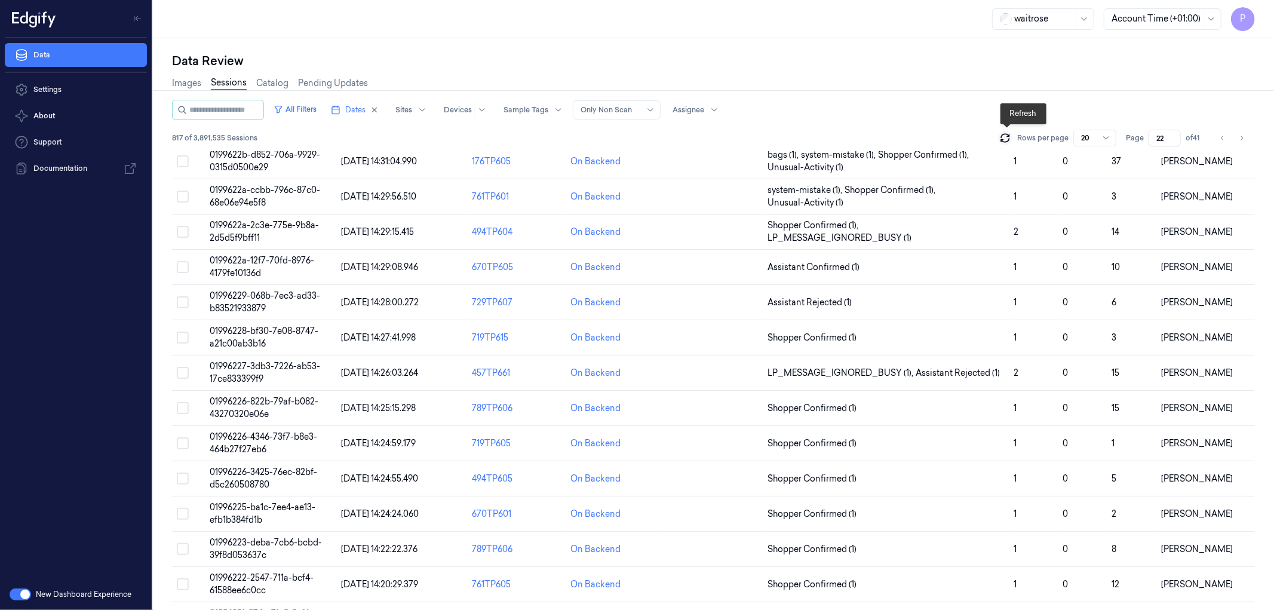
click at [1005, 134] on icon at bounding box center [1005, 138] width 12 height 12
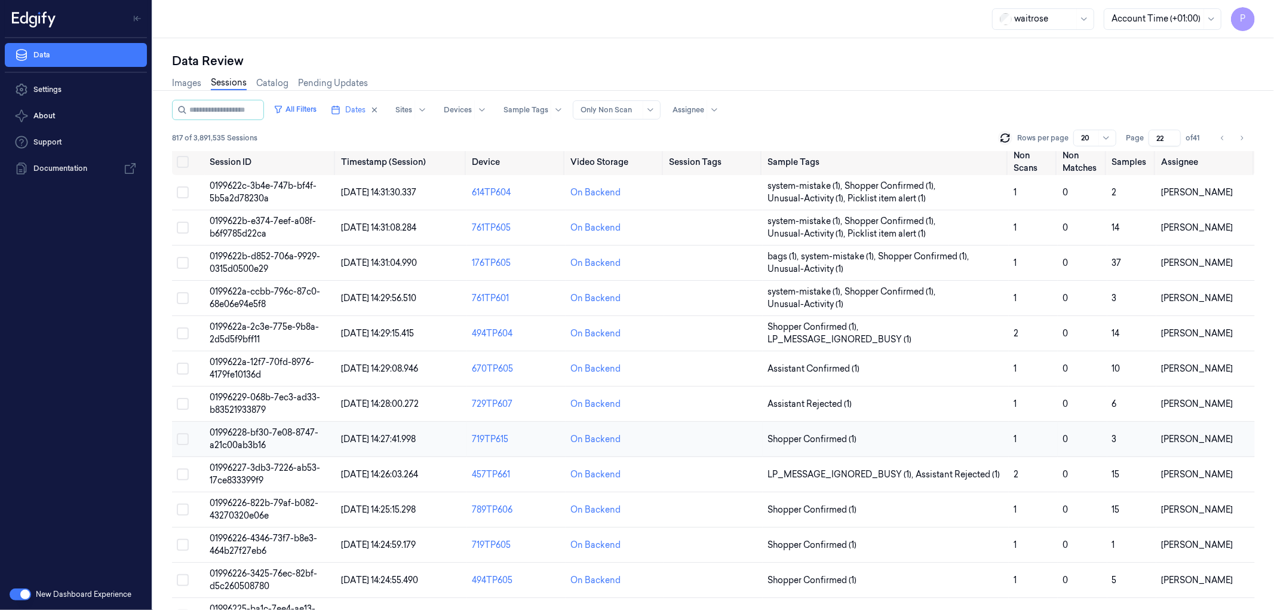
scroll to position [0, 0]
click at [1222, 134] on icon "Go to previous page" at bounding box center [1222, 138] width 7 height 10
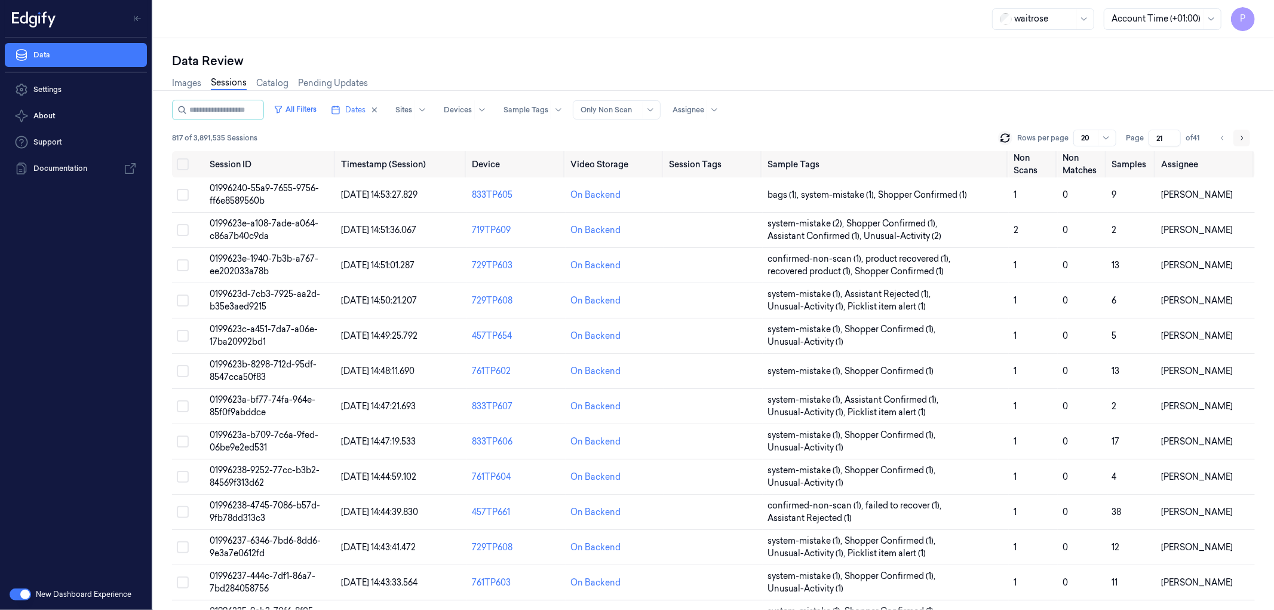
click at [1240, 139] on icon "Go to next page" at bounding box center [1241, 138] width 7 height 10
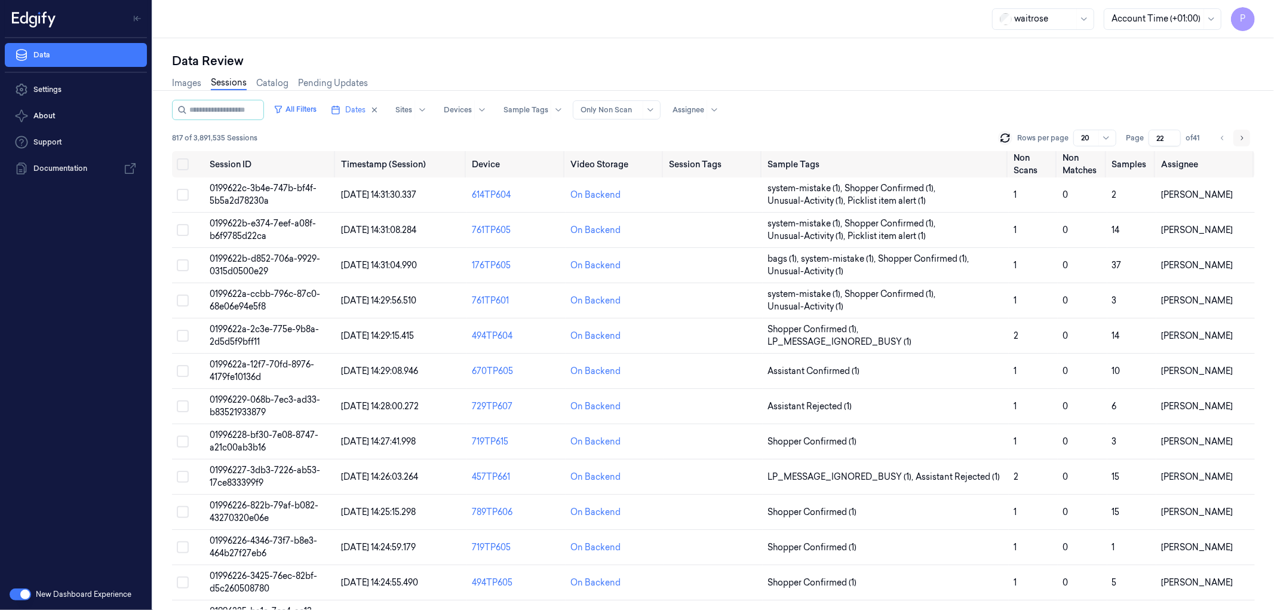
click at [1241, 142] on icon "Go to next page" at bounding box center [1241, 138] width 7 height 10
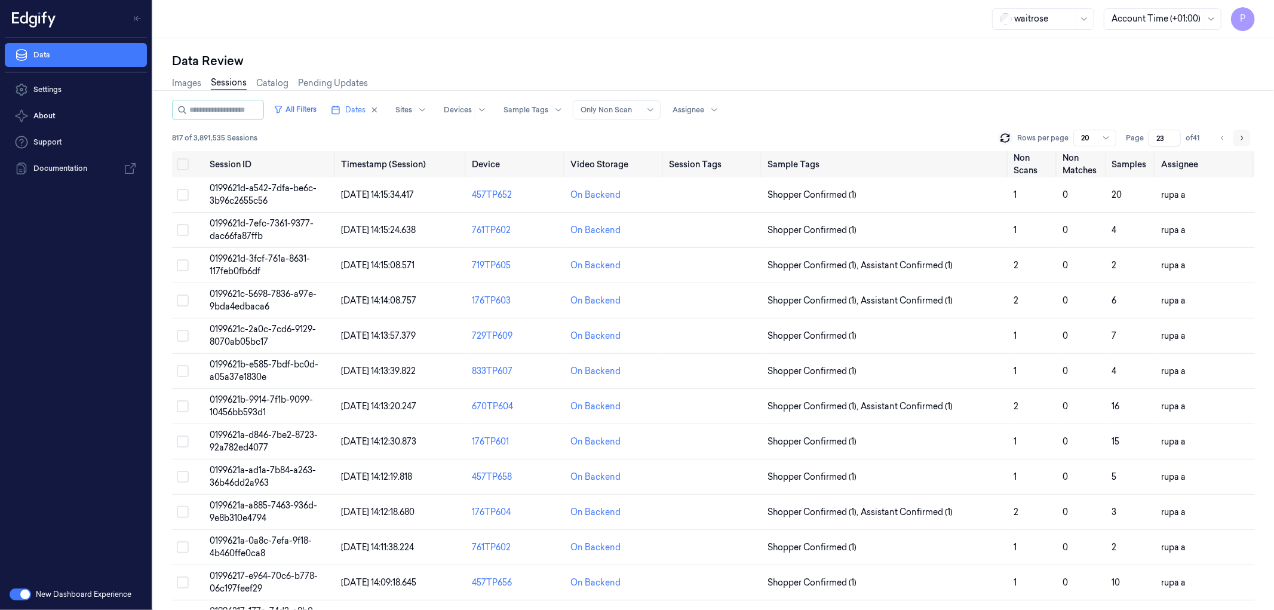
click at [1246, 133] on button "Go to next page" at bounding box center [1242, 138] width 17 height 17
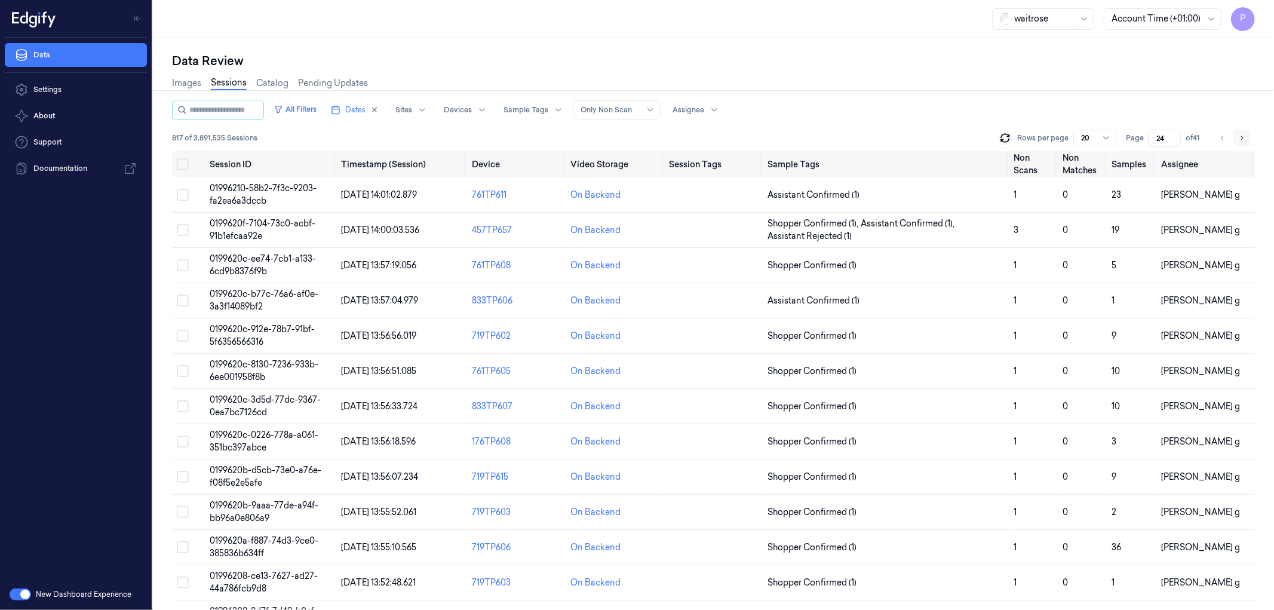
click at [1246, 133] on button "Go to next page" at bounding box center [1242, 138] width 17 height 17
type input "25"
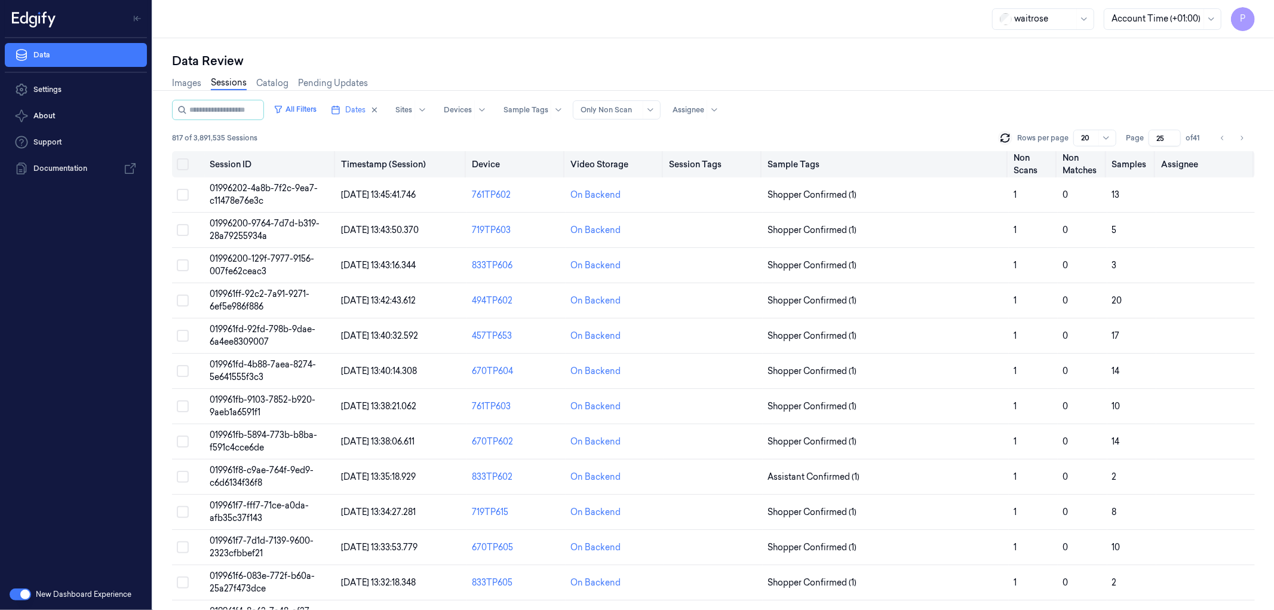
click at [186, 162] on button "Select all" at bounding box center [183, 164] width 12 height 12
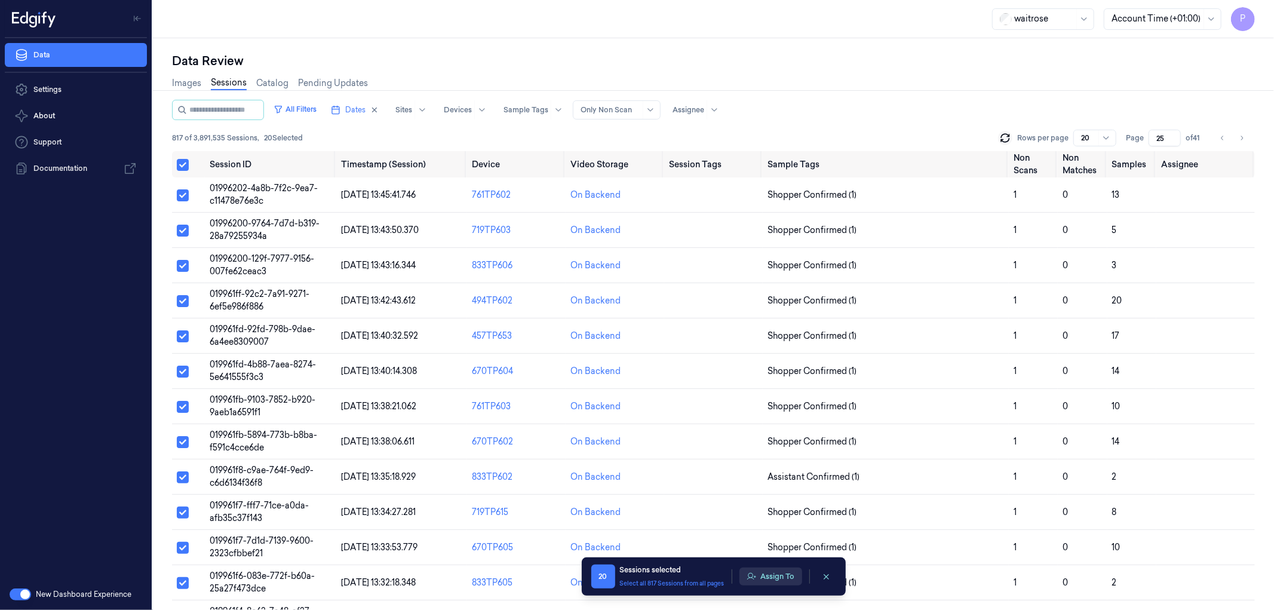
click at [769, 578] on button "Assign To" at bounding box center [771, 577] width 63 height 18
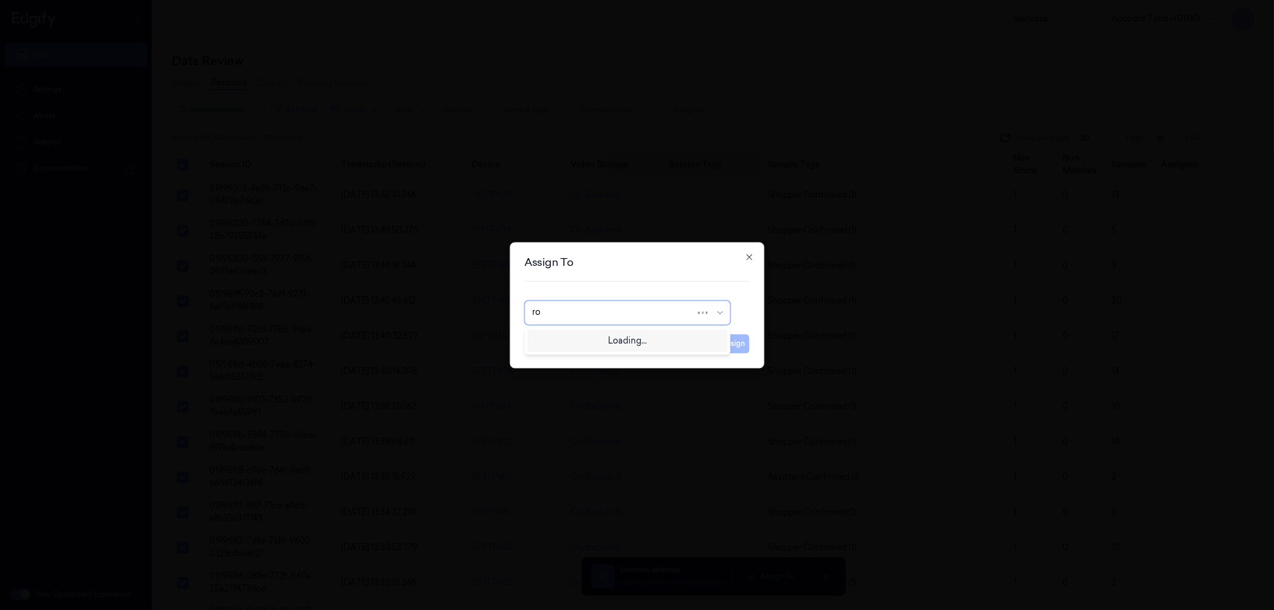
type input "roh"
click at [650, 338] on div "[PERSON_NAME]" at bounding box center [627, 339] width 190 height 13
click at [726, 341] on button "Assign" at bounding box center [733, 343] width 33 height 19
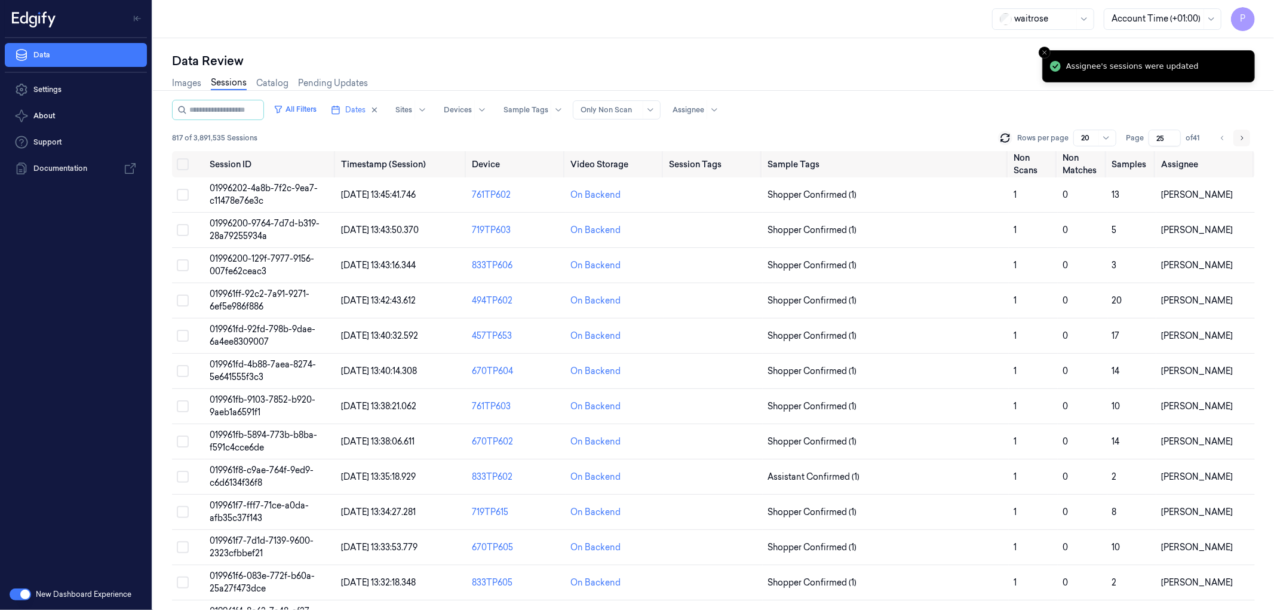
click at [1240, 135] on icon "Go to next page" at bounding box center [1241, 138] width 7 height 10
type input "26"
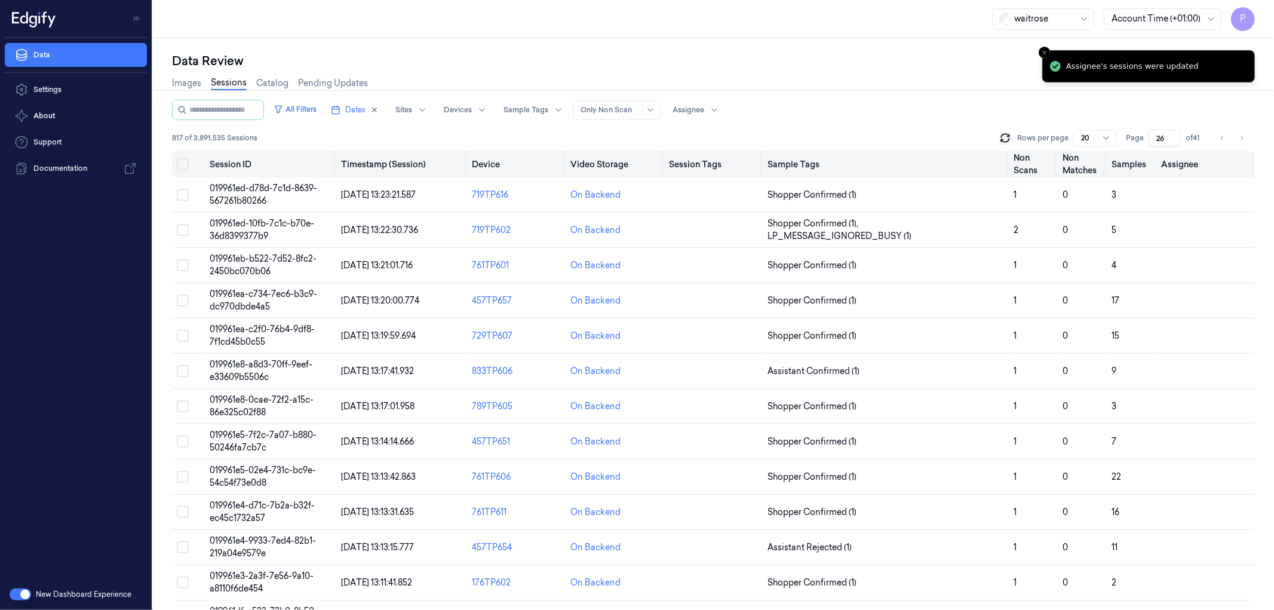
click at [182, 162] on button "Select all" at bounding box center [183, 164] width 12 height 12
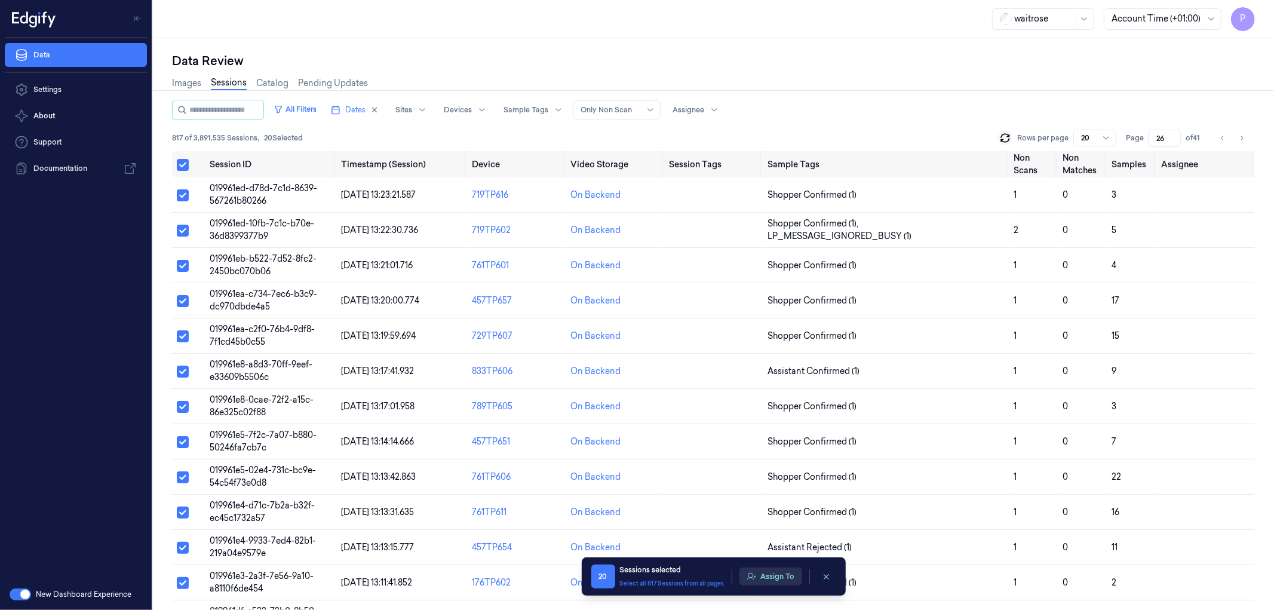
click at [768, 577] on button "Assign To" at bounding box center [771, 577] width 63 height 18
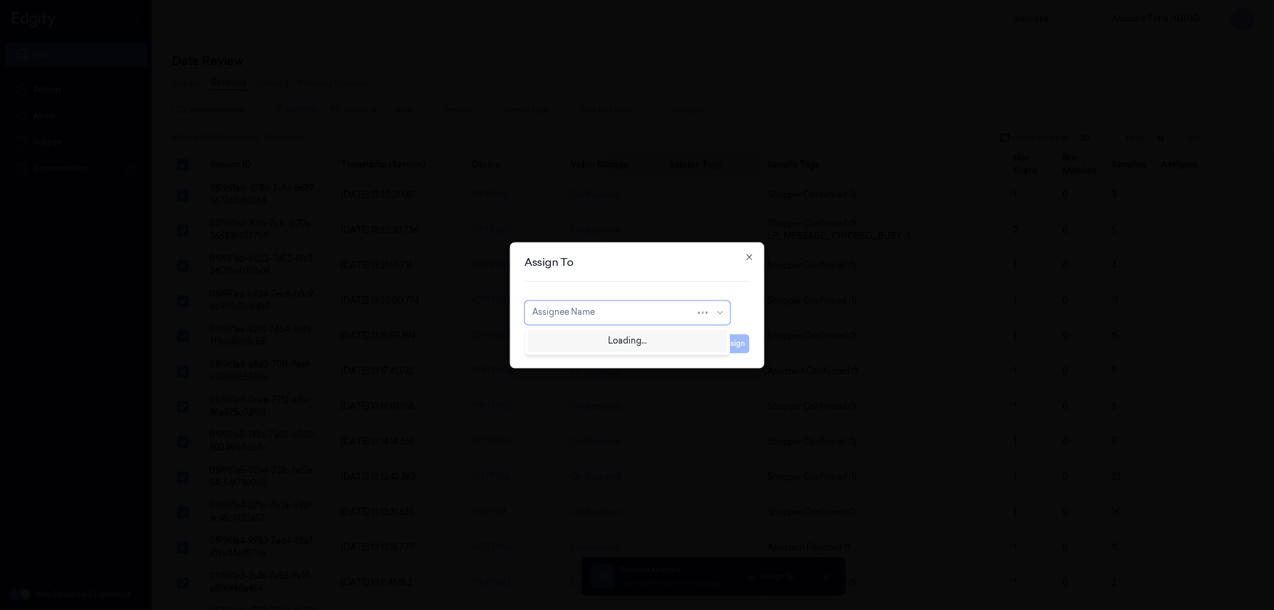
click at [602, 305] on div "Assignee Name" at bounding box center [614, 312] width 164 height 17
type input "var"
click at [588, 336] on div "[PERSON_NAME]" at bounding box center [568, 339] width 72 height 13
click at [722, 348] on button "Assign" at bounding box center [733, 343] width 33 height 19
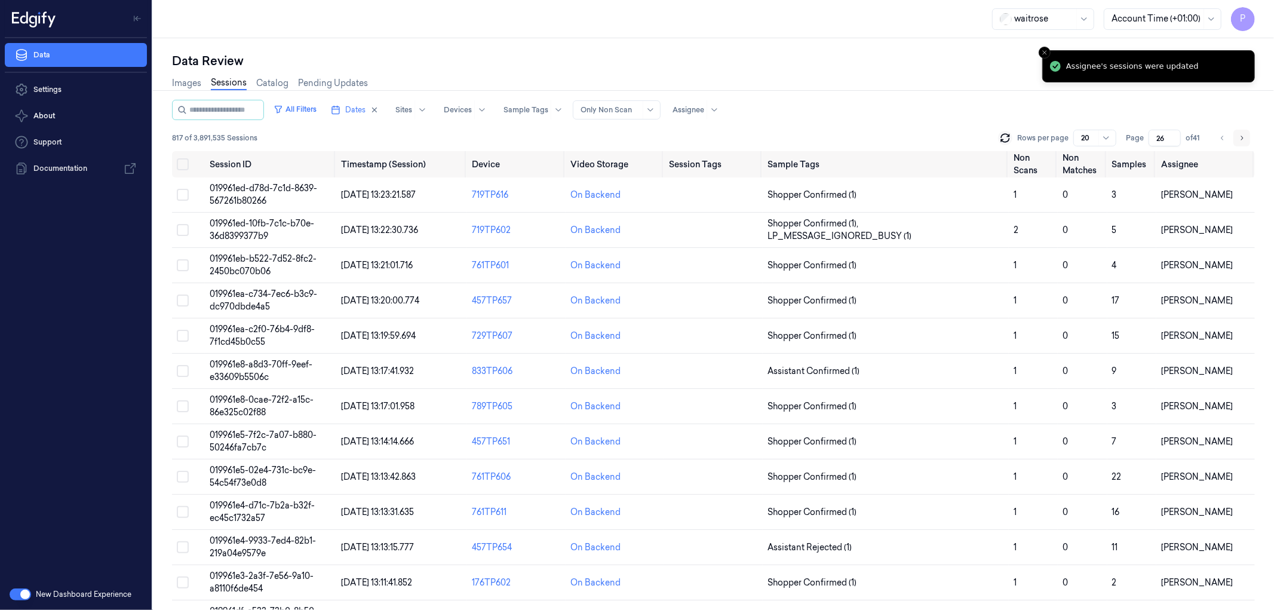
click at [1240, 136] on icon "Go to next page" at bounding box center [1241, 138] width 7 height 10
type input "27"
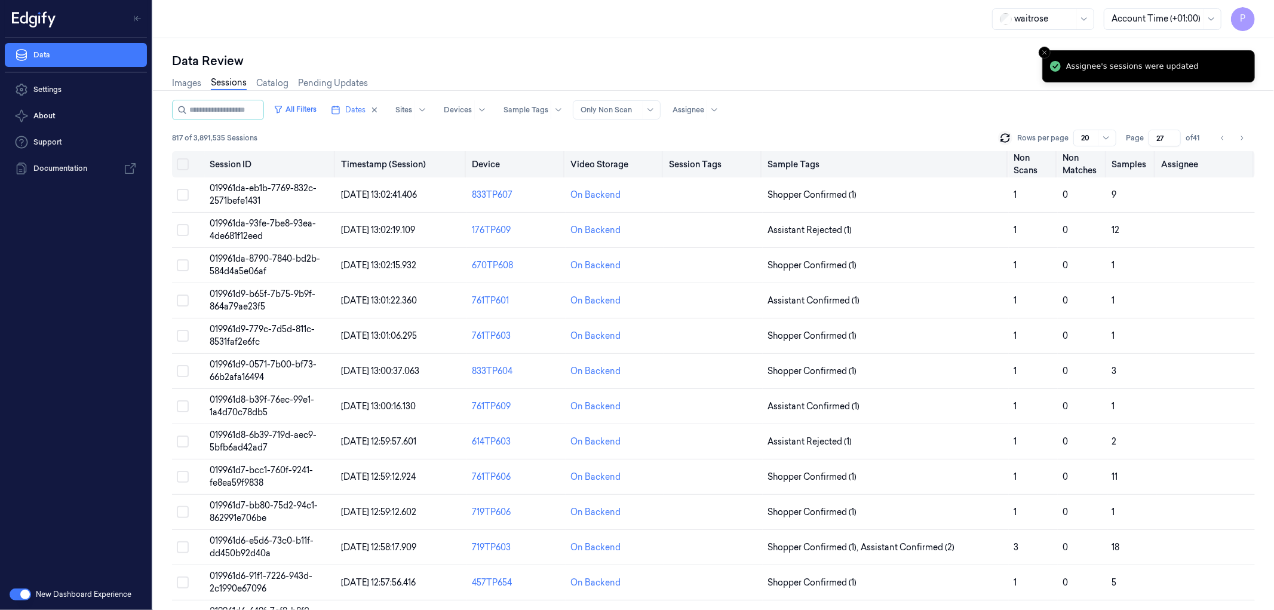
click at [180, 161] on button "Select all" at bounding box center [183, 164] width 12 height 12
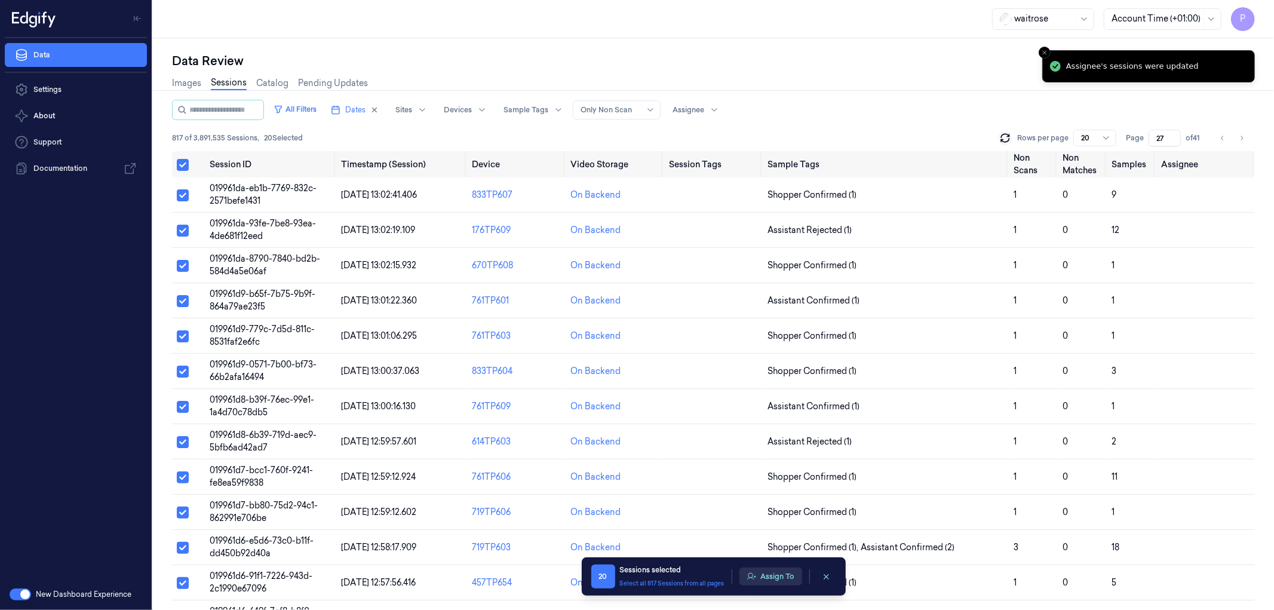
click at [769, 580] on button "Assign To" at bounding box center [771, 577] width 63 height 18
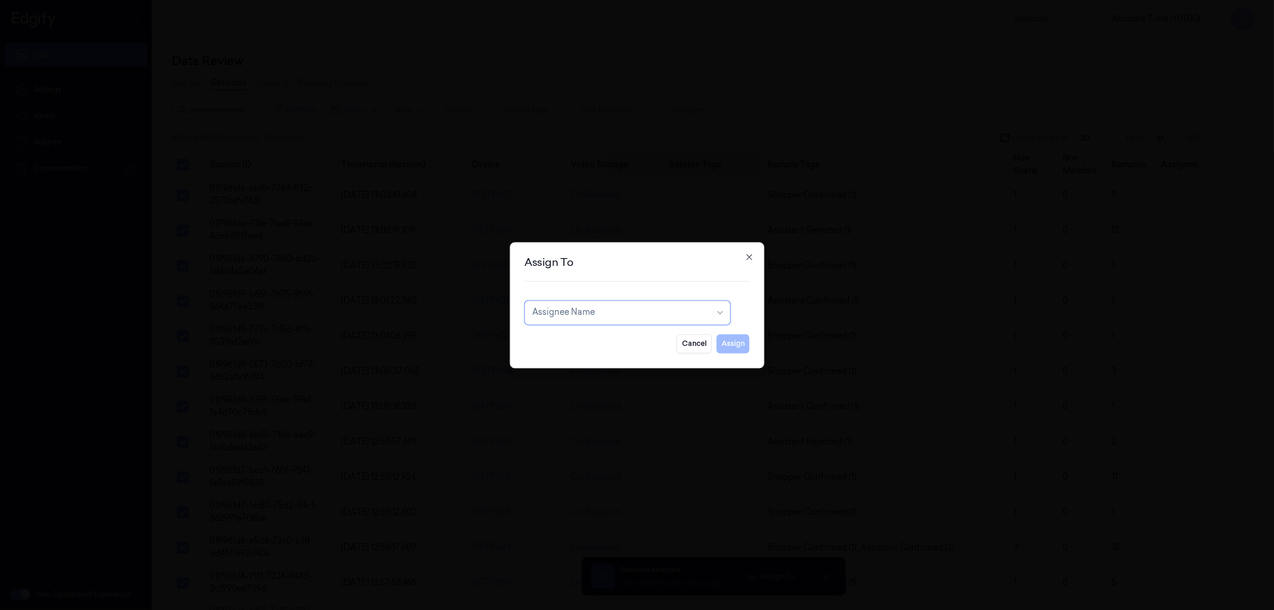
click at [608, 309] on div at bounding box center [621, 312] width 178 height 13
type input "ru"
click at [593, 341] on div "rupa a" at bounding box center [627, 339] width 190 height 13
click at [729, 341] on button "Assign" at bounding box center [733, 343] width 33 height 19
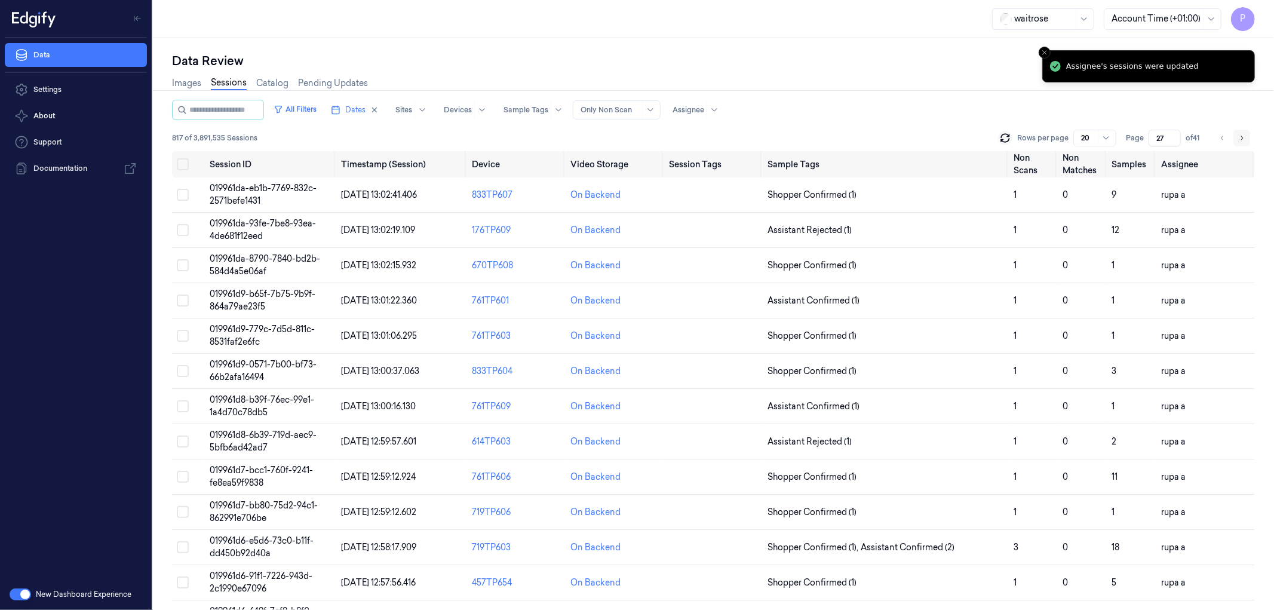
click at [1240, 139] on icon "Go to next page" at bounding box center [1241, 138] width 7 height 10
type input "28"
click at [183, 162] on button "Select all" at bounding box center [183, 164] width 12 height 12
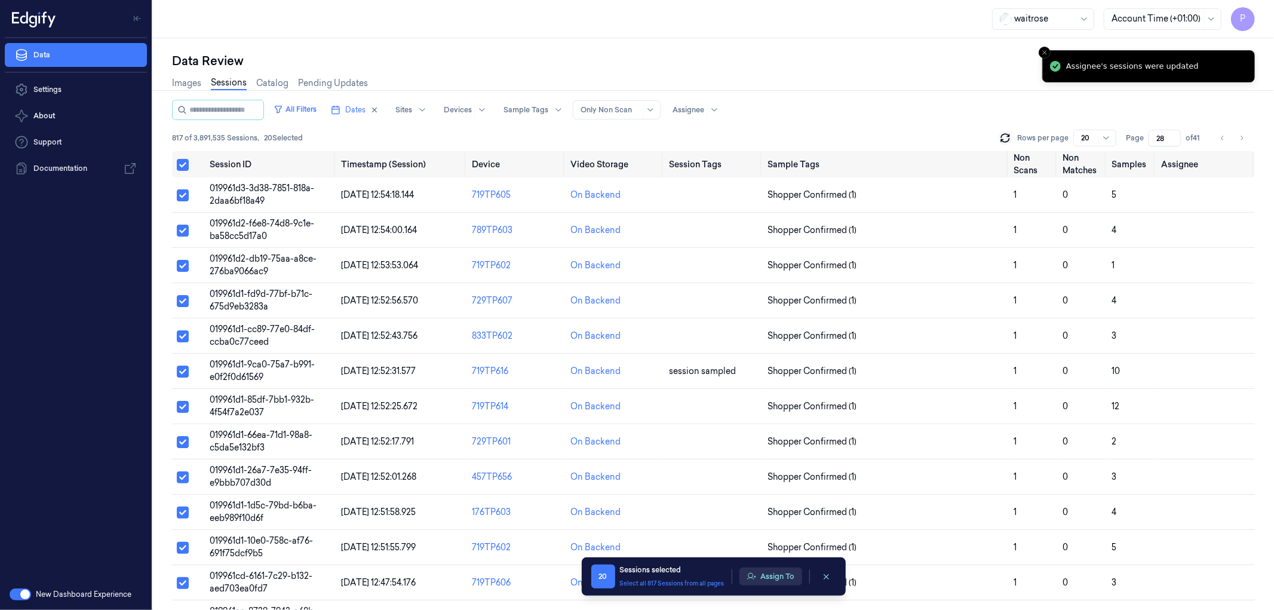
click at [772, 576] on button "Assign To" at bounding box center [771, 577] width 63 height 18
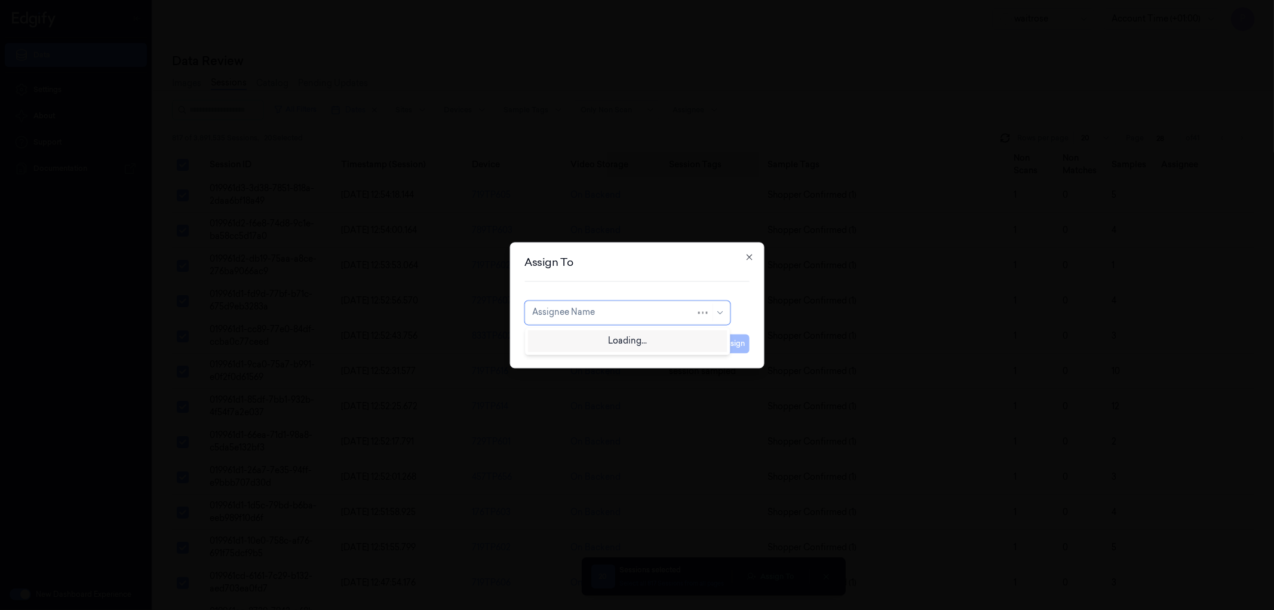
click at [626, 315] on div at bounding box center [614, 312] width 164 height 13
type input "vars"
click at [589, 360] on div "[PERSON_NAME] g" at bounding box center [627, 359] width 190 height 13
click at [729, 341] on button "Assign" at bounding box center [733, 343] width 33 height 19
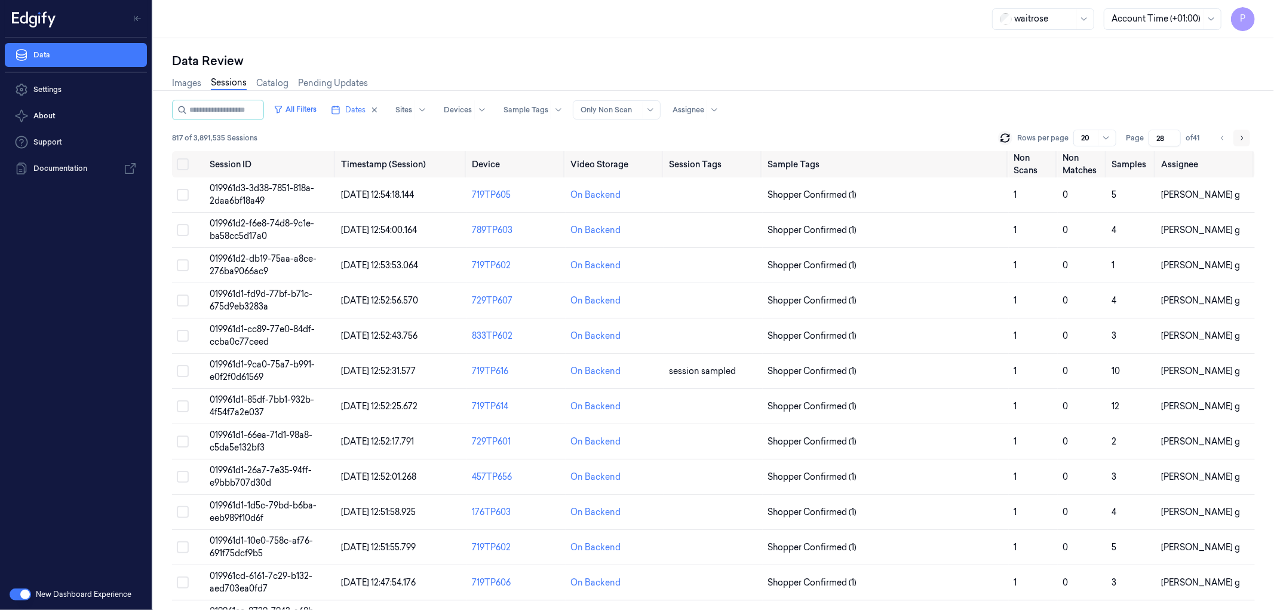
click at [1245, 133] on icon "Go to next page" at bounding box center [1241, 138] width 7 height 10
type input "29"
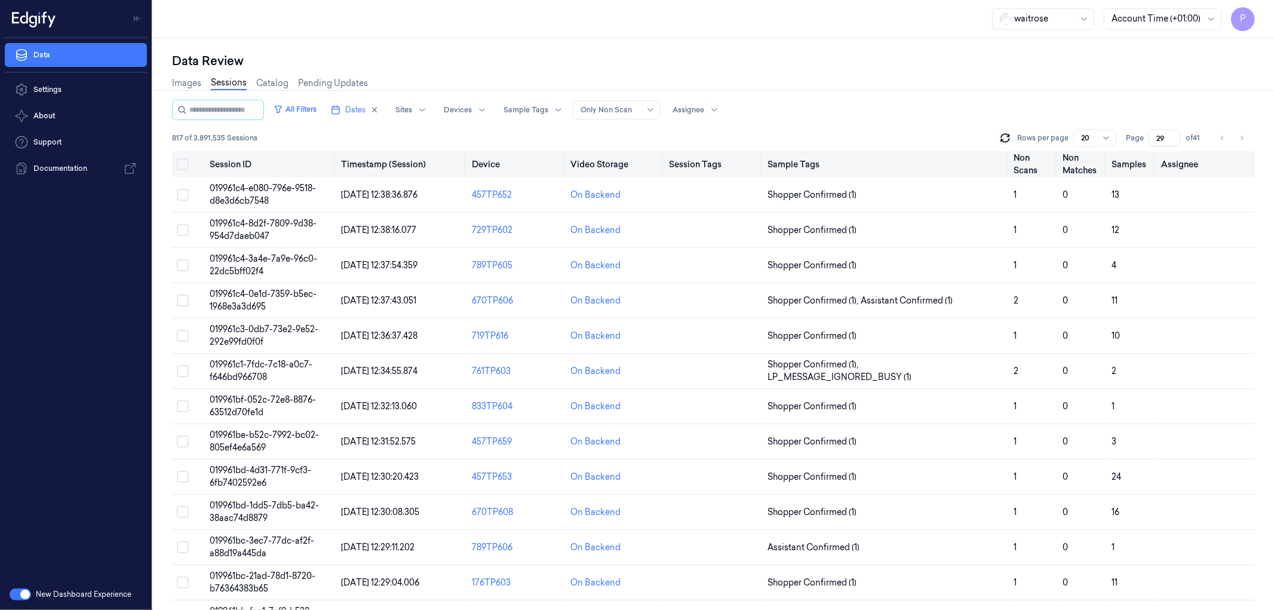
click at [182, 165] on button "Select all" at bounding box center [183, 164] width 12 height 12
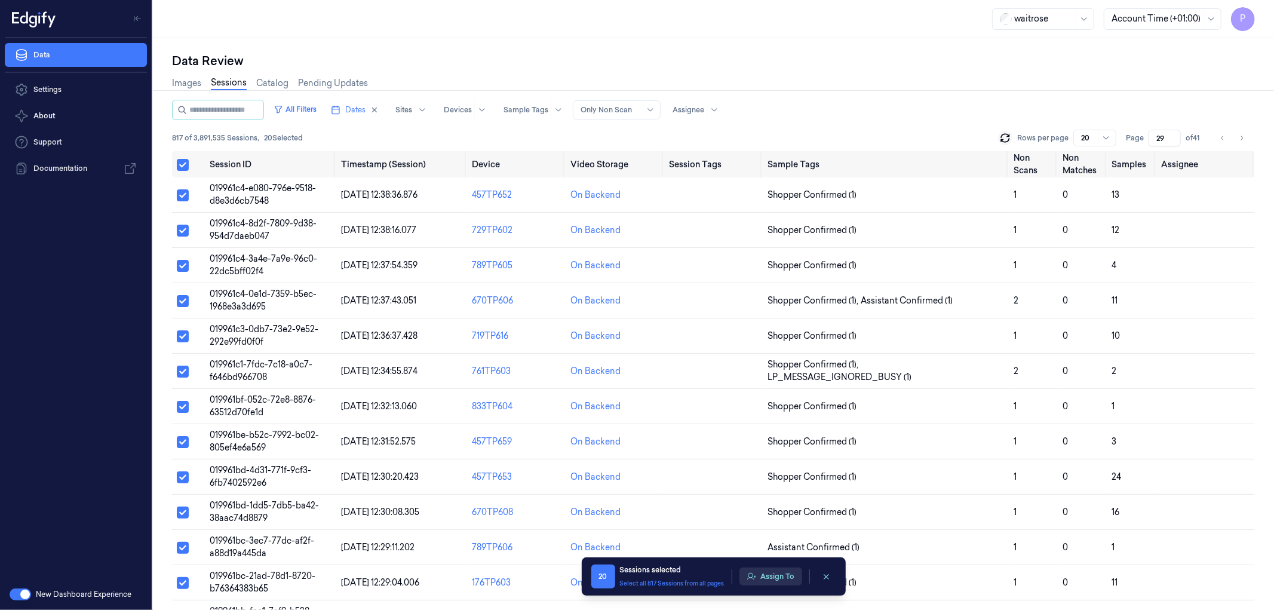
click at [774, 578] on button "Assign To" at bounding box center [771, 577] width 63 height 18
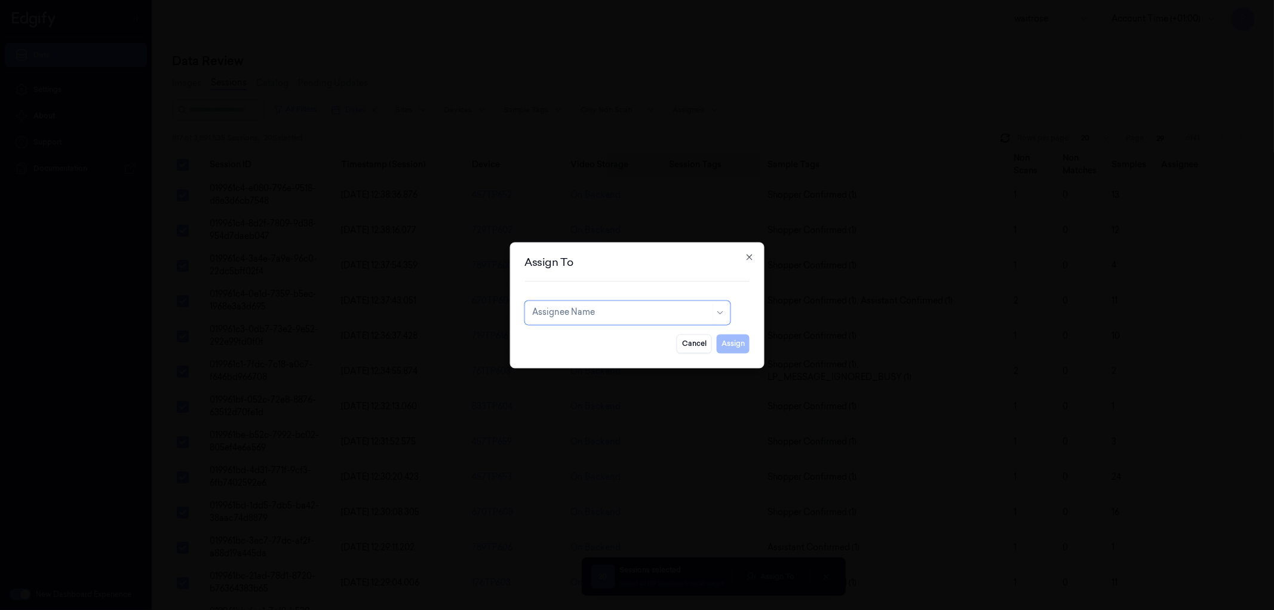
click at [625, 308] on div at bounding box center [621, 312] width 178 height 13
type input "roh"
click at [606, 337] on div "[PERSON_NAME]" at bounding box center [627, 339] width 190 height 13
click at [738, 343] on button "Assign" at bounding box center [733, 343] width 33 height 19
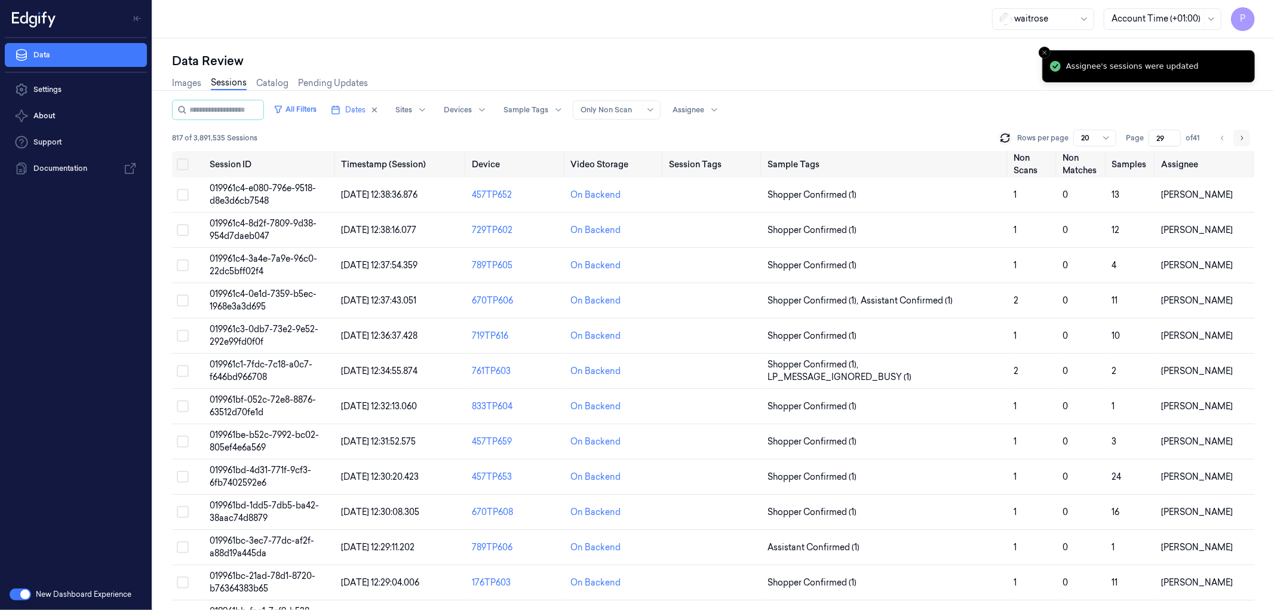
click at [1247, 140] on button "Go to next page" at bounding box center [1242, 138] width 17 height 17
type input "30"
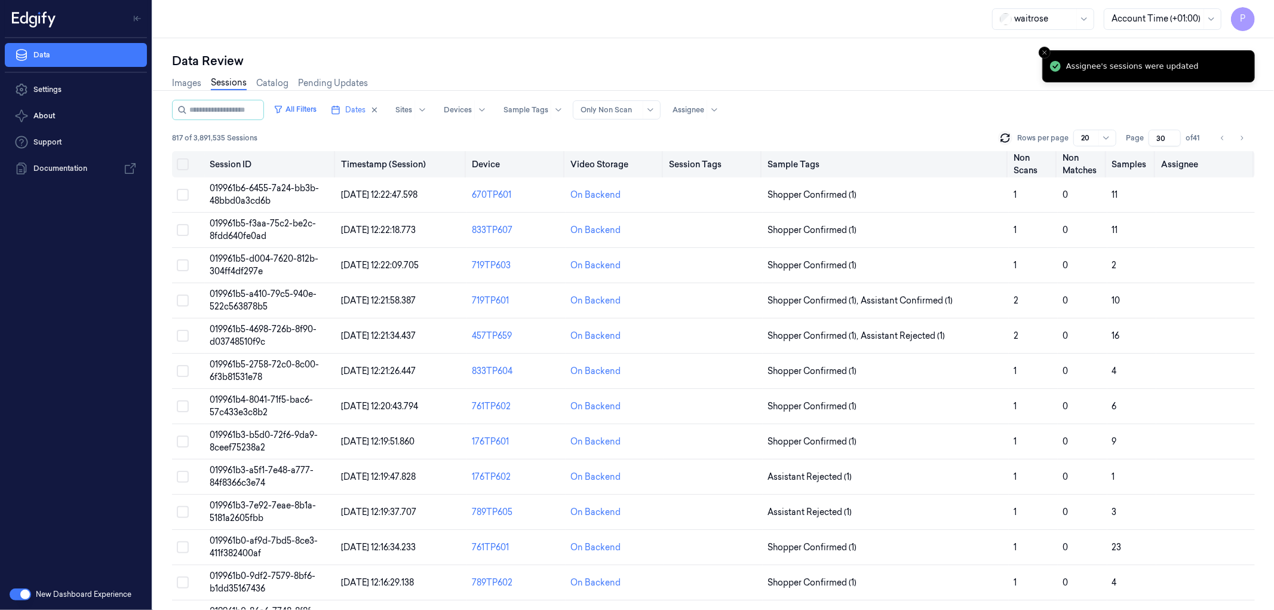
click at [185, 162] on button "Select all" at bounding box center [183, 164] width 12 height 12
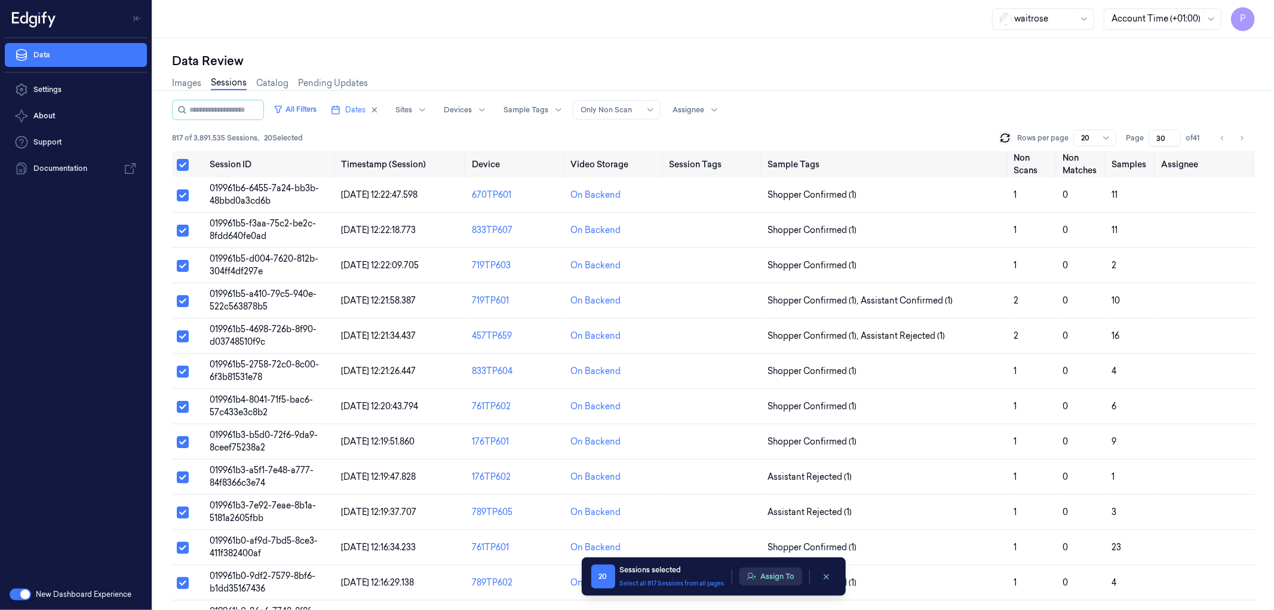
click at [769, 578] on button "Assign To" at bounding box center [771, 577] width 63 height 18
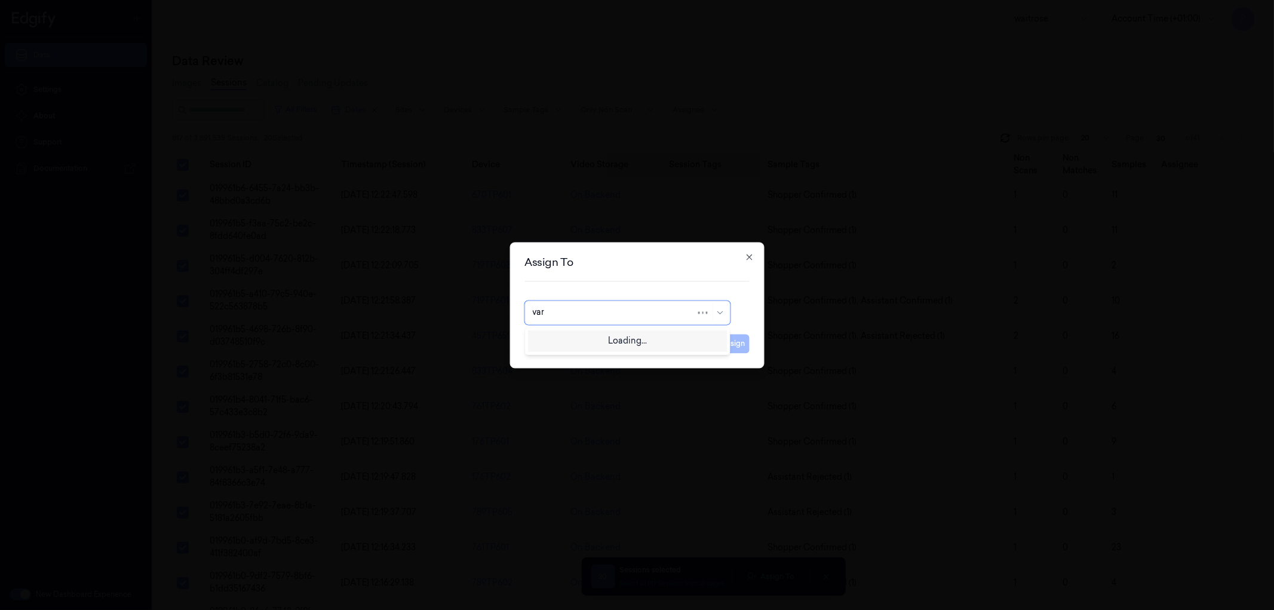
type input "vars"
click at [631, 338] on div "[PERSON_NAME]" at bounding box center [627, 339] width 190 height 13
click at [736, 338] on button "Assign" at bounding box center [733, 343] width 33 height 19
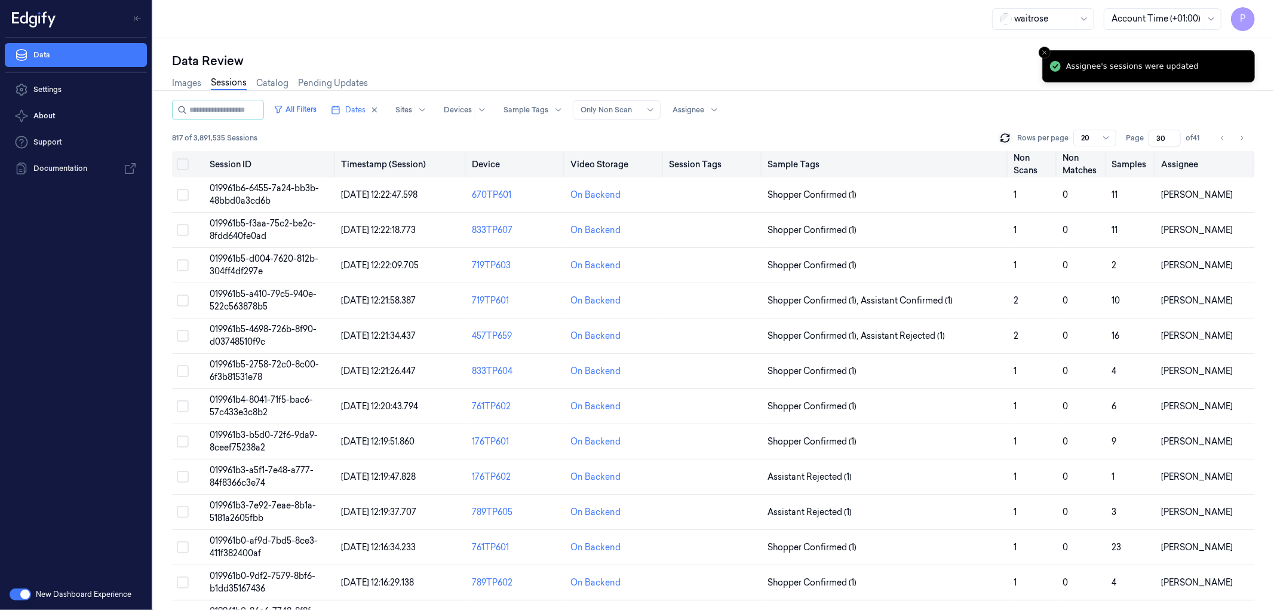
drag, startPoint x: 1244, startPoint y: 134, endPoint x: 1179, endPoint y: 162, distance: 70.4
click at [1244, 134] on icon "Go to next page" at bounding box center [1241, 138] width 7 height 10
type input "31"
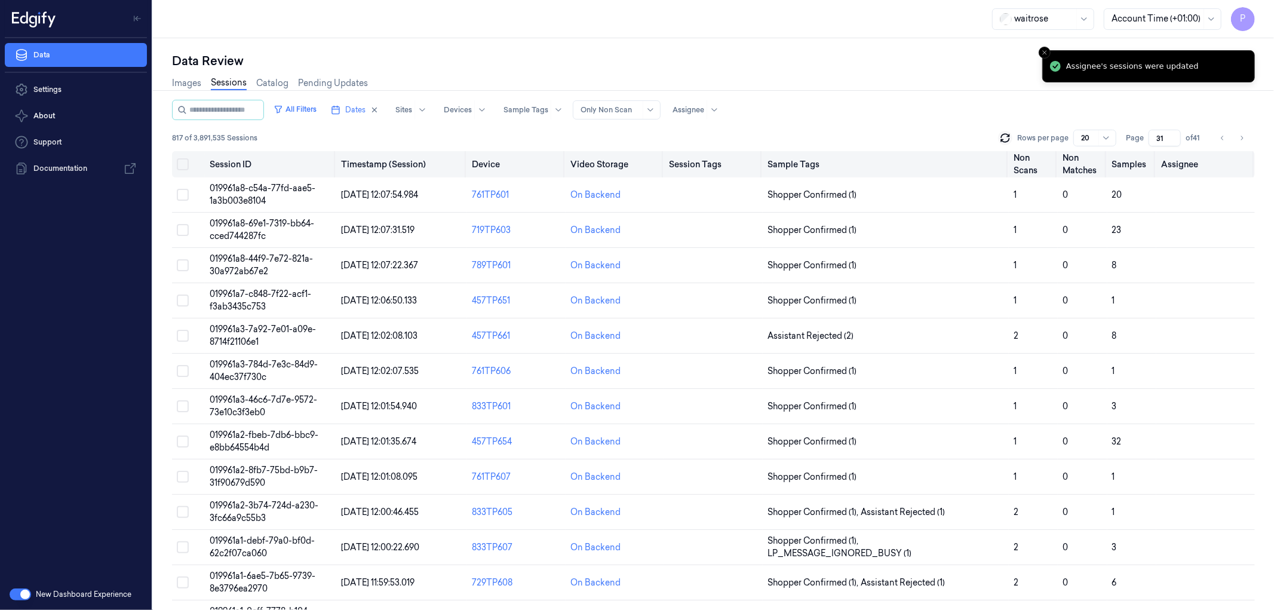
click at [182, 165] on button "Select all" at bounding box center [183, 164] width 12 height 12
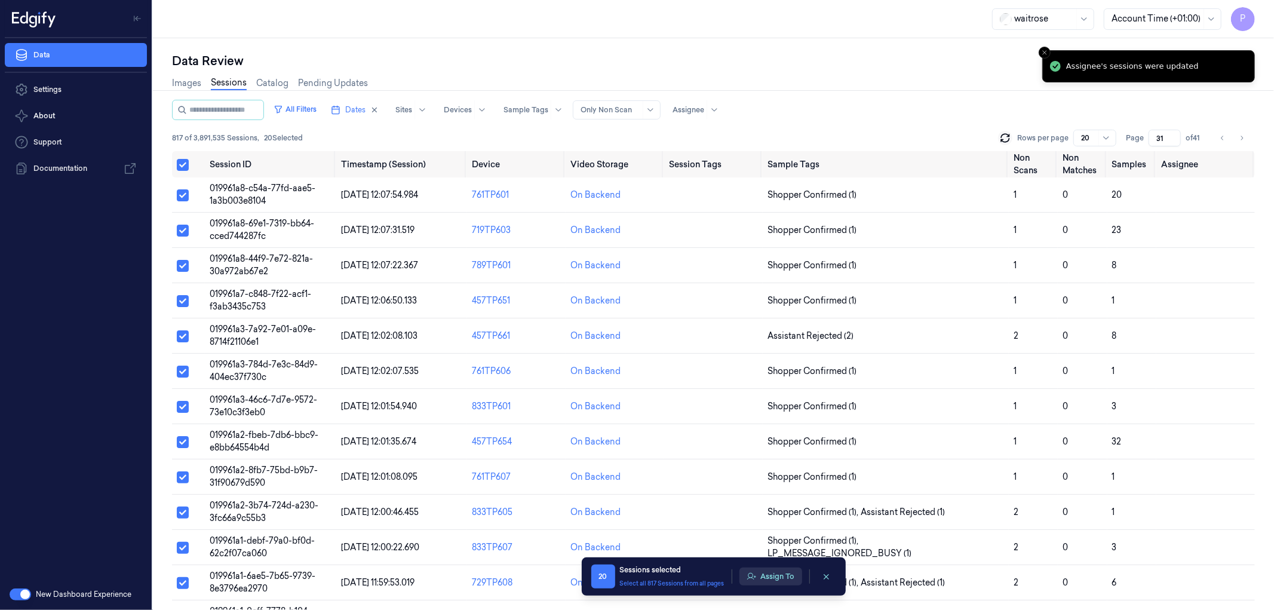
click at [772, 576] on button "Assign To" at bounding box center [771, 577] width 63 height 18
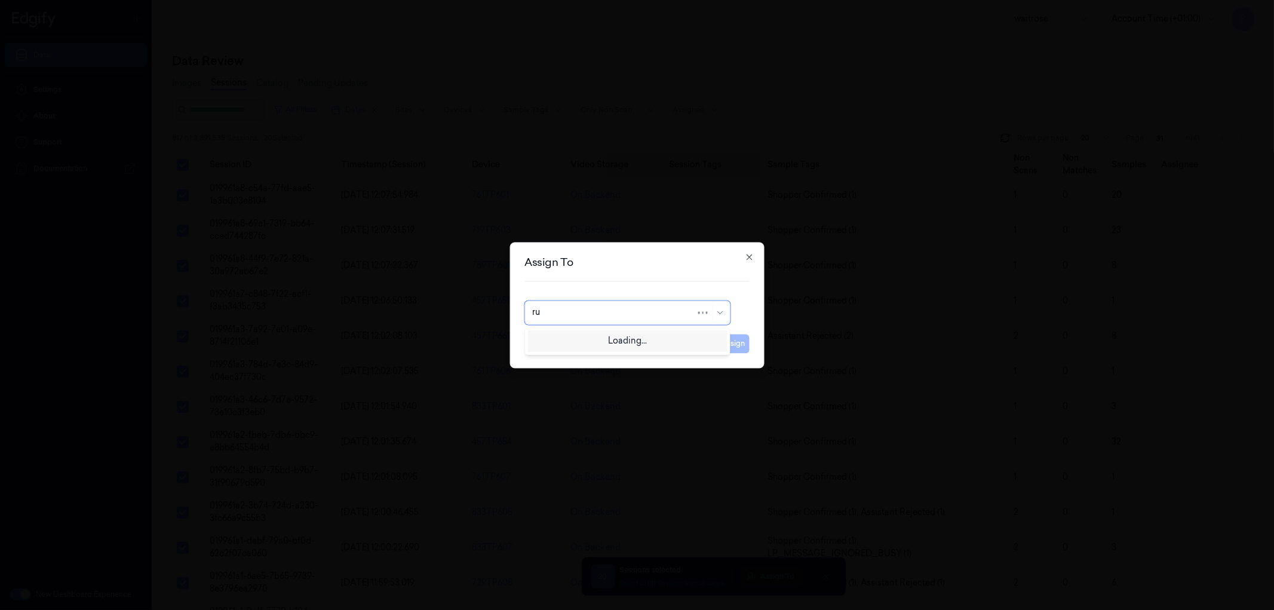
type input "rup"
click at [624, 338] on div "rupa a" at bounding box center [627, 339] width 190 height 13
click at [731, 342] on button "Assign" at bounding box center [733, 343] width 33 height 19
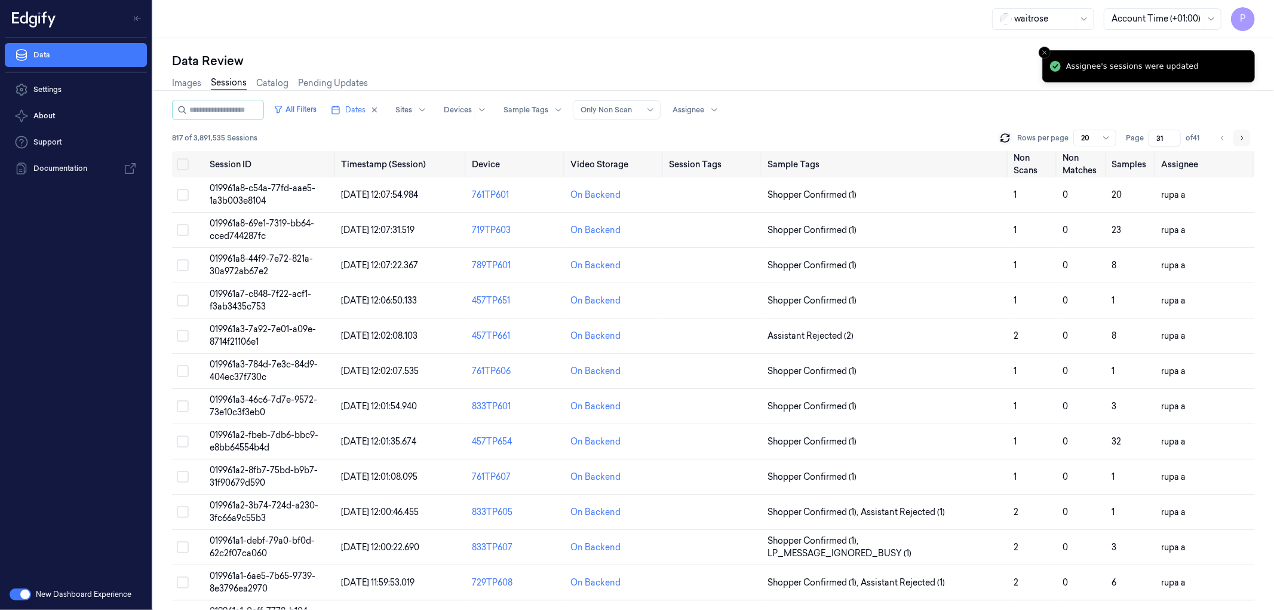
click at [1243, 135] on icon "Go to next page" at bounding box center [1241, 138] width 7 height 10
type input "32"
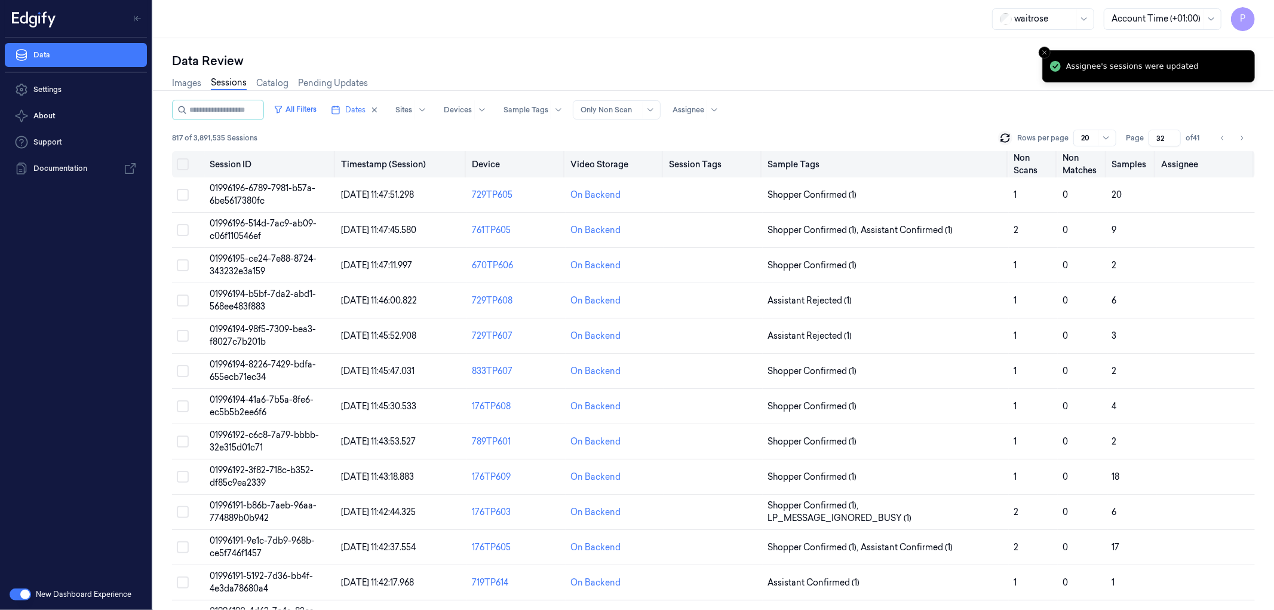
click at [182, 164] on button "Select all" at bounding box center [183, 164] width 12 height 12
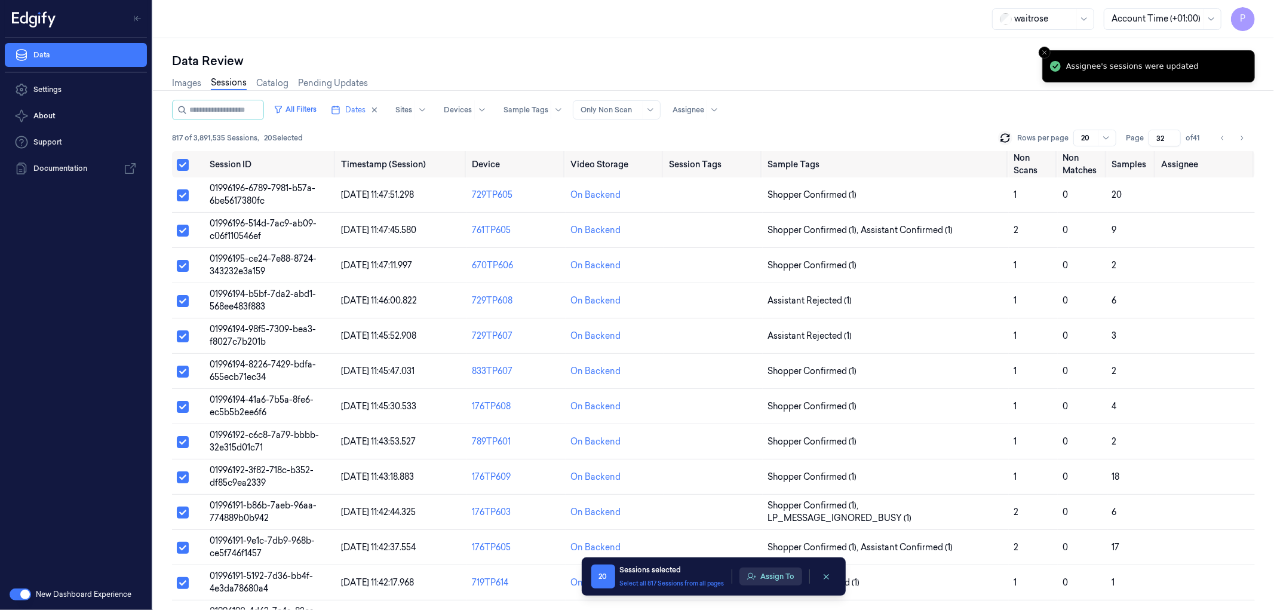
click at [771, 576] on button "Assign To" at bounding box center [771, 577] width 63 height 18
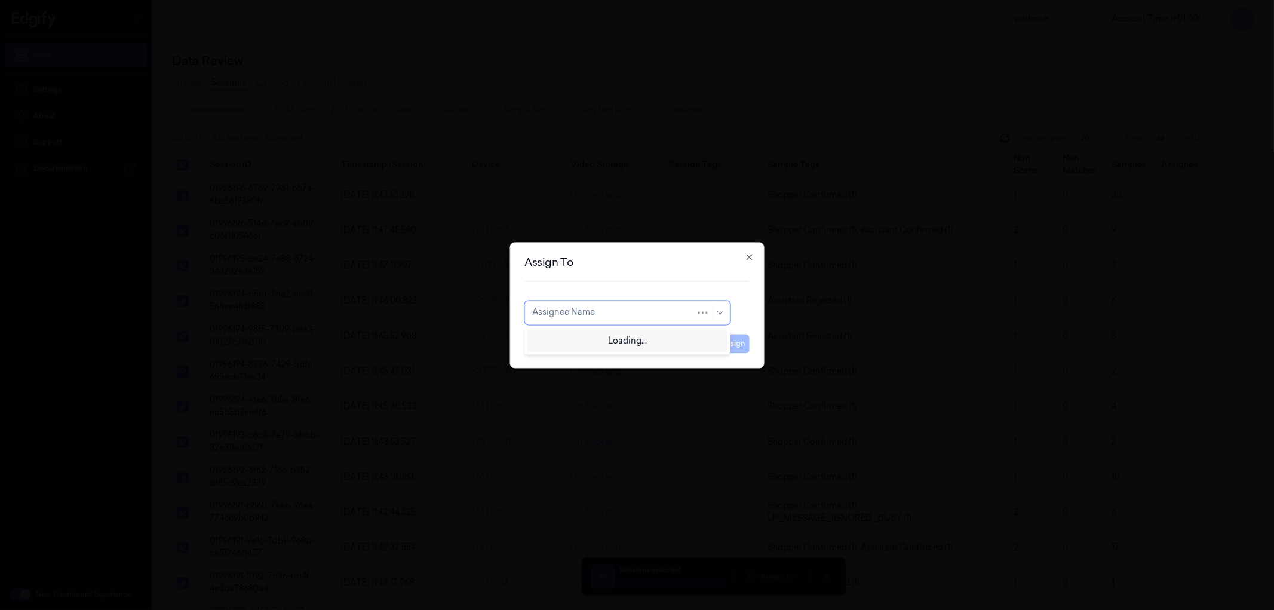
click at [619, 319] on div "Assignee Name" at bounding box center [614, 312] width 164 height 17
type input "vars"
click at [589, 360] on div "[PERSON_NAME] g" at bounding box center [627, 359] width 190 height 13
click at [736, 345] on button "Assign" at bounding box center [733, 343] width 33 height 19
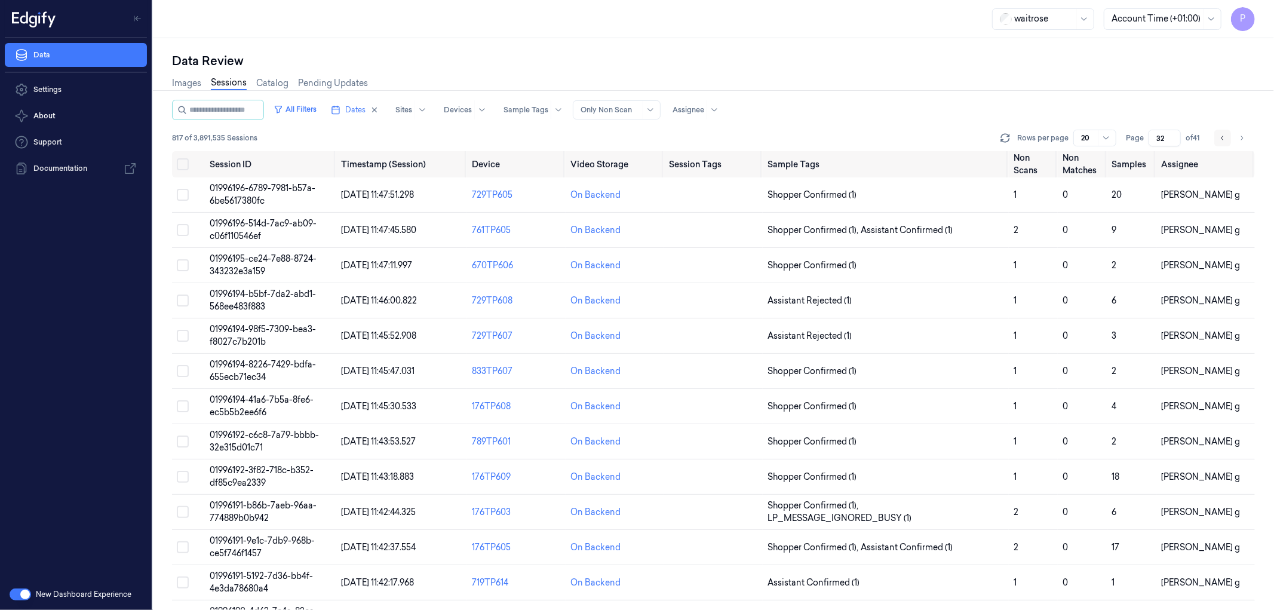
click at [1221, 138] on icon "Go to previous page" at bounding box center [1222, 138] width 7 height 10
type input "31"
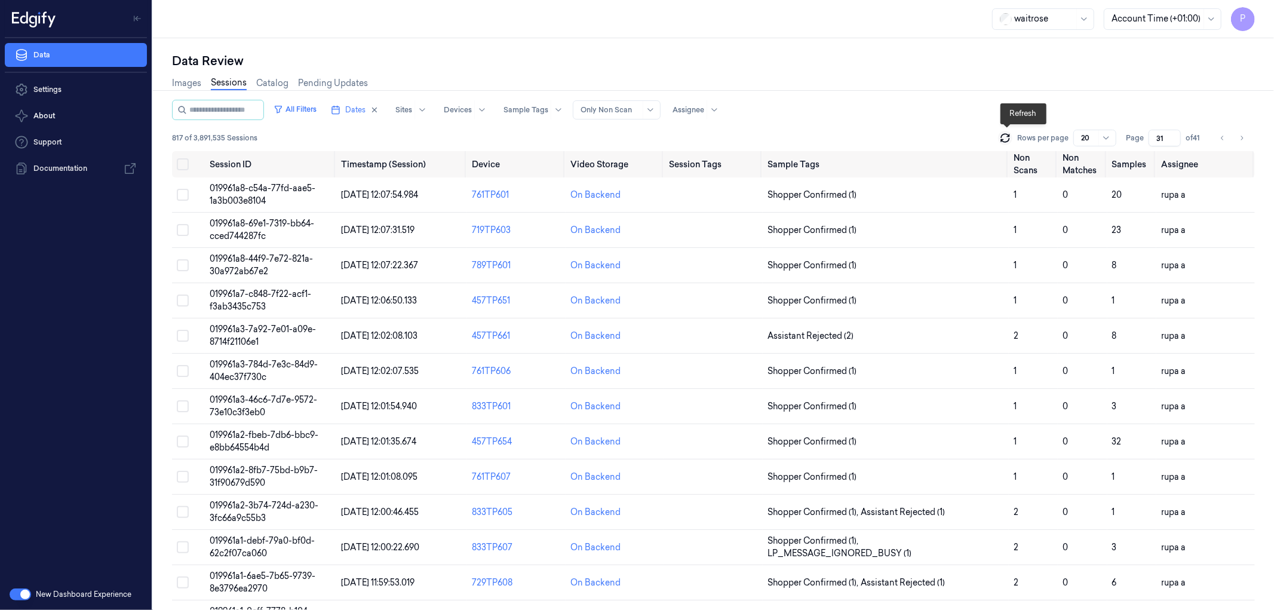
click at [1008, 139] on icon at bounding box center [1005, 138] width 12 height 12
click at [182, 161] on button "Select all" at bounding box center [183, 164] width 12 height 12
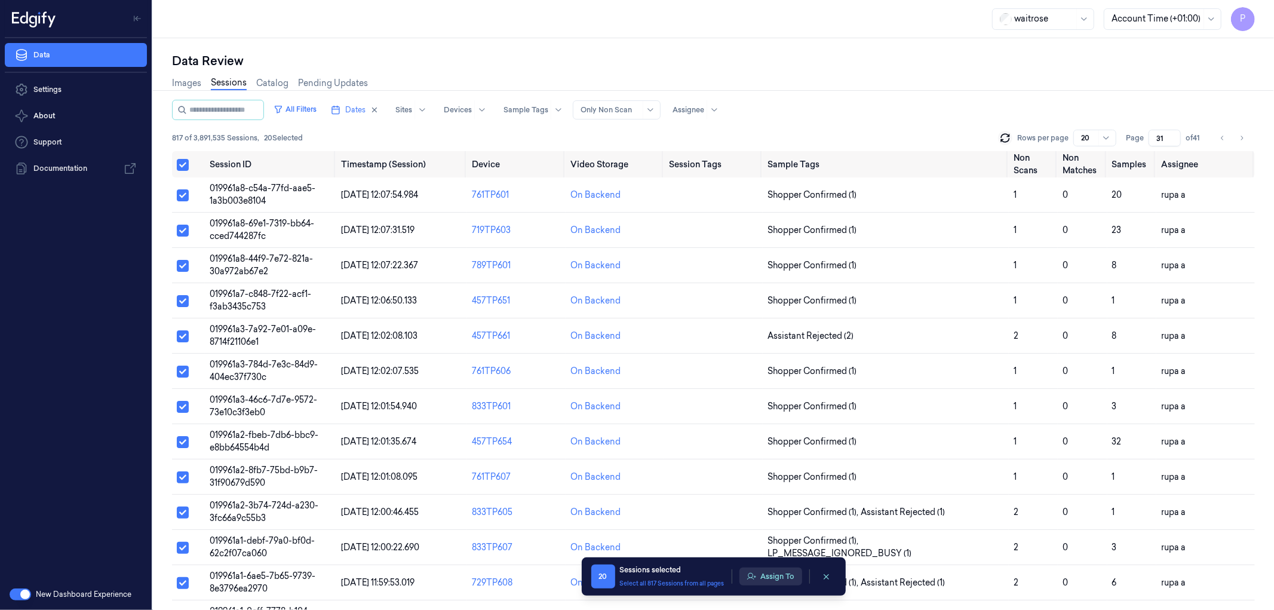
click at [781, 578] on button "Assign To" at bounding box center [771, 577] width 63 height 18
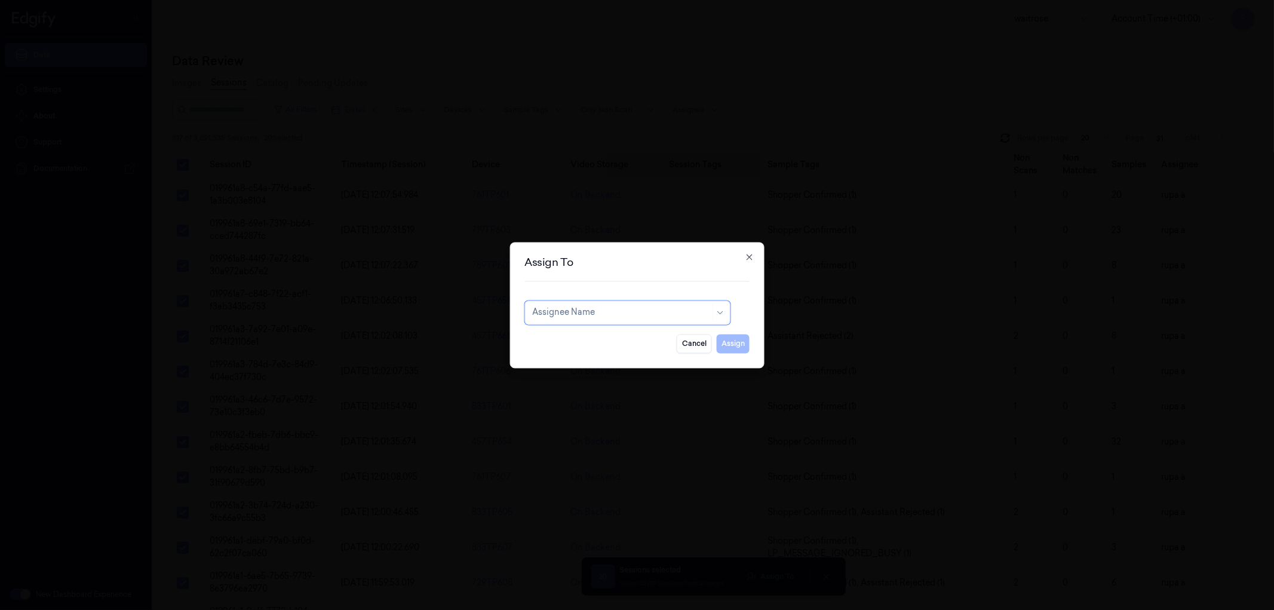
click at [600, 314] on div at bounding box center [621, 312] width 178 height 13
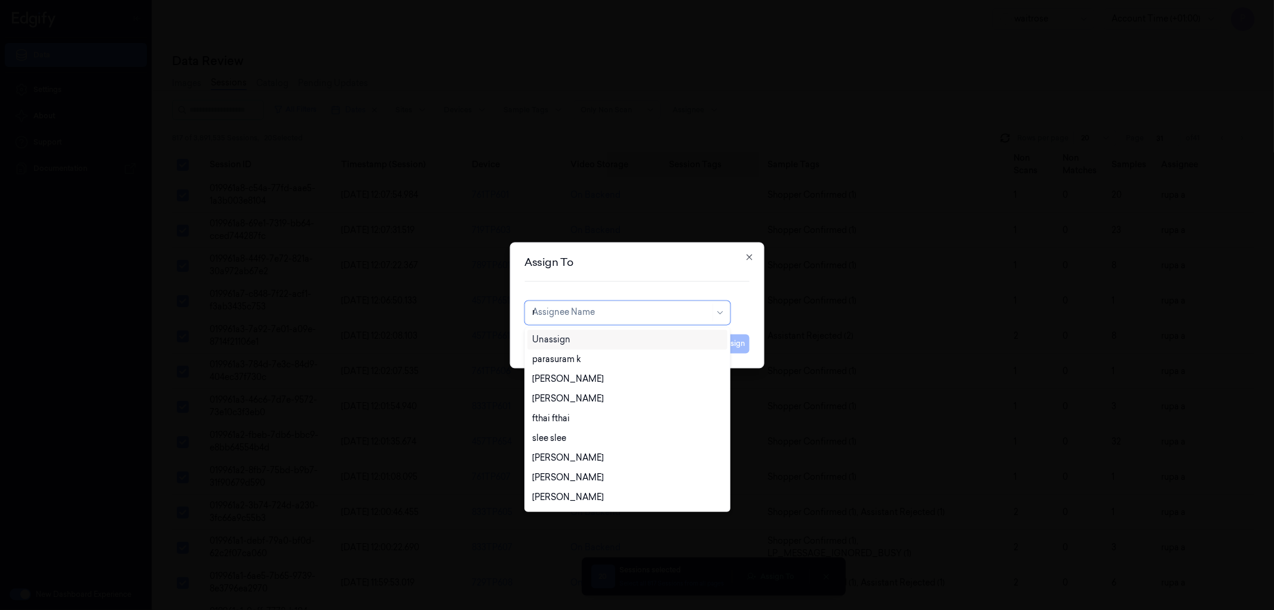
type input "ro"
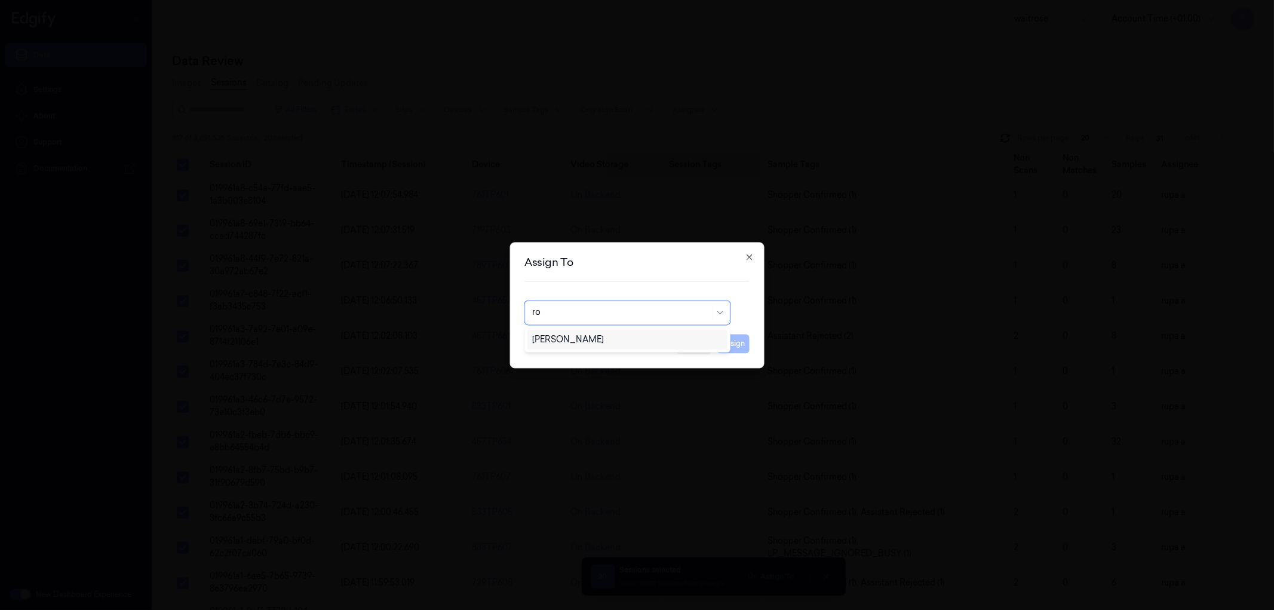
click at [597, 338] on div "[PERSON_NAME]" at bounding box center [627, 339] width 190 height 13
click at [733, 343] on button "Assign" at bounding box center [733, 343] width 33 height 19
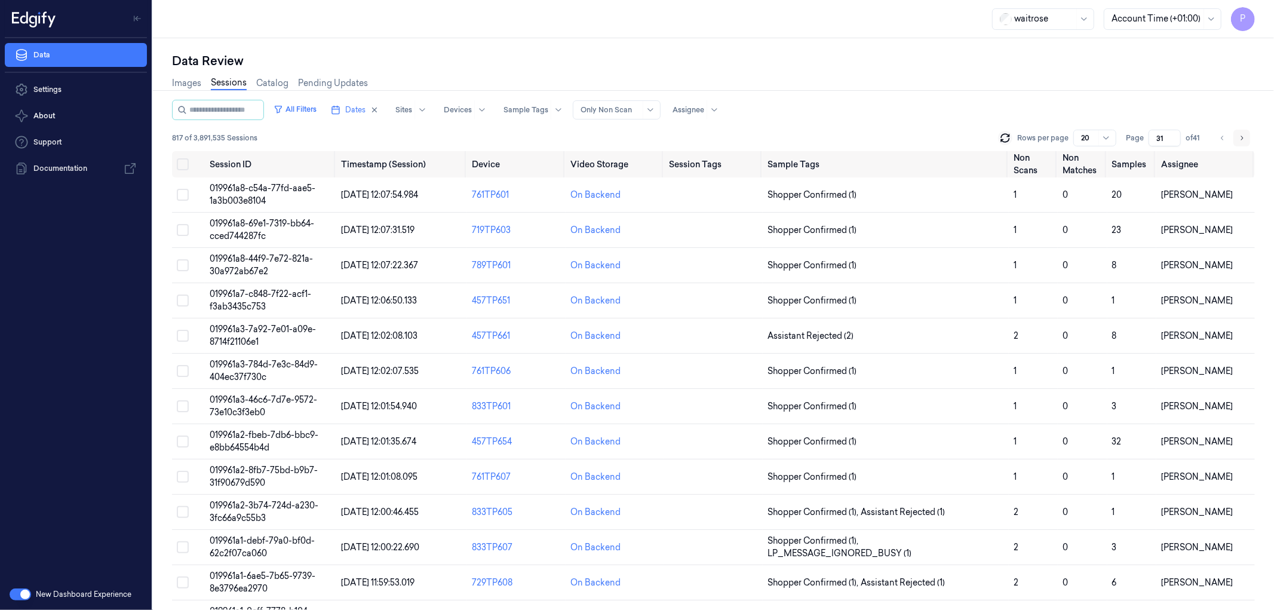
click at [1241, 139] on icon "Go to next page" at bounding box center [1242, 138] width 2 height 4
type input "32"
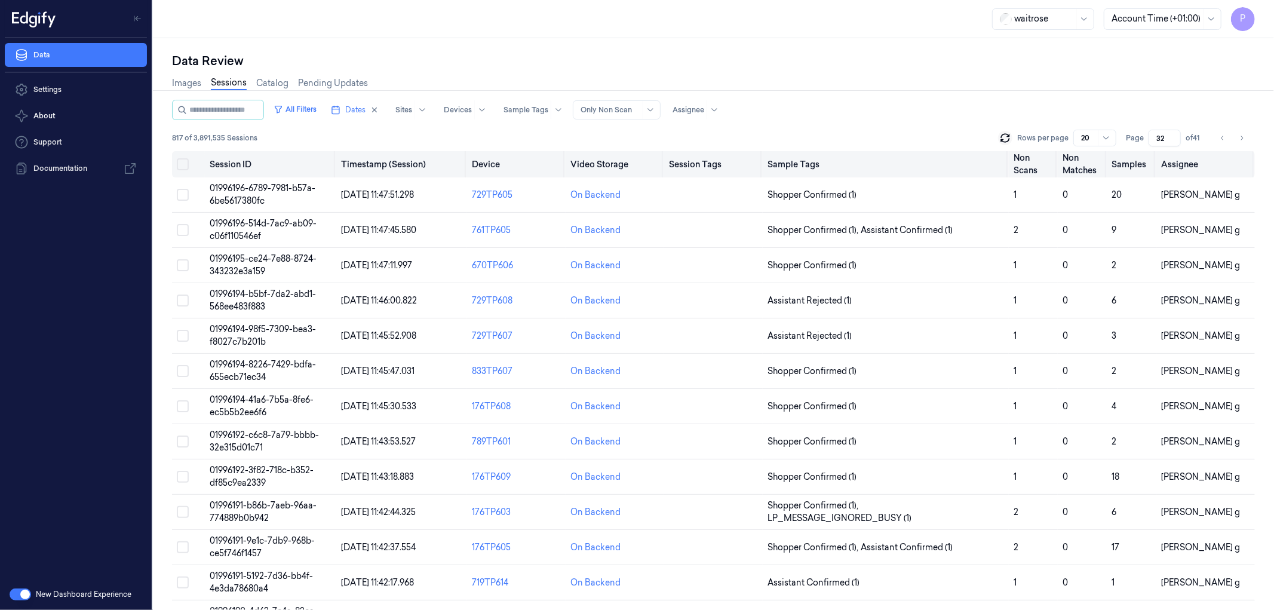
click at [185, 165] on button "Select all" at bounding box center [183, 164] width 12 height 12
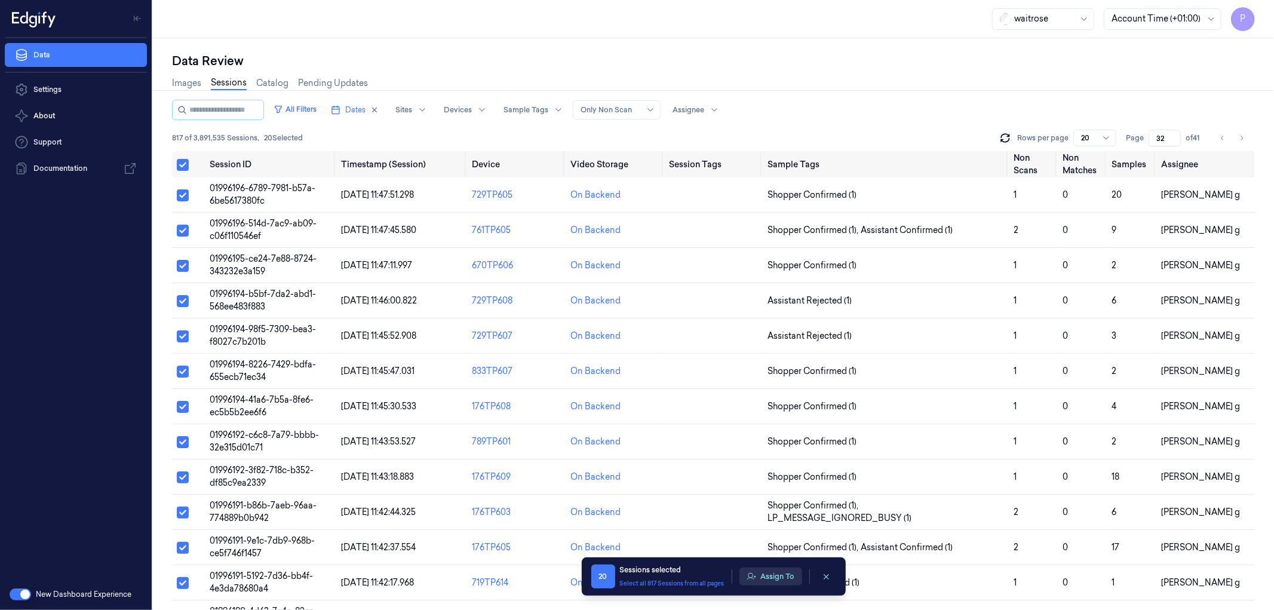
click at [774, 571] on button "Assign To" at bounding box center [771, 577] width 63 height 18
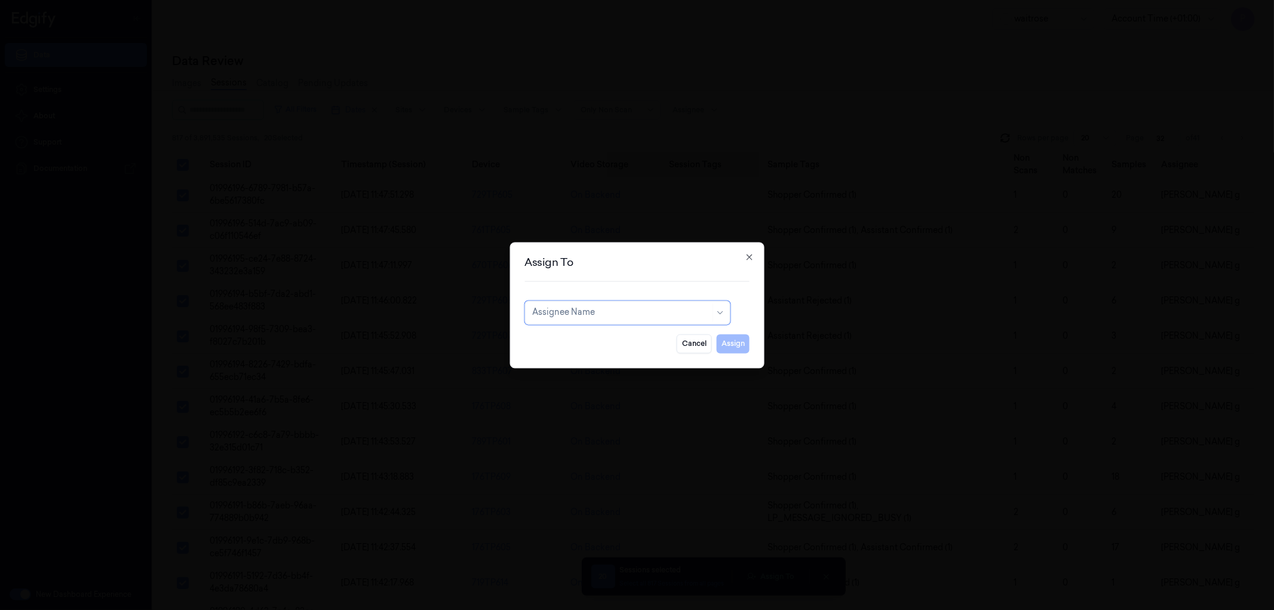
click at [609, 308] on div at bounding box center [621, 312] width 178 height 13
type input "var"
click at [590, 335] on div "[PERSON_NAME]" at bounding box center [568, 339] width 72 height 13
click at [732, 341] on button "Assign" at bounding box center [733, 343] width 33 height 19
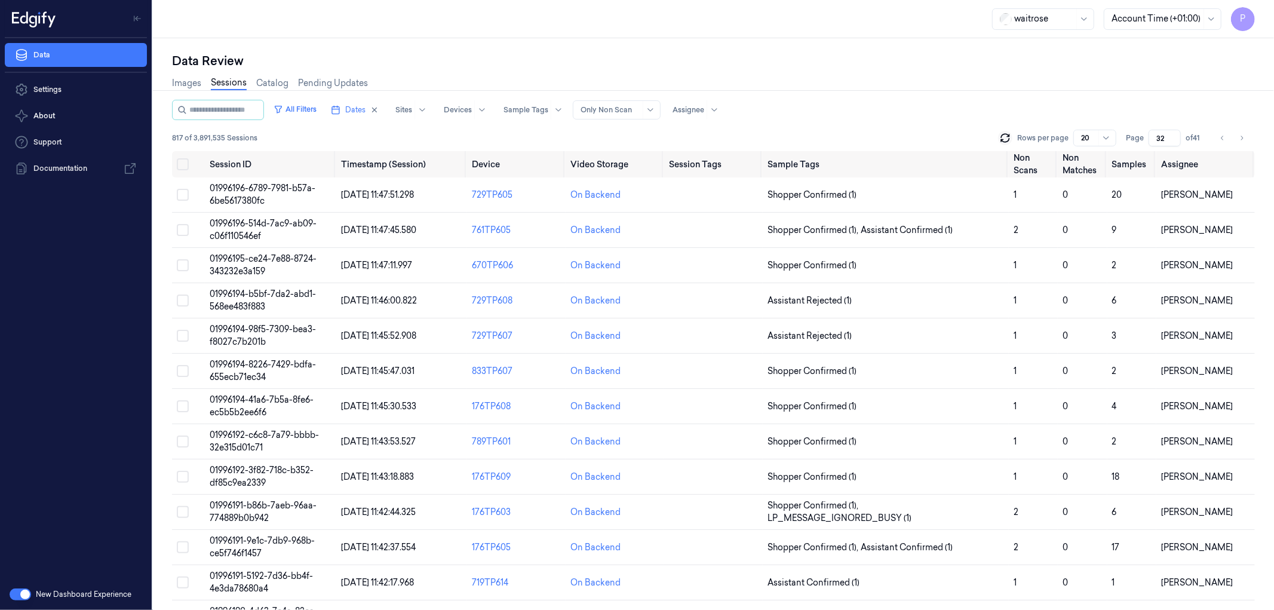
click at [1167, 134] on input "32" at bounding box center [1165, 138] width 32 height 17
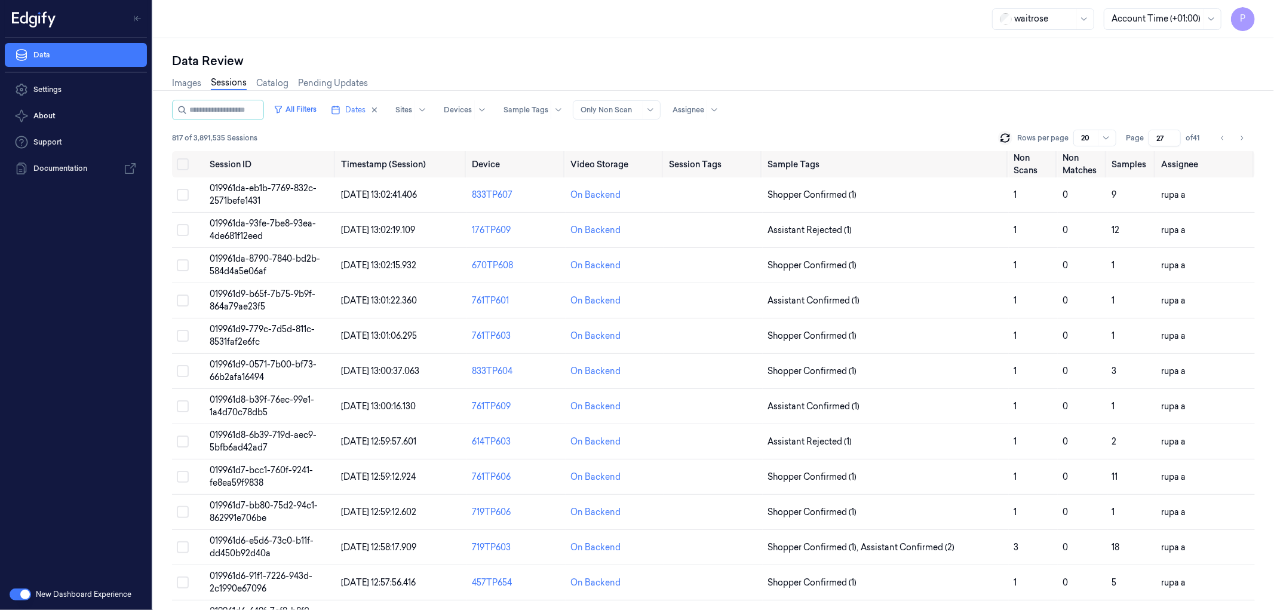
type input "27"
click at [983, 102] on div "All Filters Dates Sites Devices Sample Tags Alert Type Only Non Scan Assignee" at bounding box center [713, 110] width 1083 height 20
click at [183, 158] on button "Select all" at bounding box center [183, 164] width 12 height 12
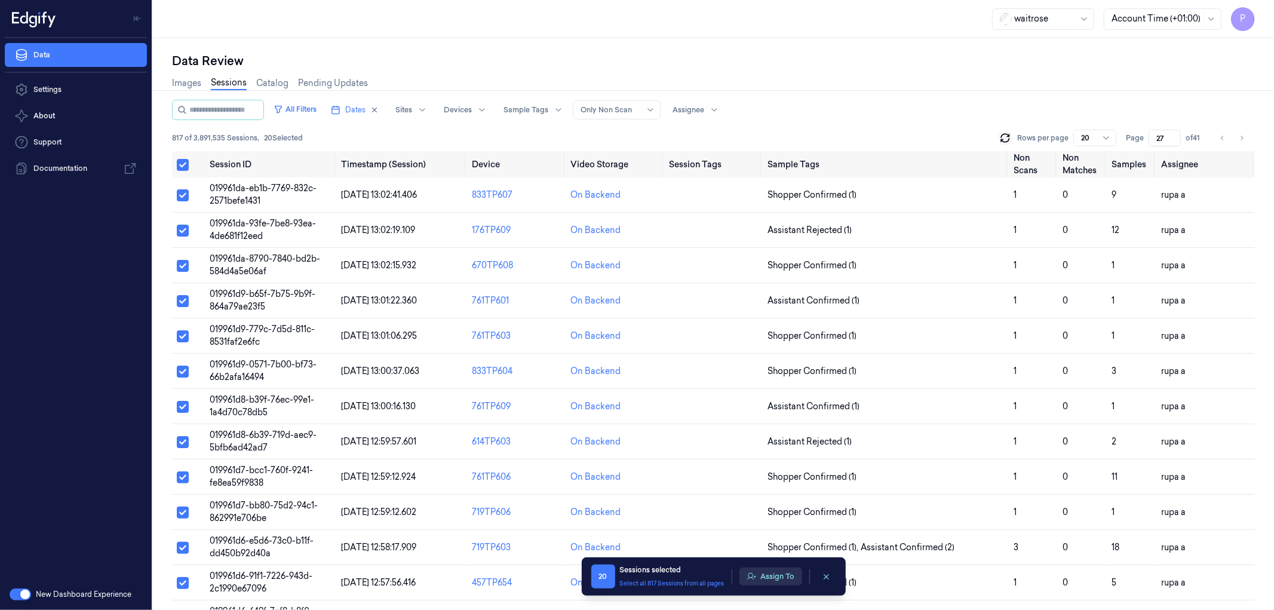
click at [773, 575] on button "Assign To" at bounding box center [771, 577] width 63 height 18
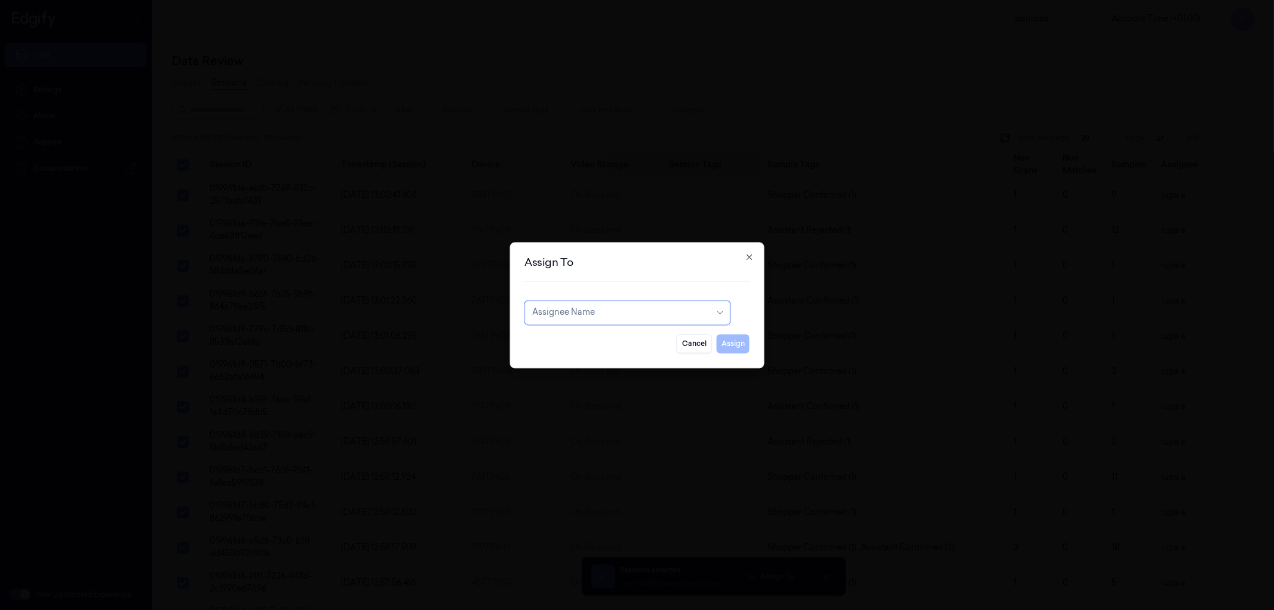
click at [617, 317] on div at bounding box center [621, 312] width 178 height 13
type input "vars"
click at [608, 338] on div "[PERSON_NAME]" at bounding box center [627, 339] width 190 height 13
click at [743, 342] on button "Assign" at bounding box center [733, 343] width 33 height 19
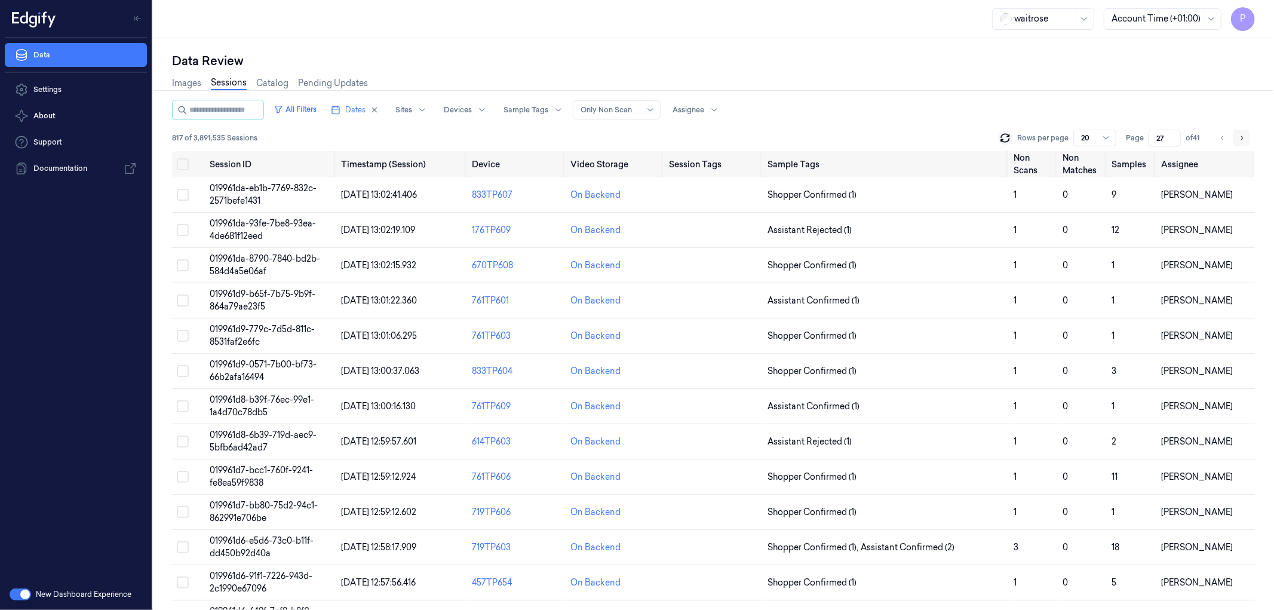
click at [1239, 138] on icon "Go to next page" at bounding box center [1241, 138] width 7 height 10
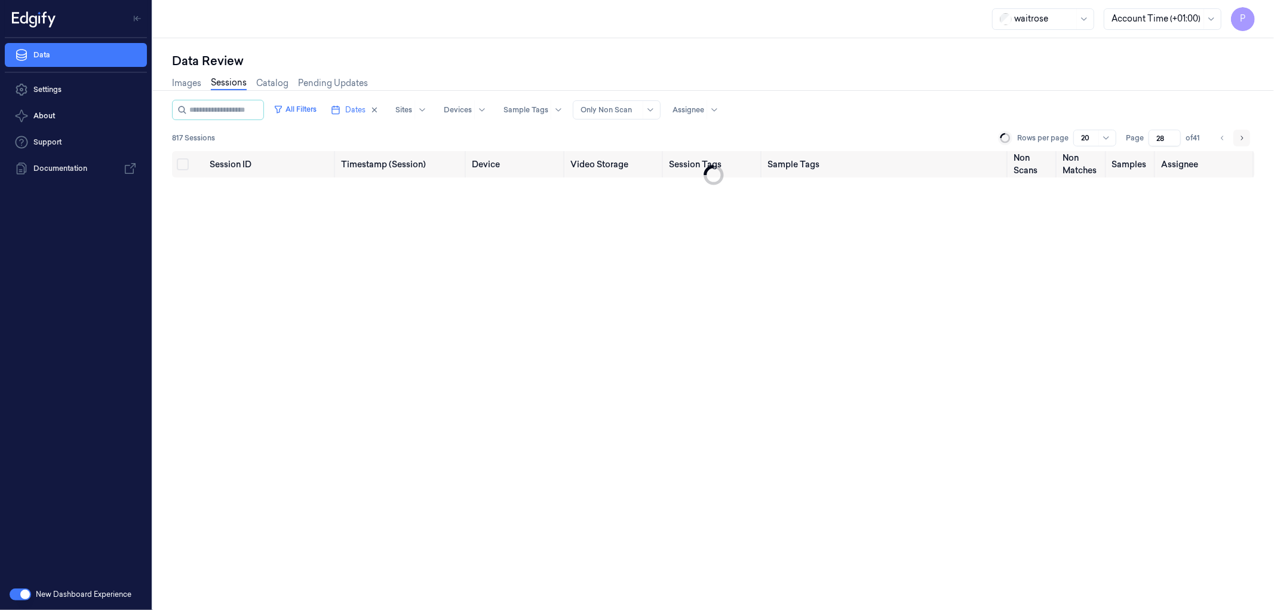
click at [1240, 138] on icon "Go to next page" at bounding box center [1241, 138] width 7 height 10
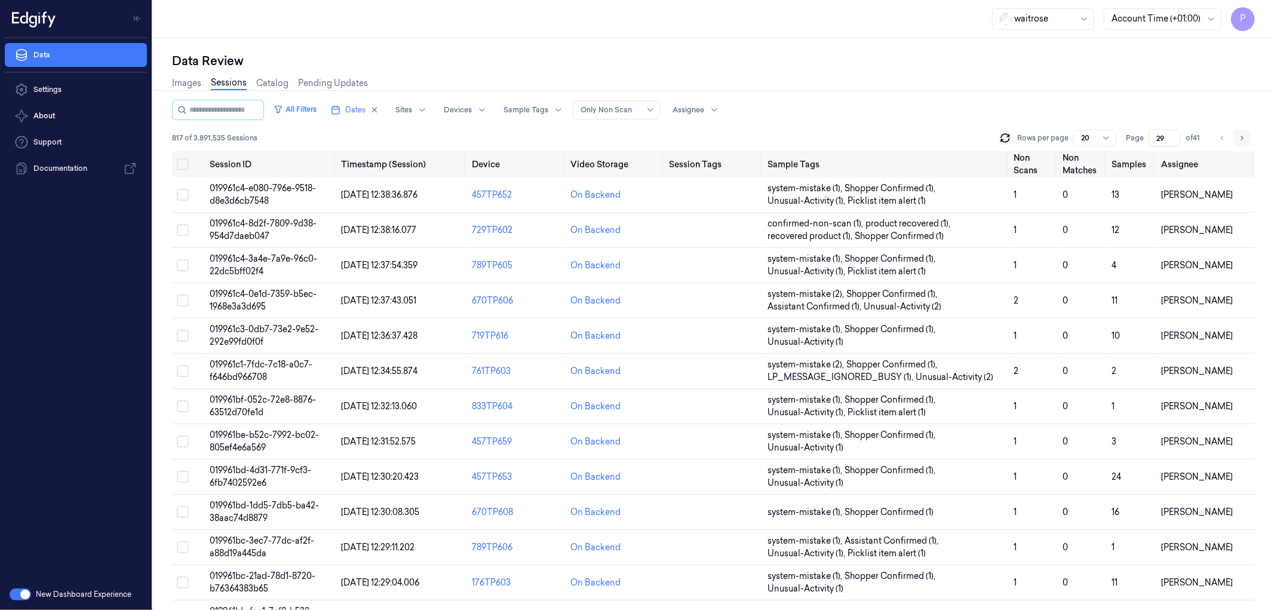
click at [1240, 138] on icon "Go to next page" at bounding box center [1241, 138] width 7 height 10
type input "30"
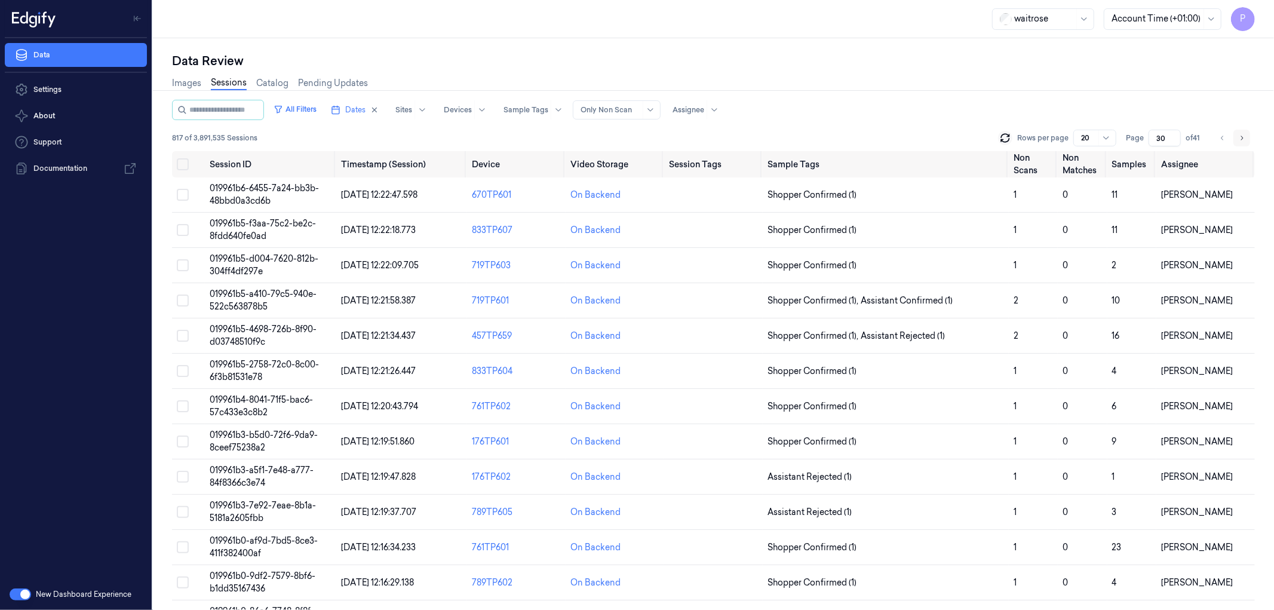
click at [1243, 137] on icon "Go to next page" at bounding box center [1241, 138] width 7 height 10
type input "32"
click at [180, 159] on button "Select all" at bounding box center [183, 164] width 12 height 12
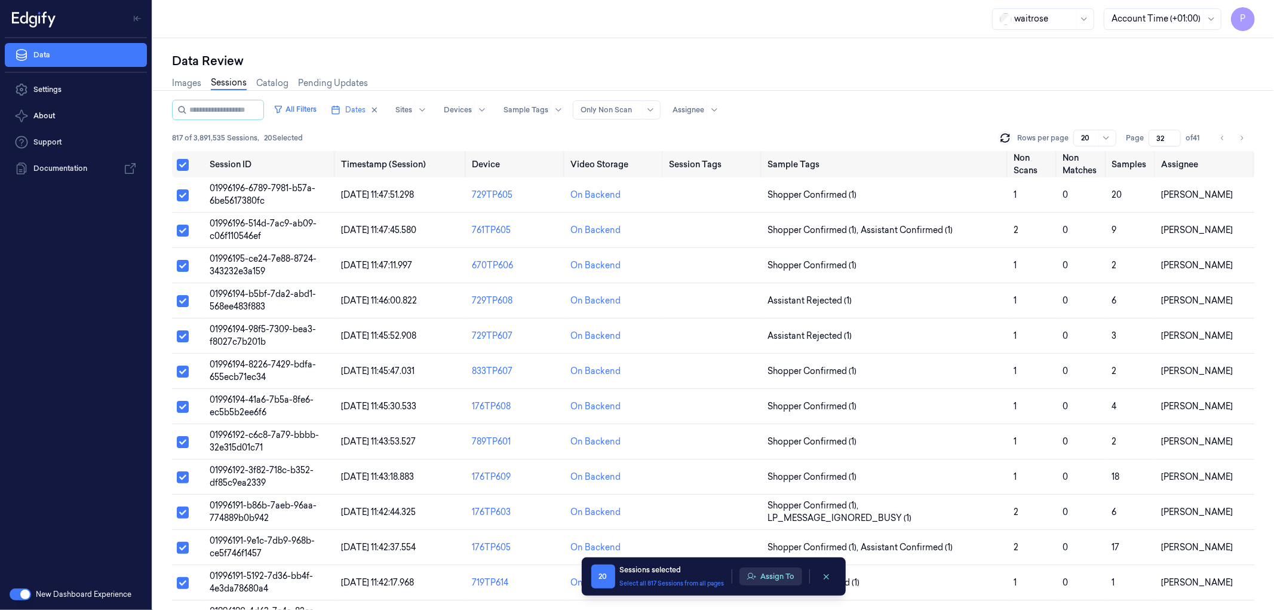
click at [778, 572] on button "Assign To" at bounding box center [771, 577] width 63 height 18
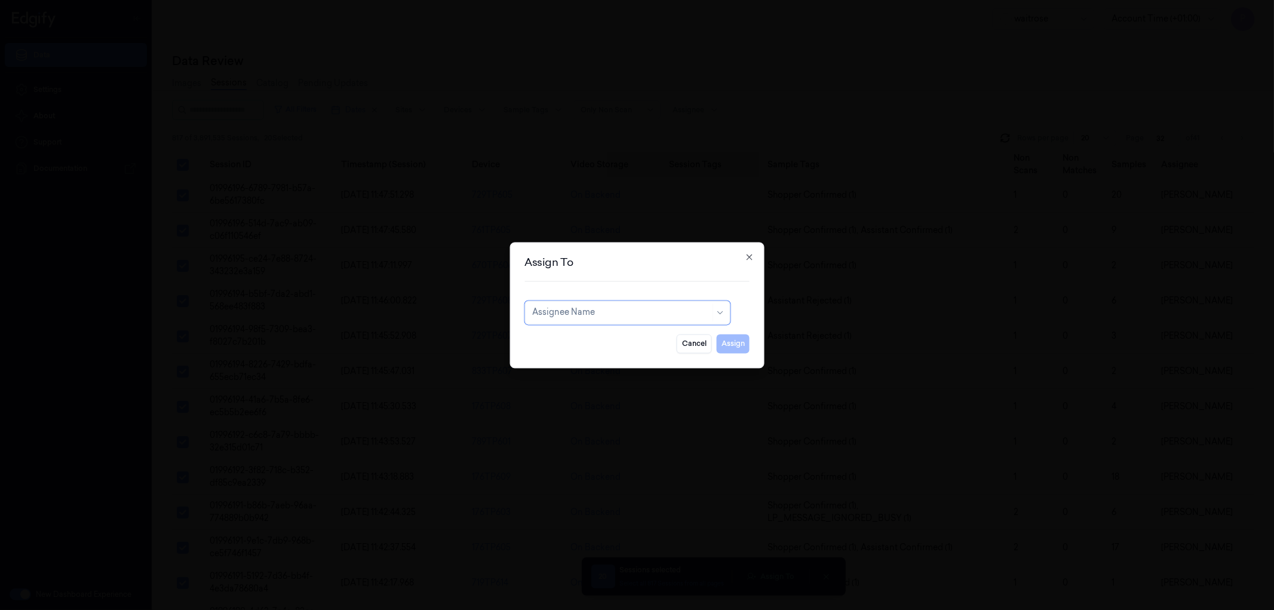
click at [654, 312] on div at bounding box center [621, 312] width 178 height 13
type input "pava"
click at [635, 341] on div "pavankumar kb" at bounding box center [627, 339] width 190 height 13
click at [736, 345] on button "Assign" at bounding box center [733, 343] width 33 height 19
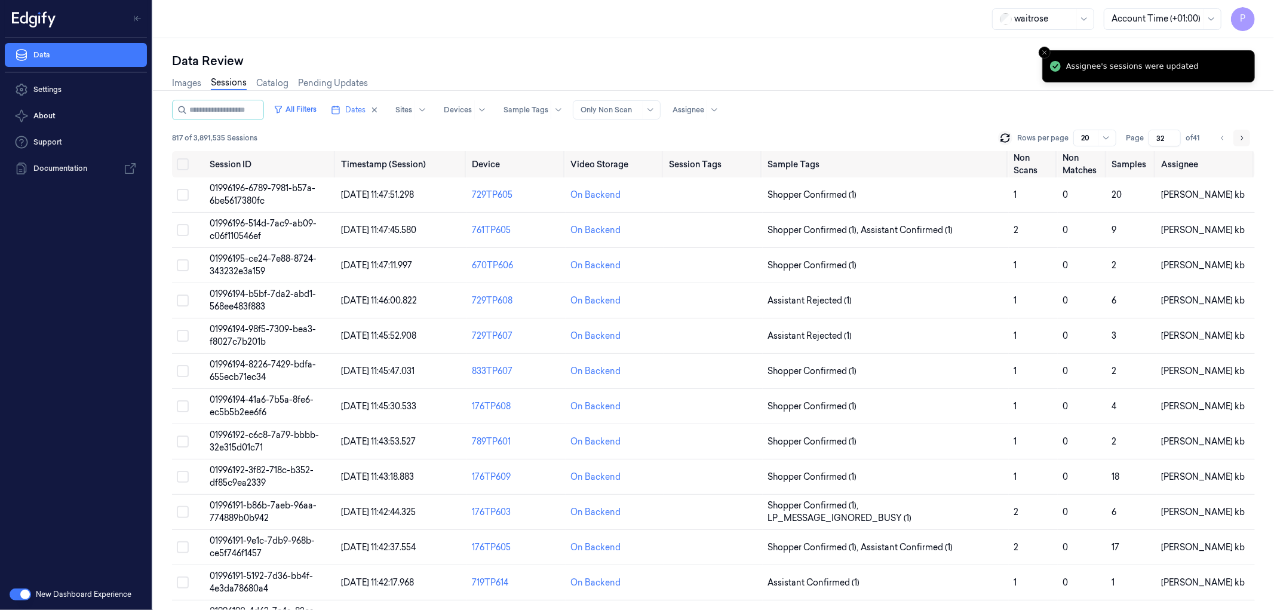
click at [1247, 136] on button "Go to next page" at bounding box center [1242, 138] width 17 height 17
type input "33"
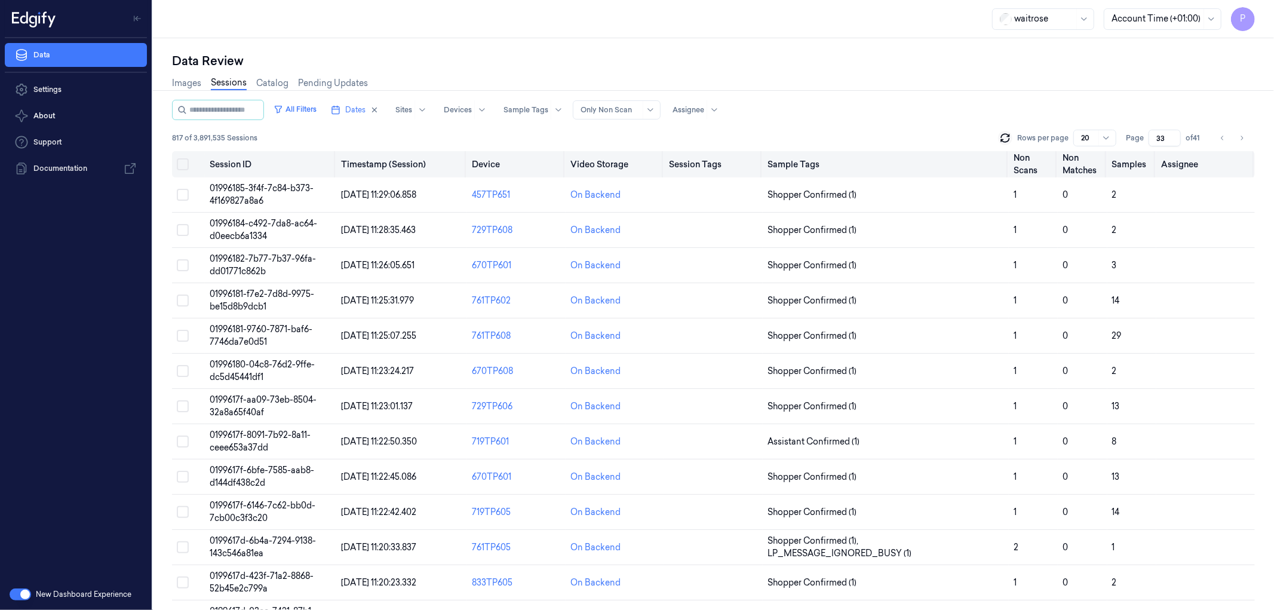
click at [183, 160] on button "Select all" at bounding box center [183, 164] width 12 height 12
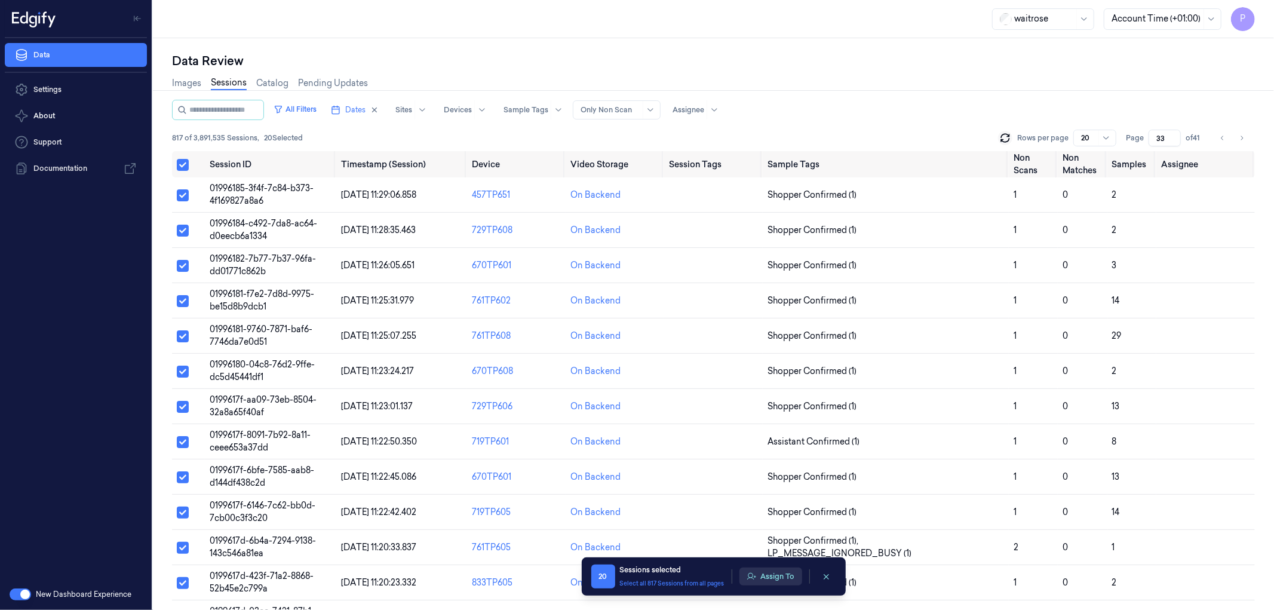
click at [765, 582] on button "Assign To" at bounding box center [771, 577] width 63 height 18
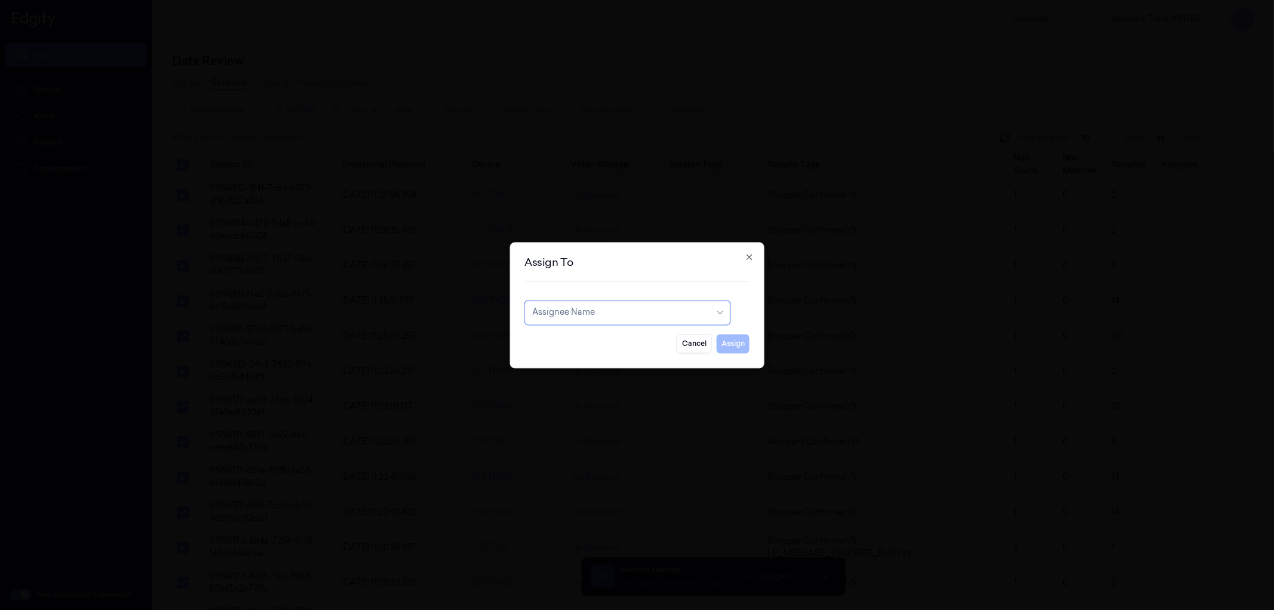
click at [621, 314] on div at bounding box center [621, 312] width 178 height 13
type input "shan"
click at [604, 361] on div "Shankaramma Shankaramma" at bounding box center [568, 359] width 72 height 13
click at [742, 341] on button "Assign" at bounding box center [733, 343] width 33 height 19
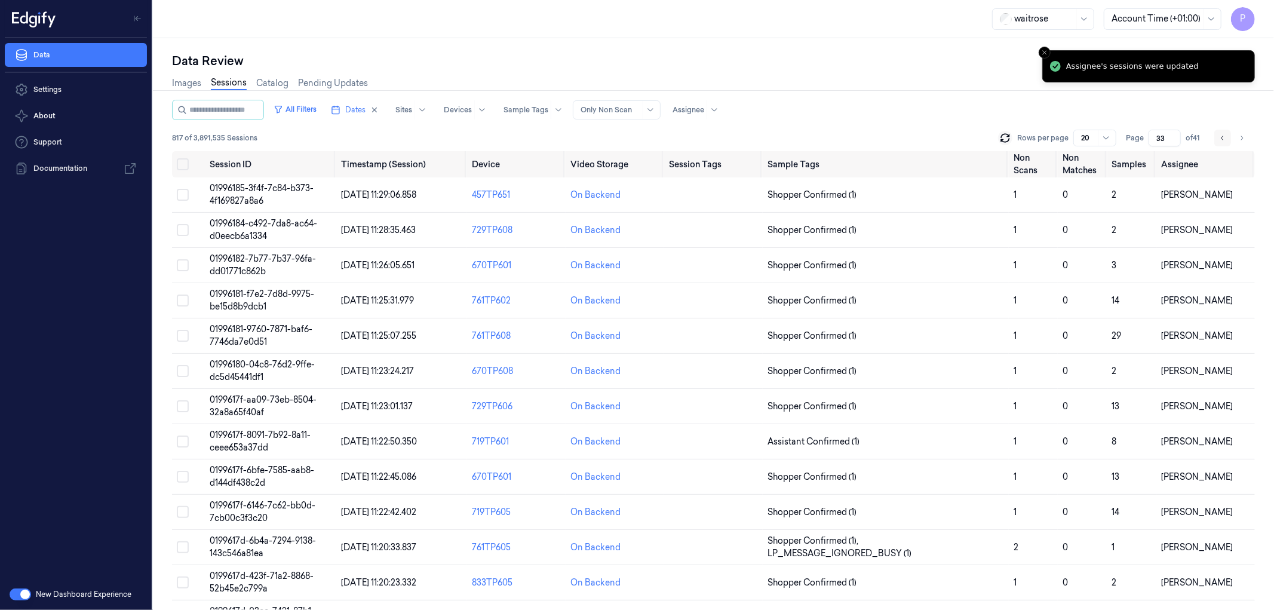
click at [1222, 136] on icon "Go to previous page" at bounding box center [1222, 138] width 7 height 10
type input "32"
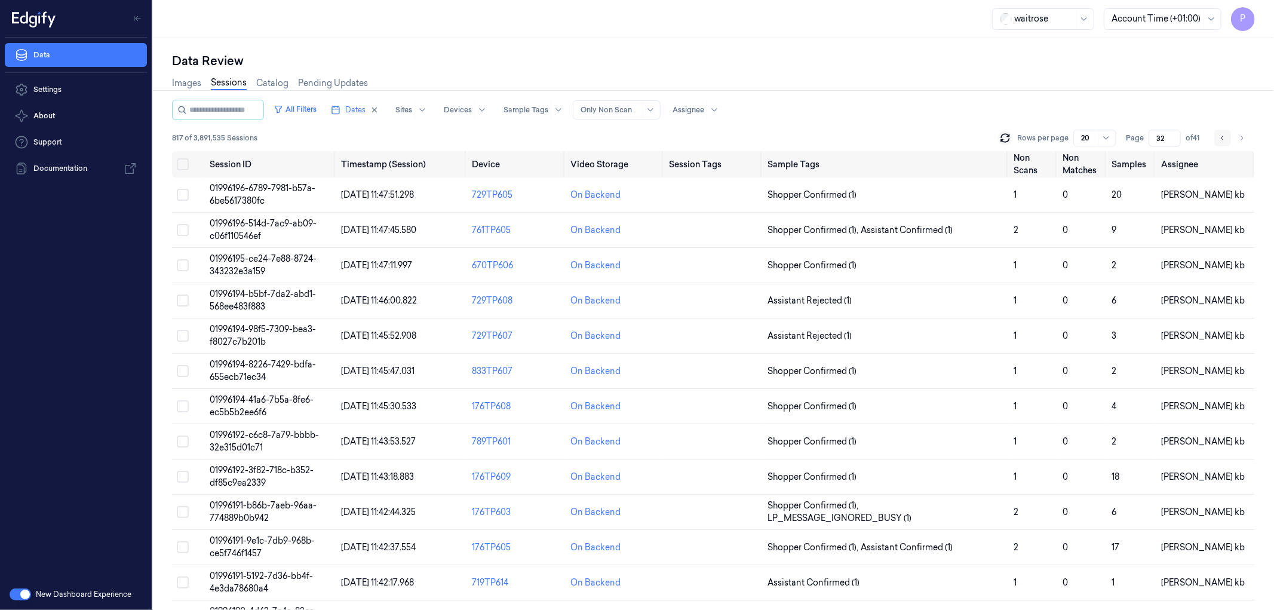
click at [1223, 138] on icon "Go to previous page" at bounding box center [1222, 138] width 7 height 10
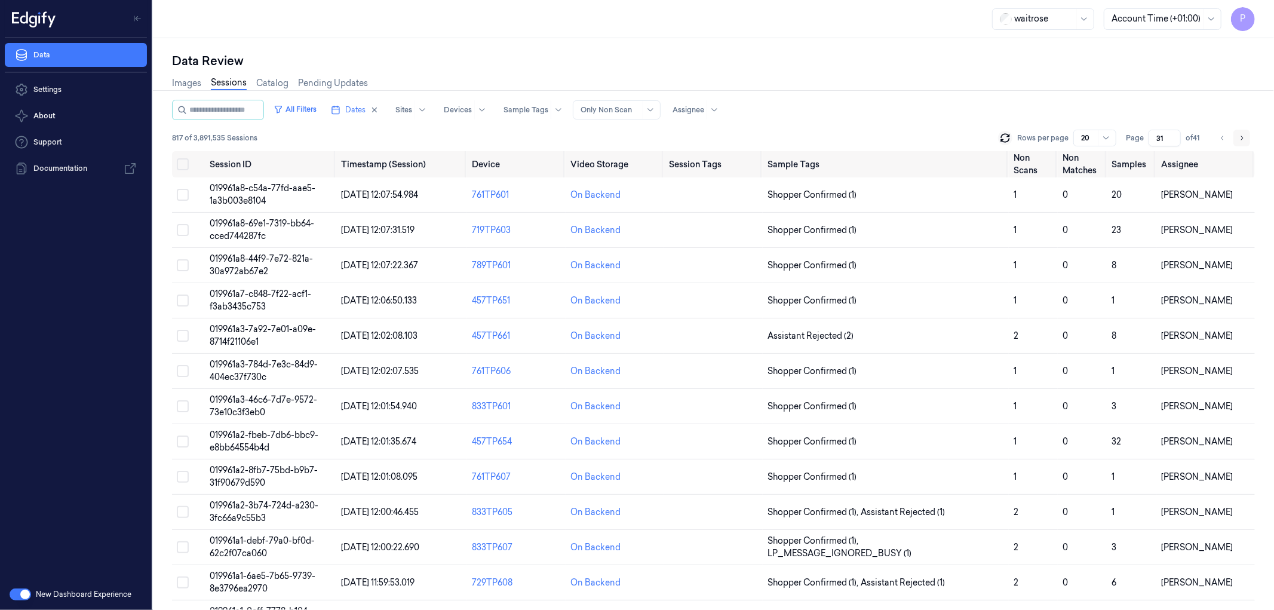
click at [1243, 137] on icon "Go to next page" at bounding box center [1242, 138] width 2 height 4
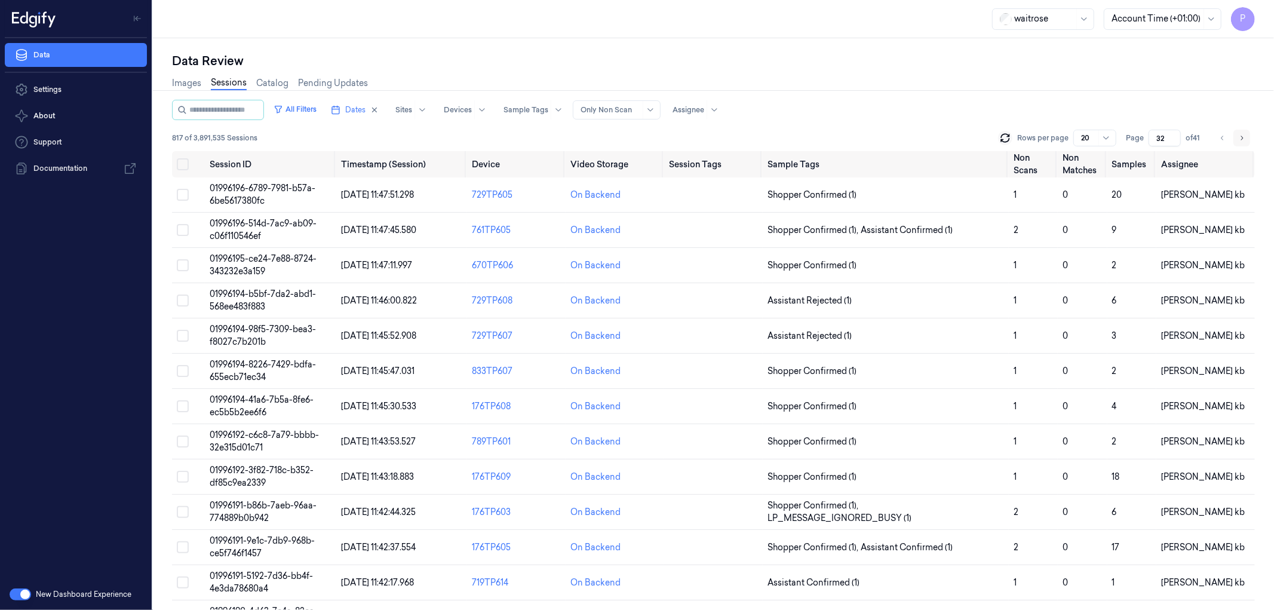
click at [1243, 137] on icon "Go to next page" at bounding box center [1242, 138] width 2 height 4
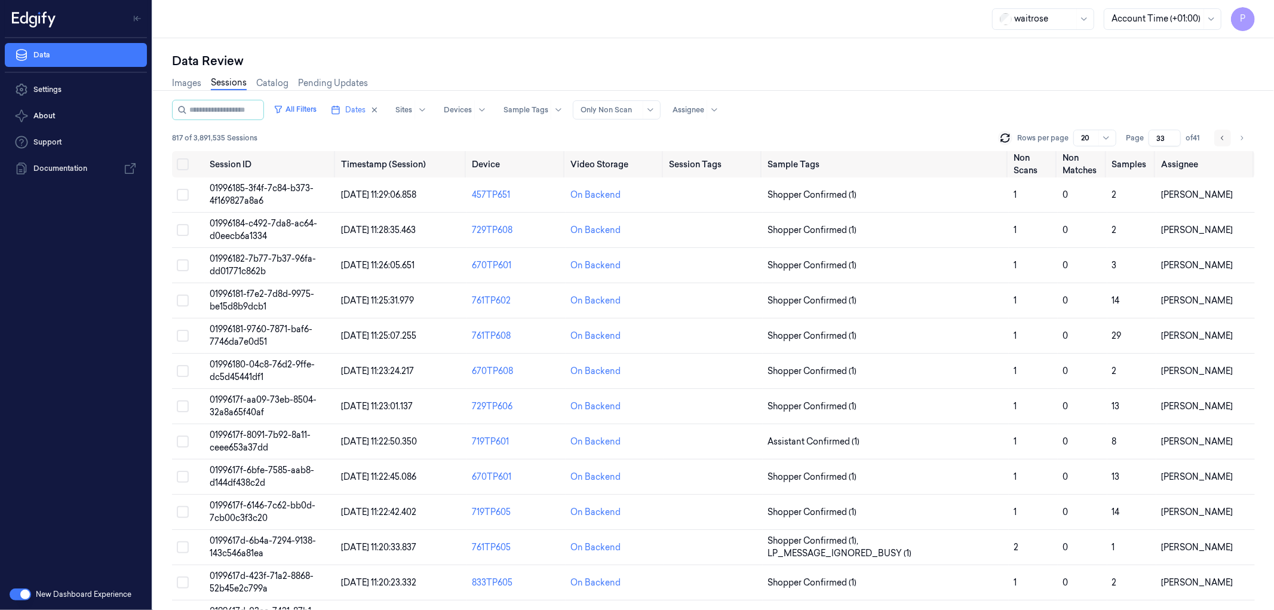
click at [1226, 136] on icon "Go to previous page" at bounding box center [1222, 138] width 7 height 10
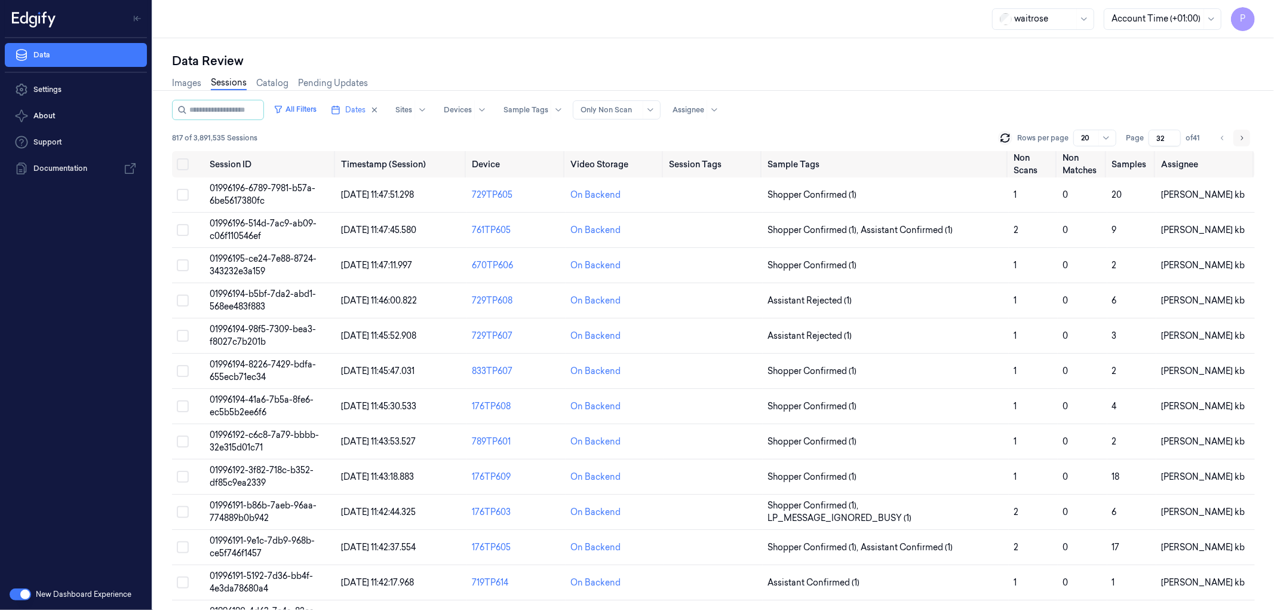
click at [1244, 136] on icon "Go to next page" at bounding box center [1241, 138] width 7 height 10
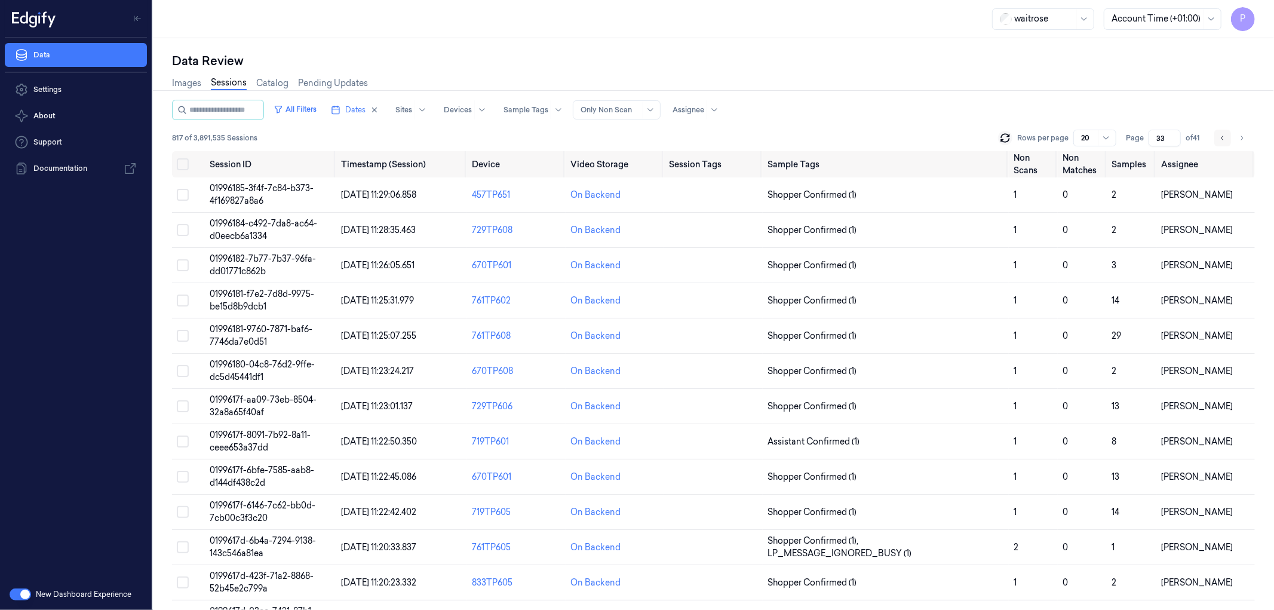
click at [1220, 136] on icon "Go to previous page" at bounding box center [1222, 138] width 7 height 10
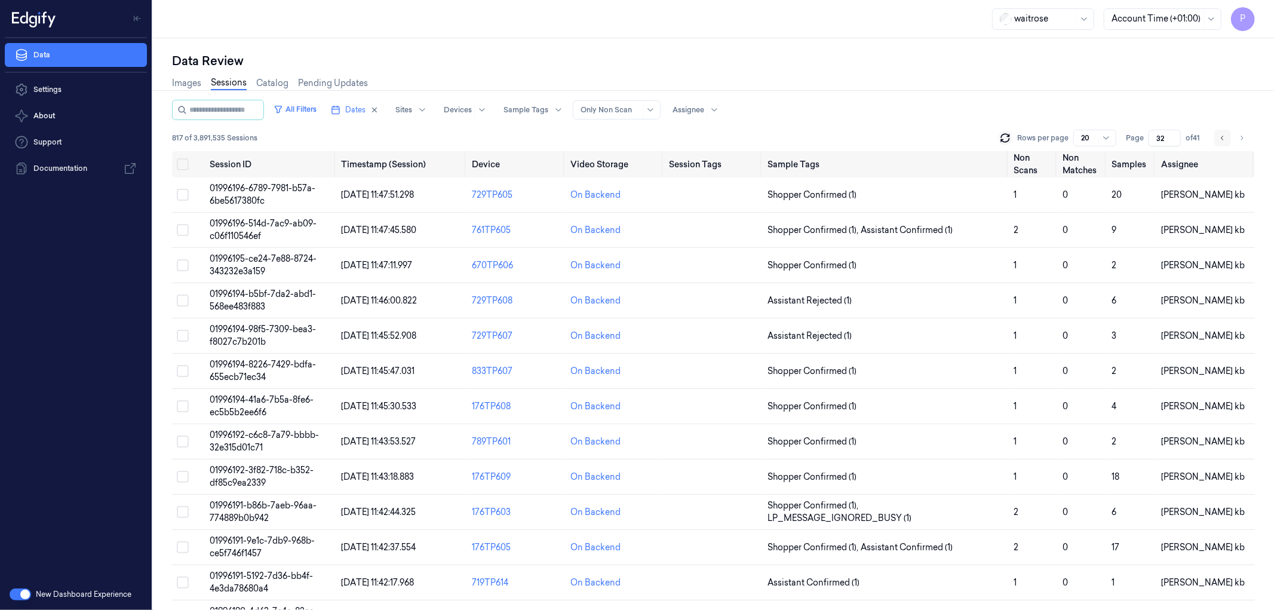
click at [1222, 138] on icon "Go to previous page" at bounding box center [1222, 138] width 2 height 4
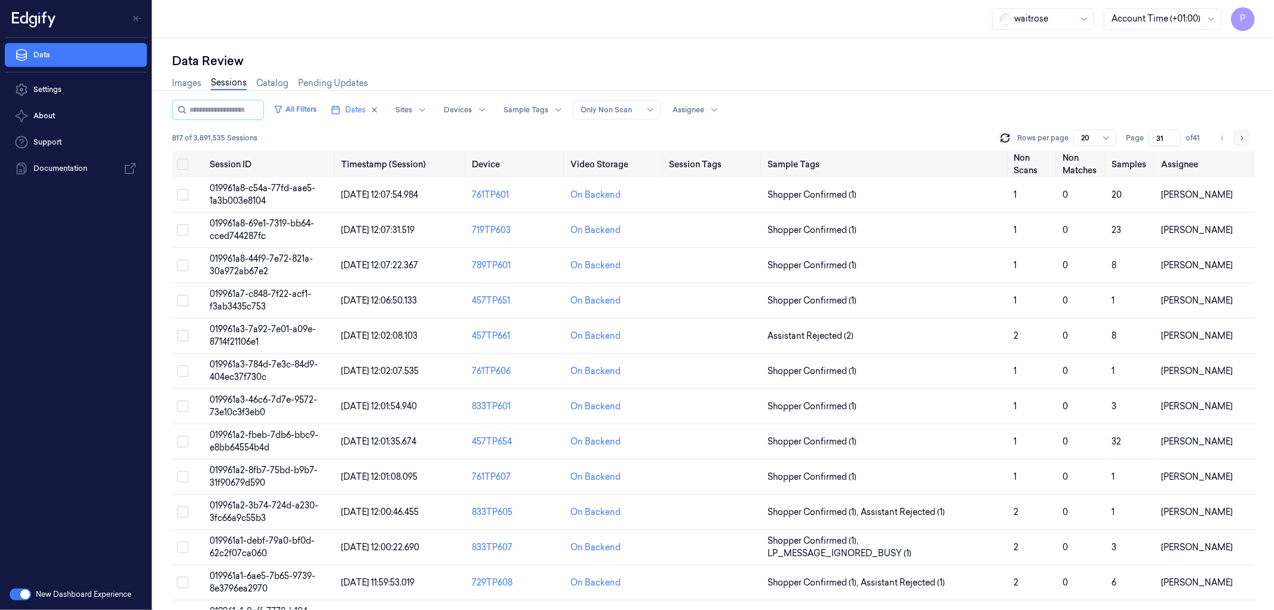
click at [1240, 138] on icon "Go to next page" at bounding box center [1241, 138] width 7 height 10
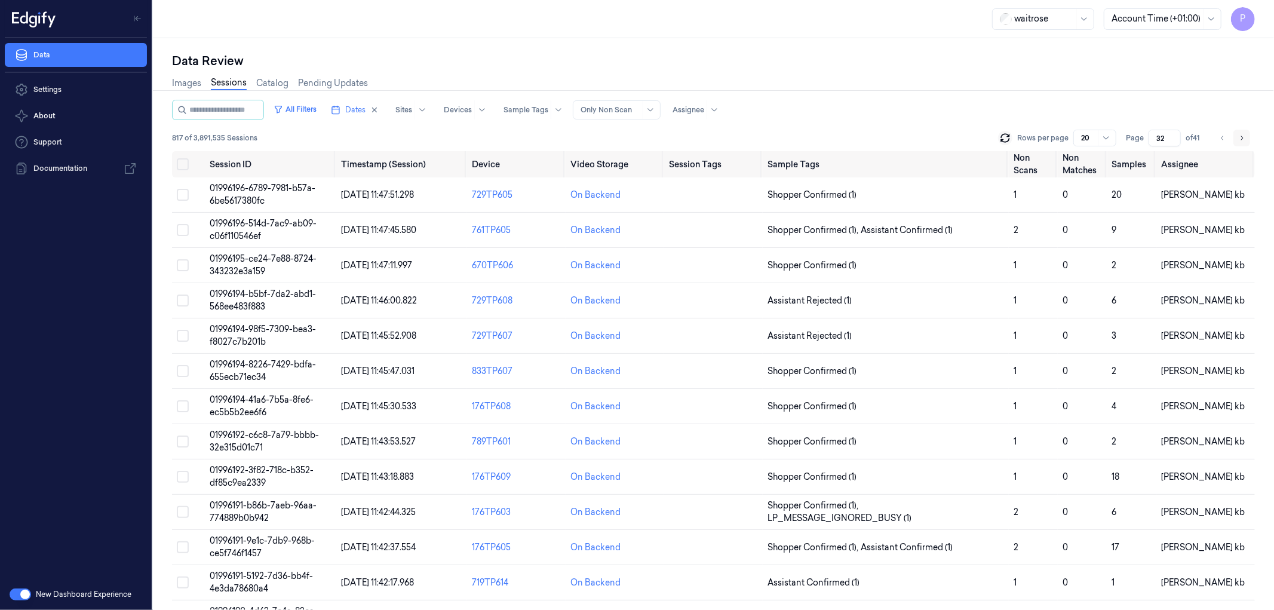
click at [1240, 138] on icon "Go to next page" at bounding box center [1241, 138] width 7 height 10
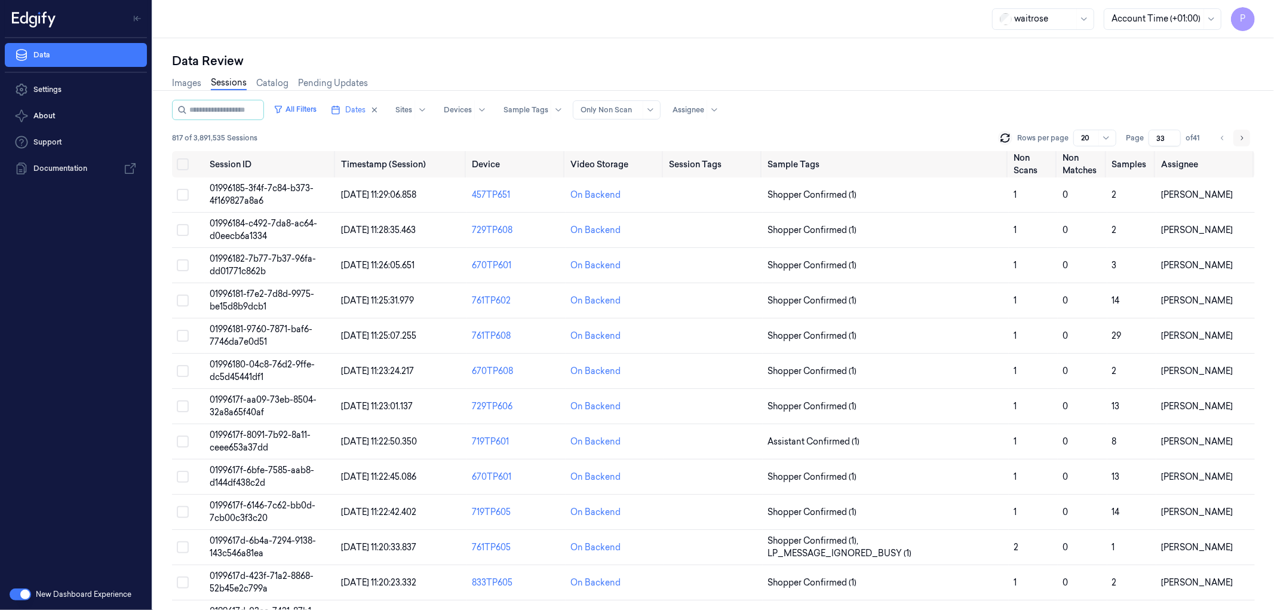
click at [1240, 138] on icon "Go to next page" at bounding box center [1241, 138] width 7 height 10
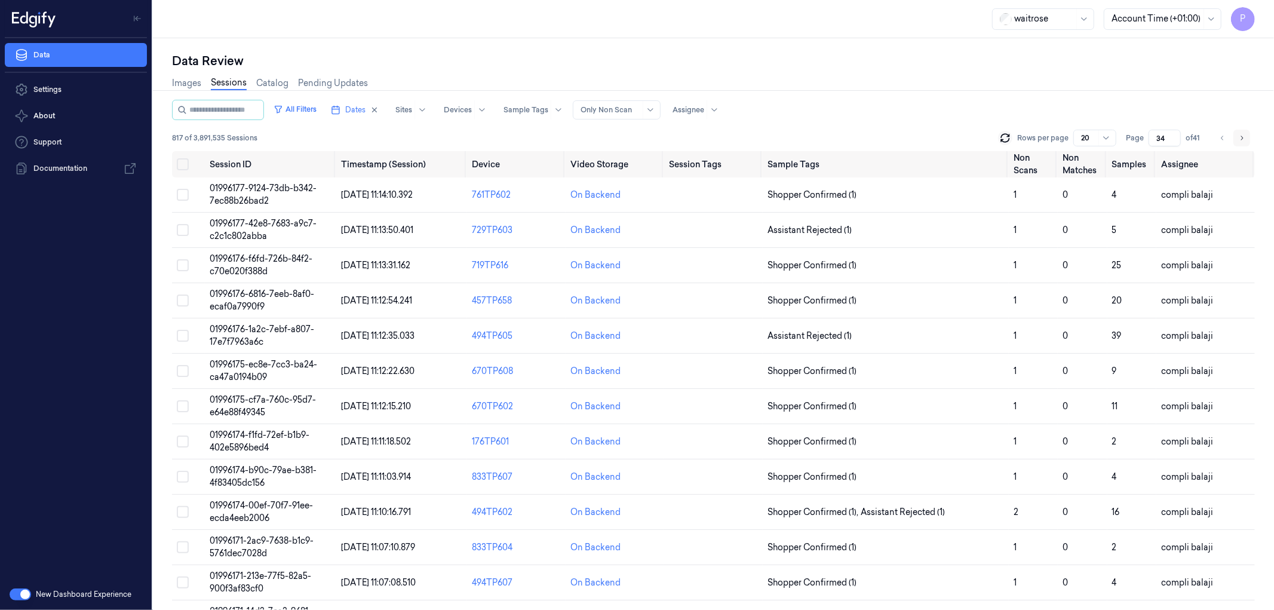
click at [1240, 138] on icon "Go to next page" at bounding box center [1241, 138] width 7 height 10
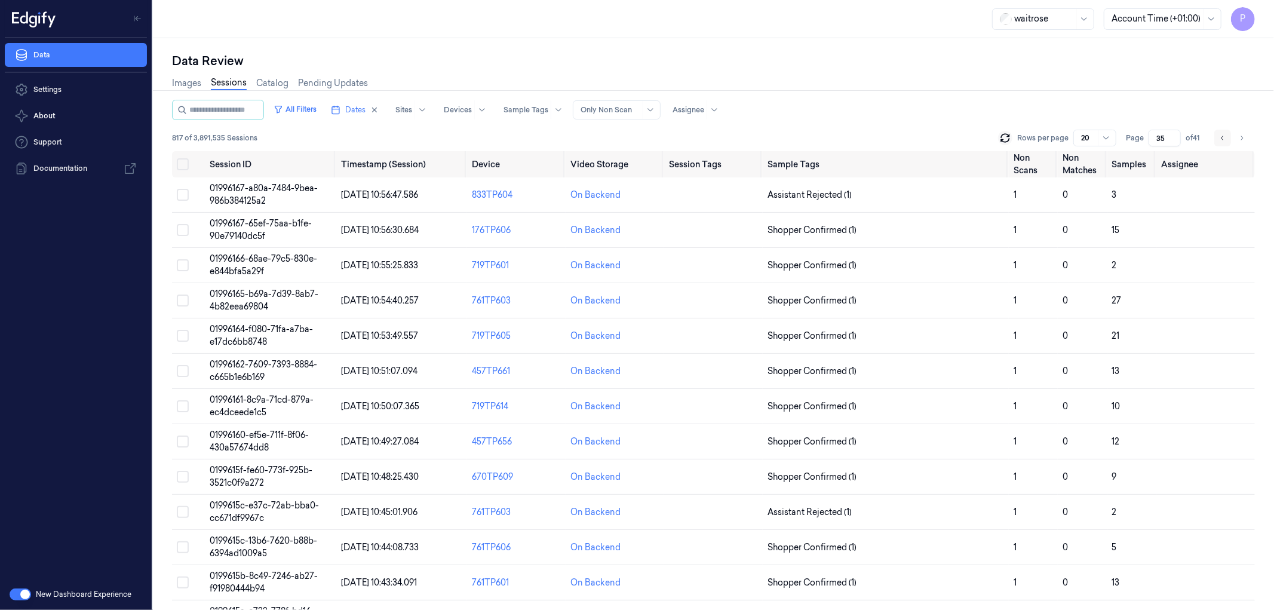
click at [1222, 137] on icon "Go to previous page" at bounding box center [1222, 138] width 7 height 10
type input "34"
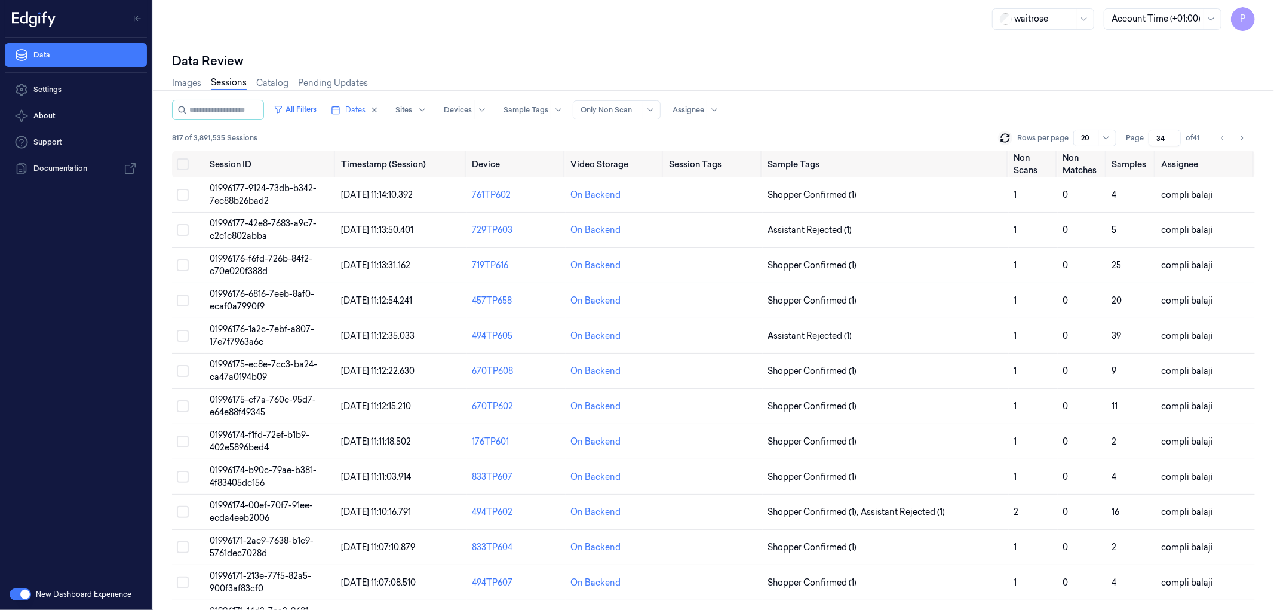
click at [1145, 122] on div "All Filters Dates Sites Devices Sample Tags Alert Type Only Non Scan Assignee 8…" at bounding box center [713, 125] width 1083 height 51
click at [1071, 88] on div "Images Sessions Catalog Pending Updates" at bounding box center [713, 84] width 1083 height 30
